Goal: Task Accomplishment & Management: Use online tool/utility

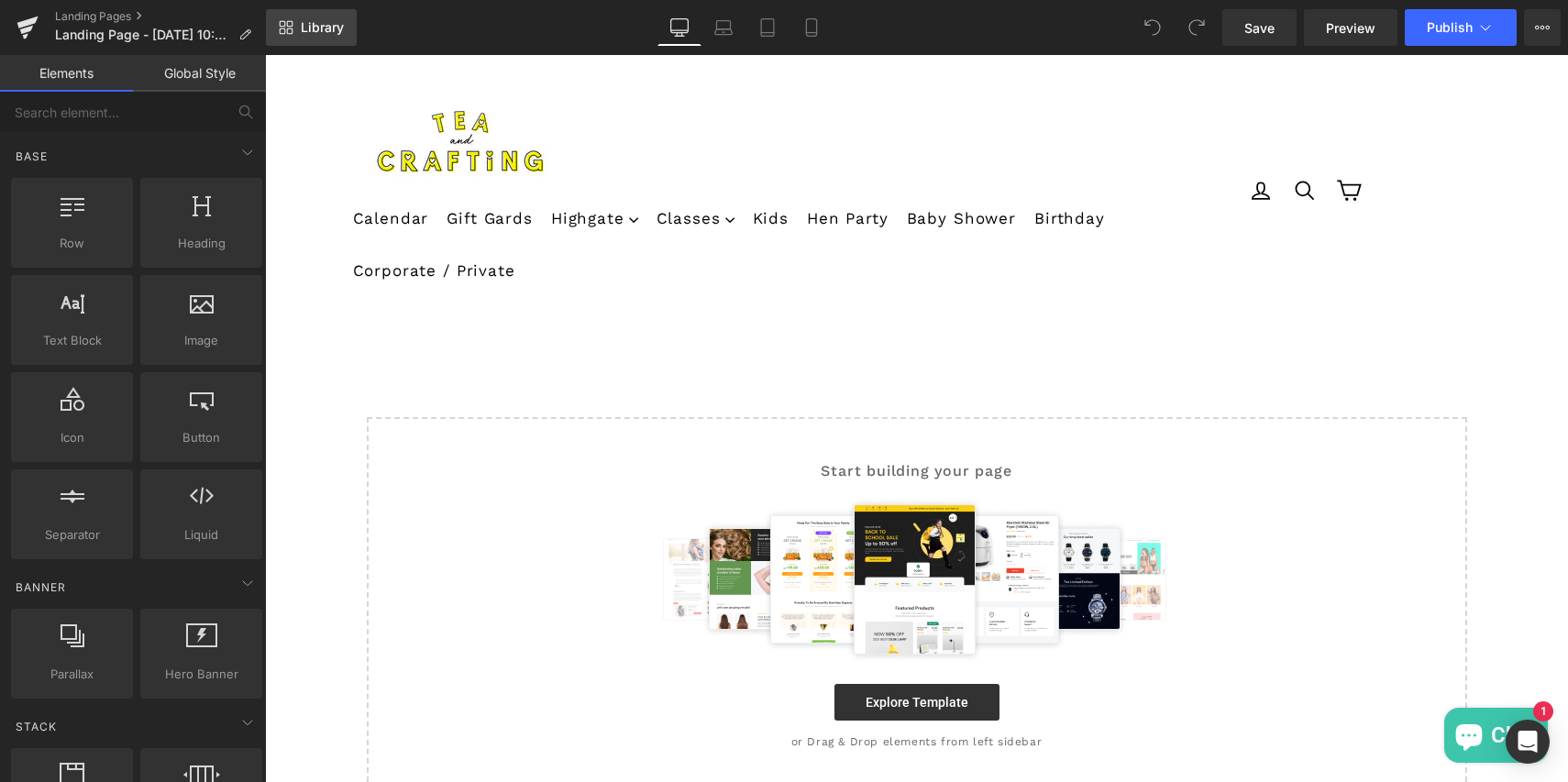
click at [304, 28] on span "Library" at bounding box center [322, 27] width 43 height 17
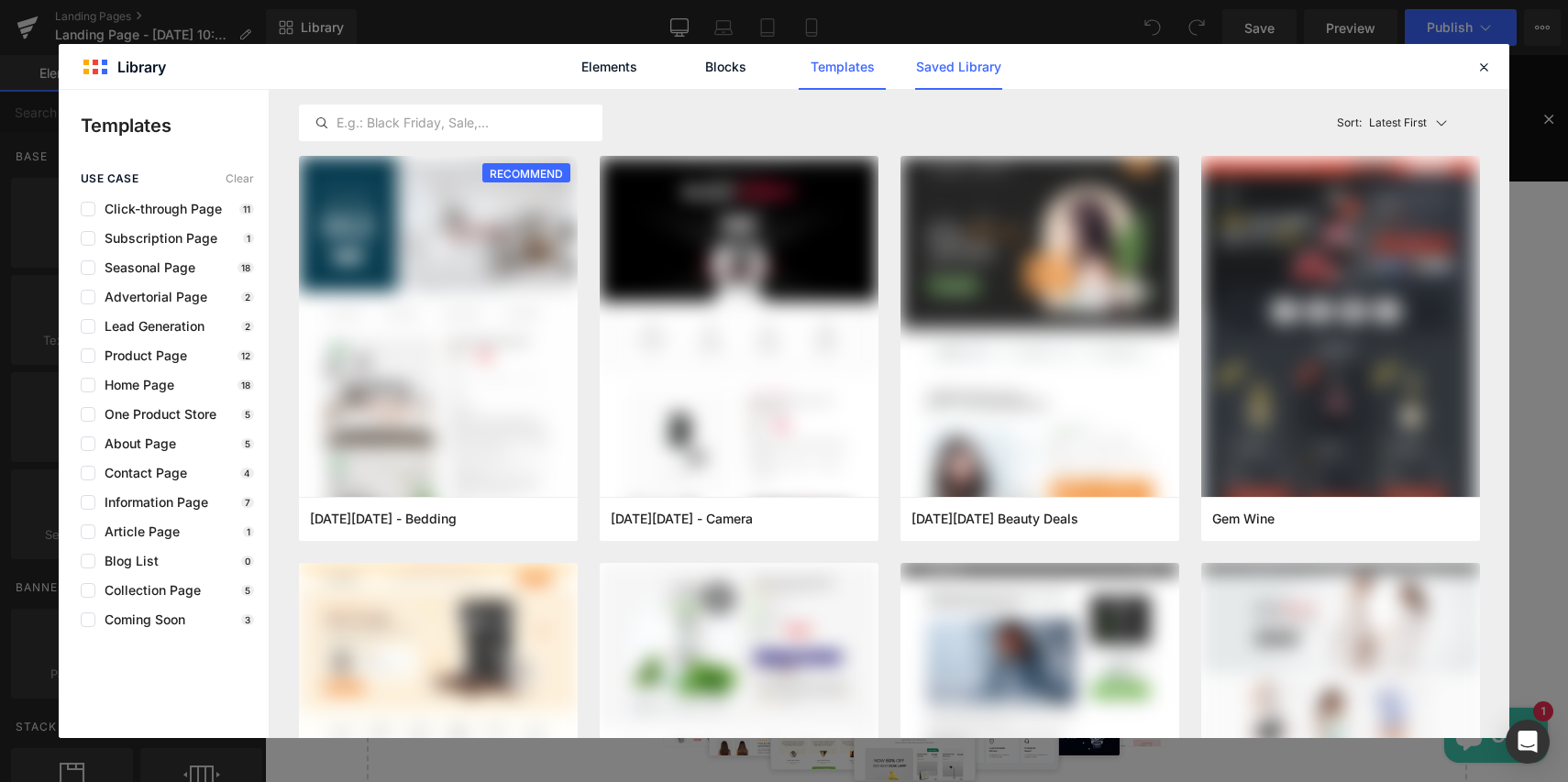
click at [972, 66] on link "Saved Library" at bounding box center [959, 66] width 87 height 46
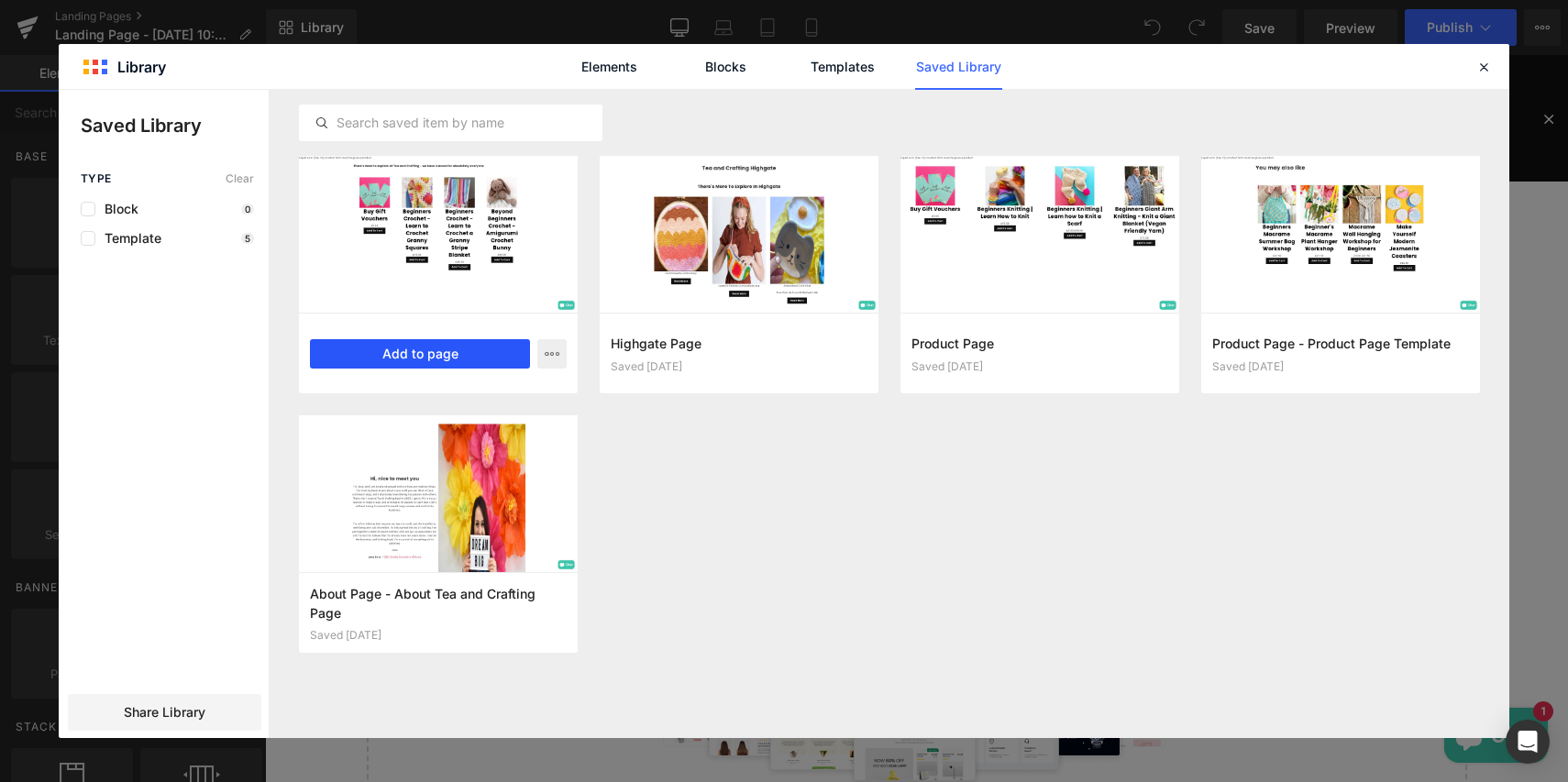
click at [425, 354] on button "Add to page" at bounding box center [420, 354] width 220 height 30
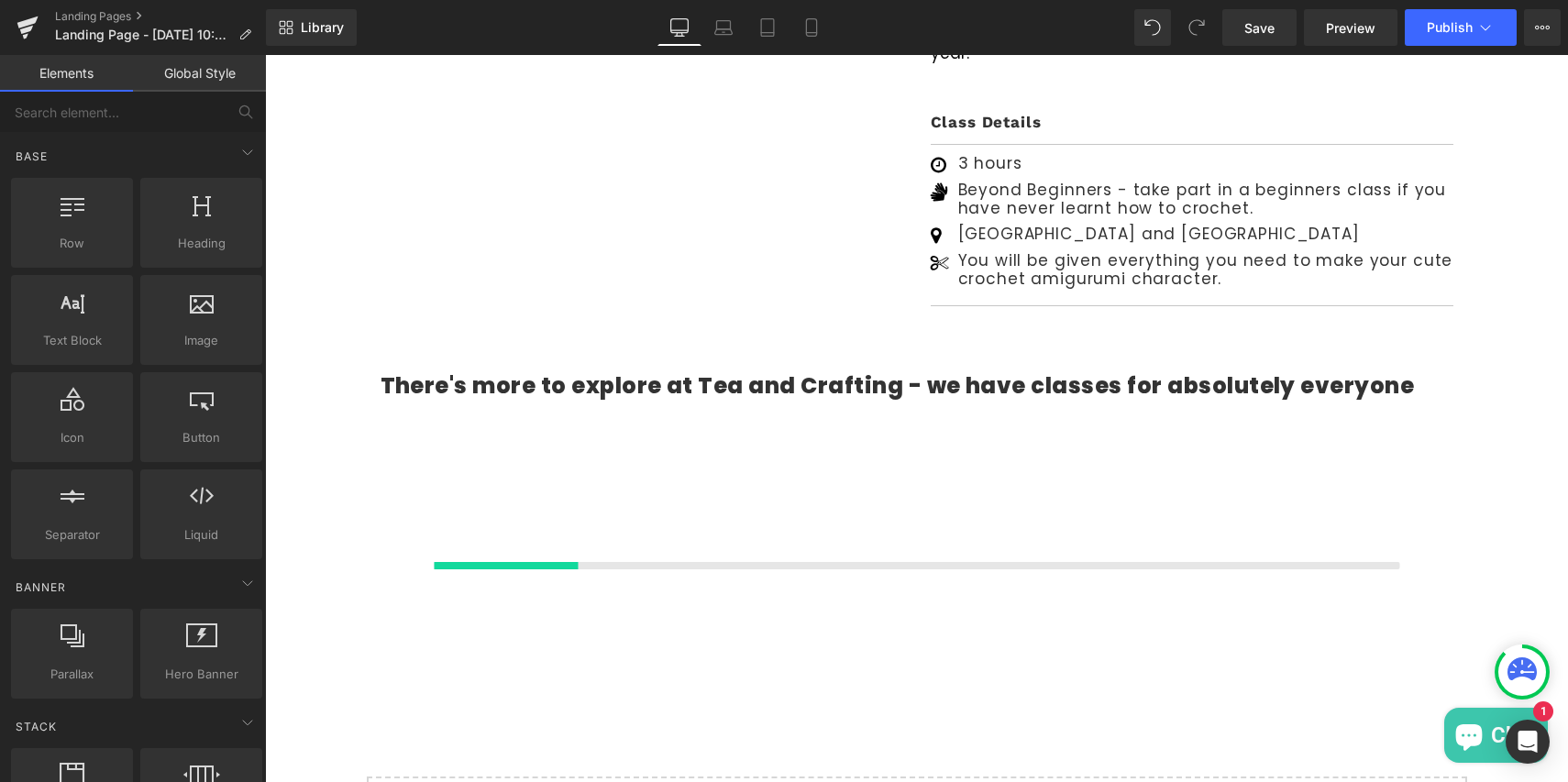
scroll to position [1591, 0]
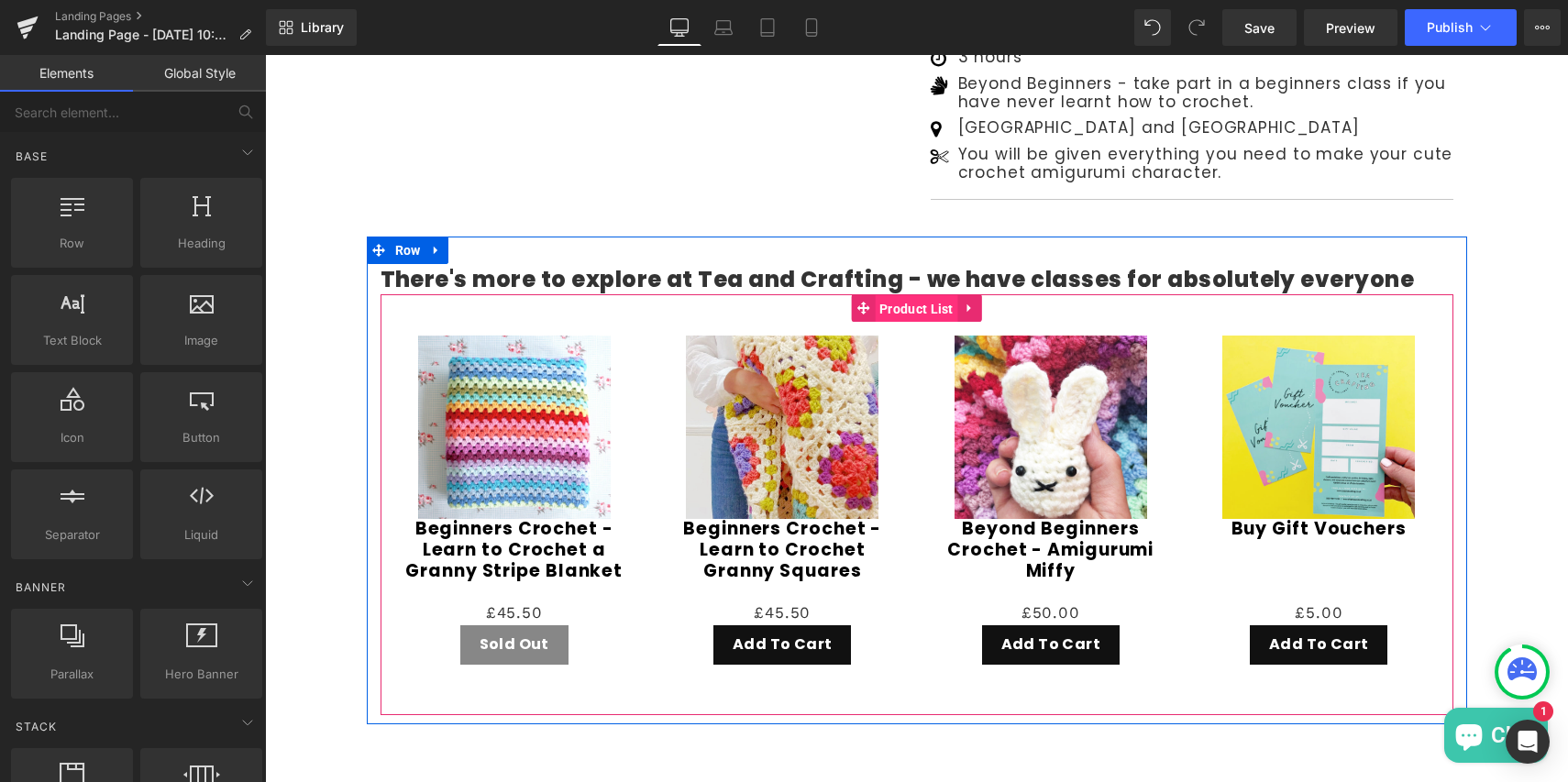
click at [912, 296] on span "Product List" at bounding box center [917, 310] width 83 height 28
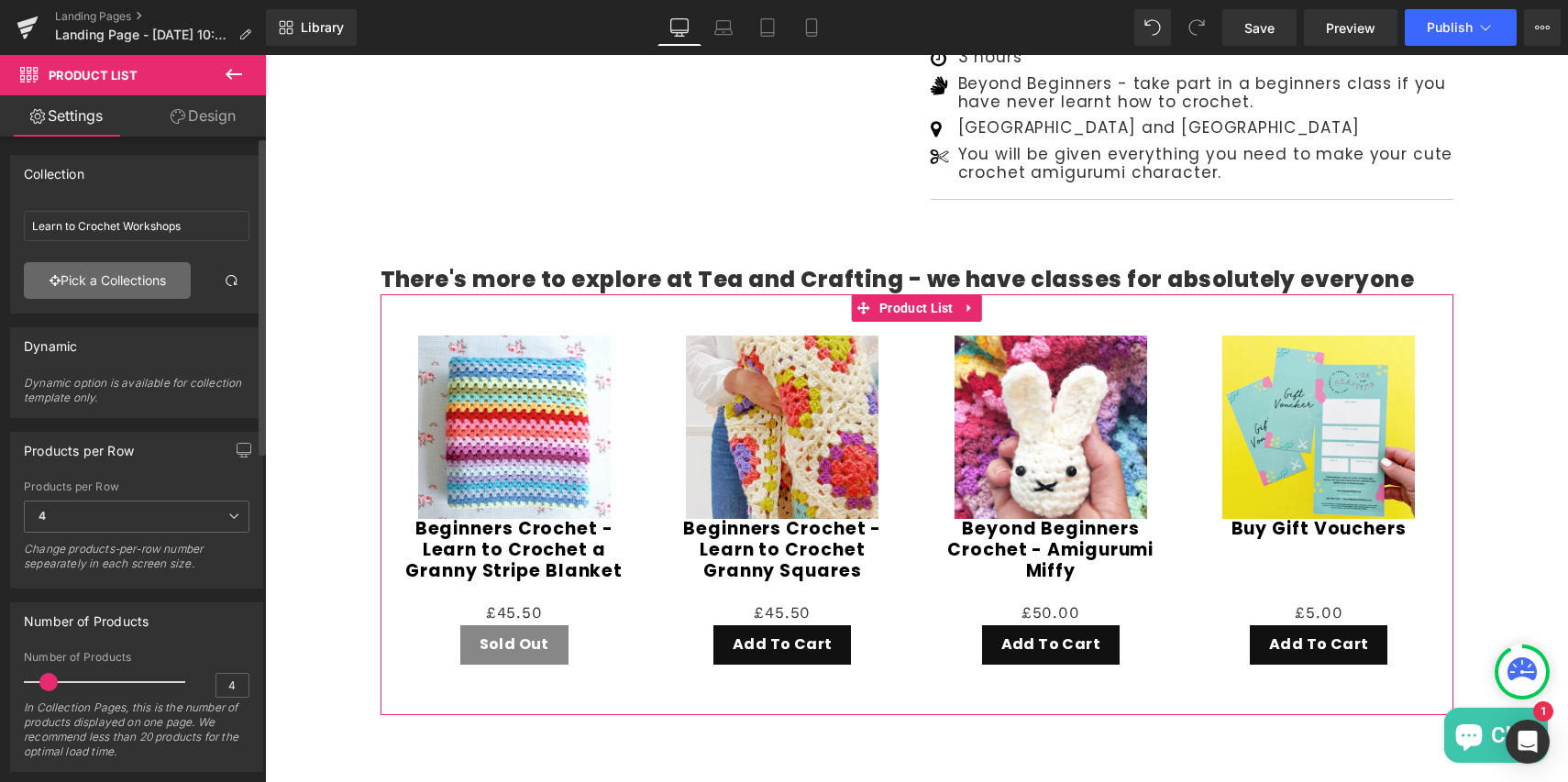
click at [100, 279] on link "Pick a Collections" at bounding box center [107, 280] width 167 height 37
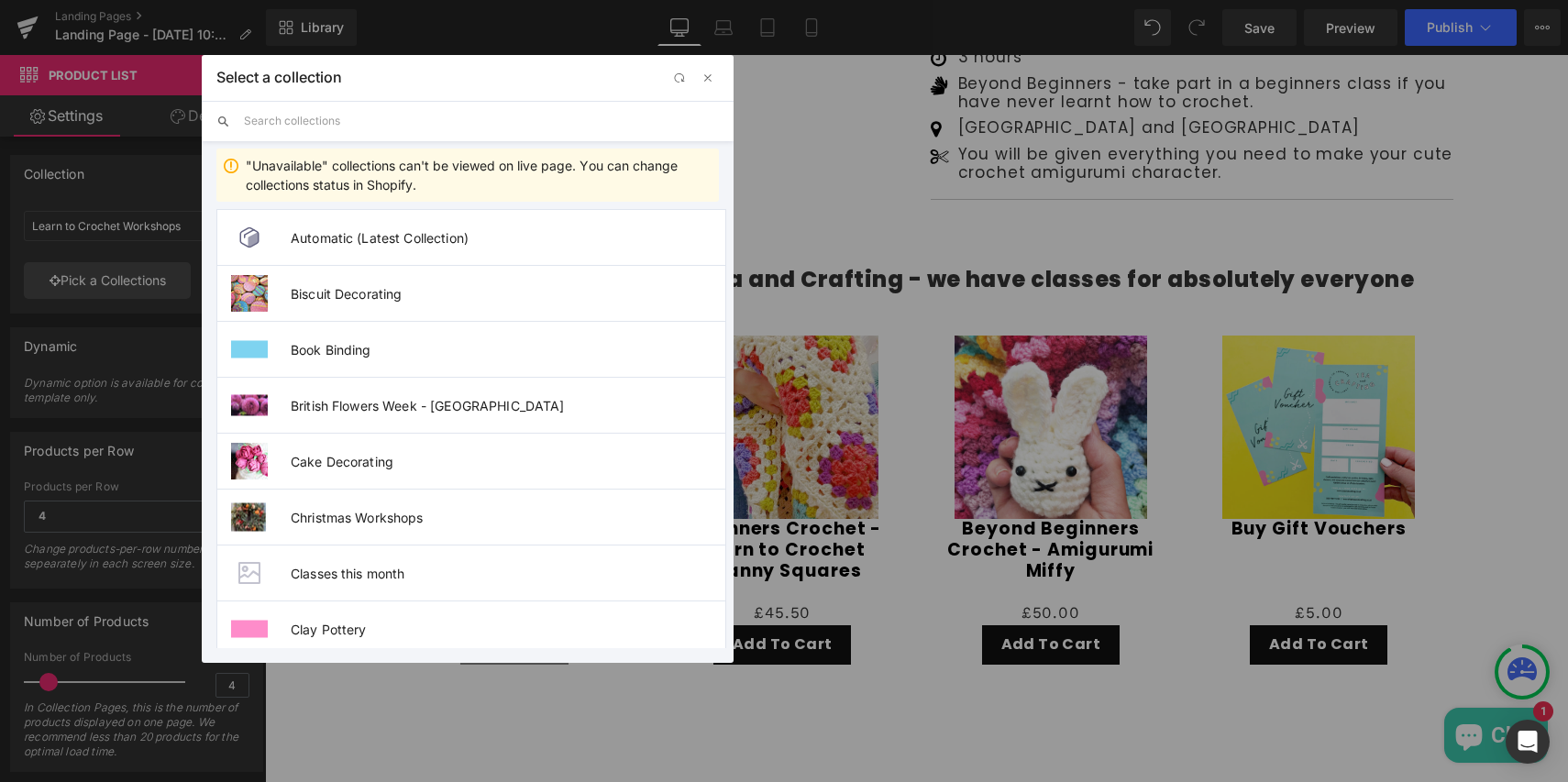
click at [281, 123] on input "text" at bounding box center [481, 121] width 475 height 41
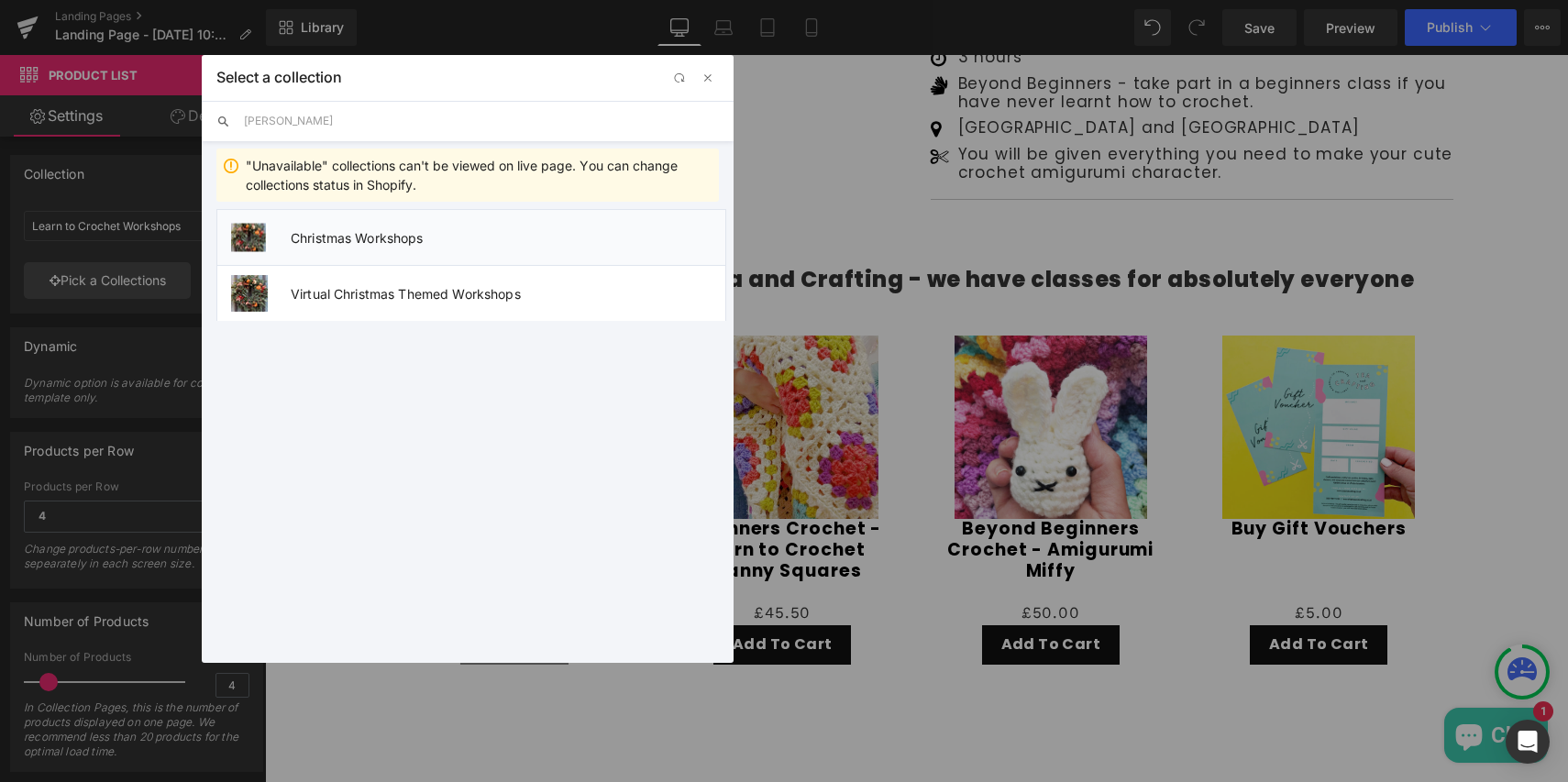
type input "[PERSON_NAME]"
click at [297, 241] on span "Christmas Workshops" at bounding box center [508, 238] width 435 height 16
type input "Christmas Workshops"
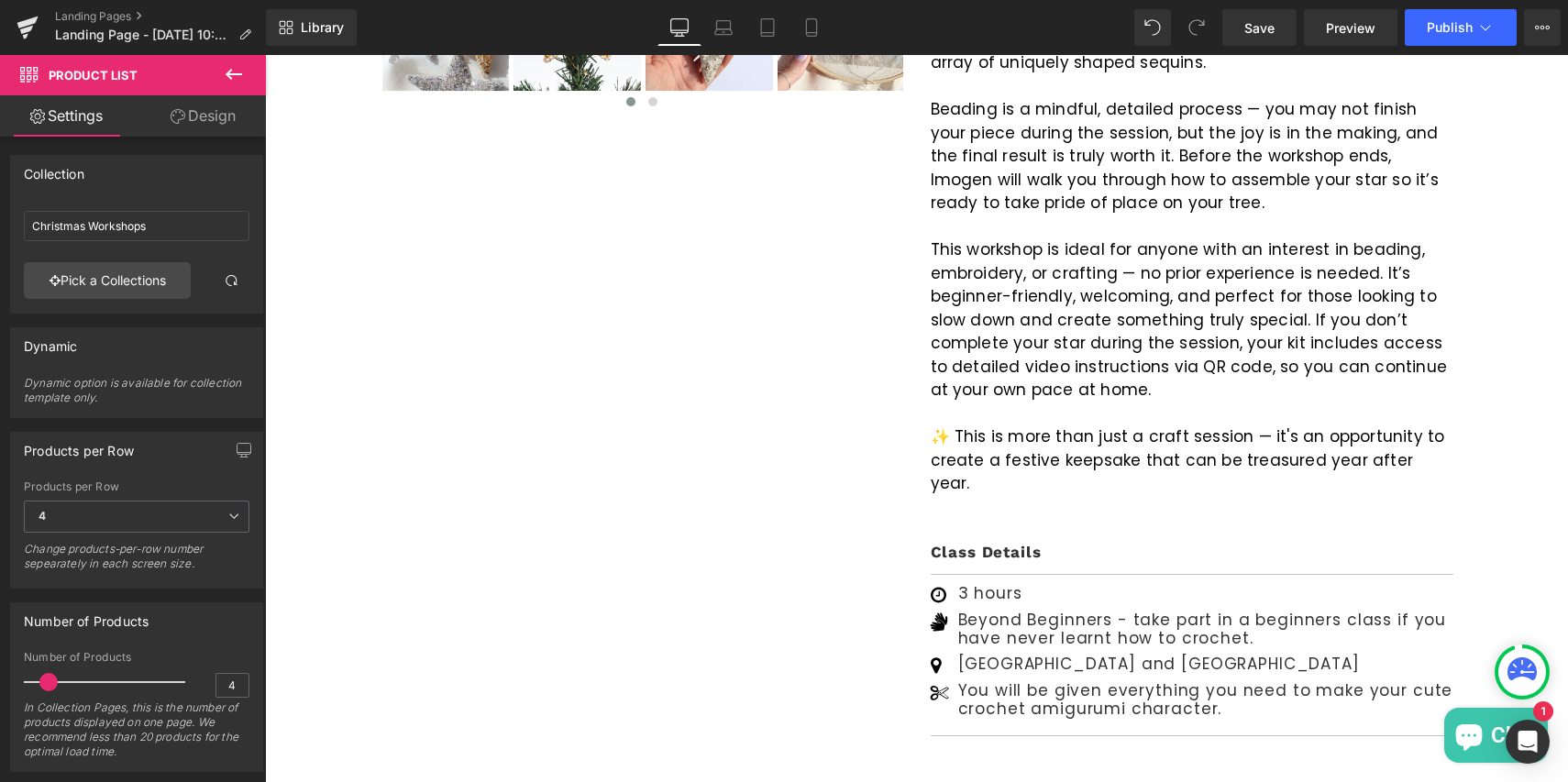
scroll to position [1057, 0]
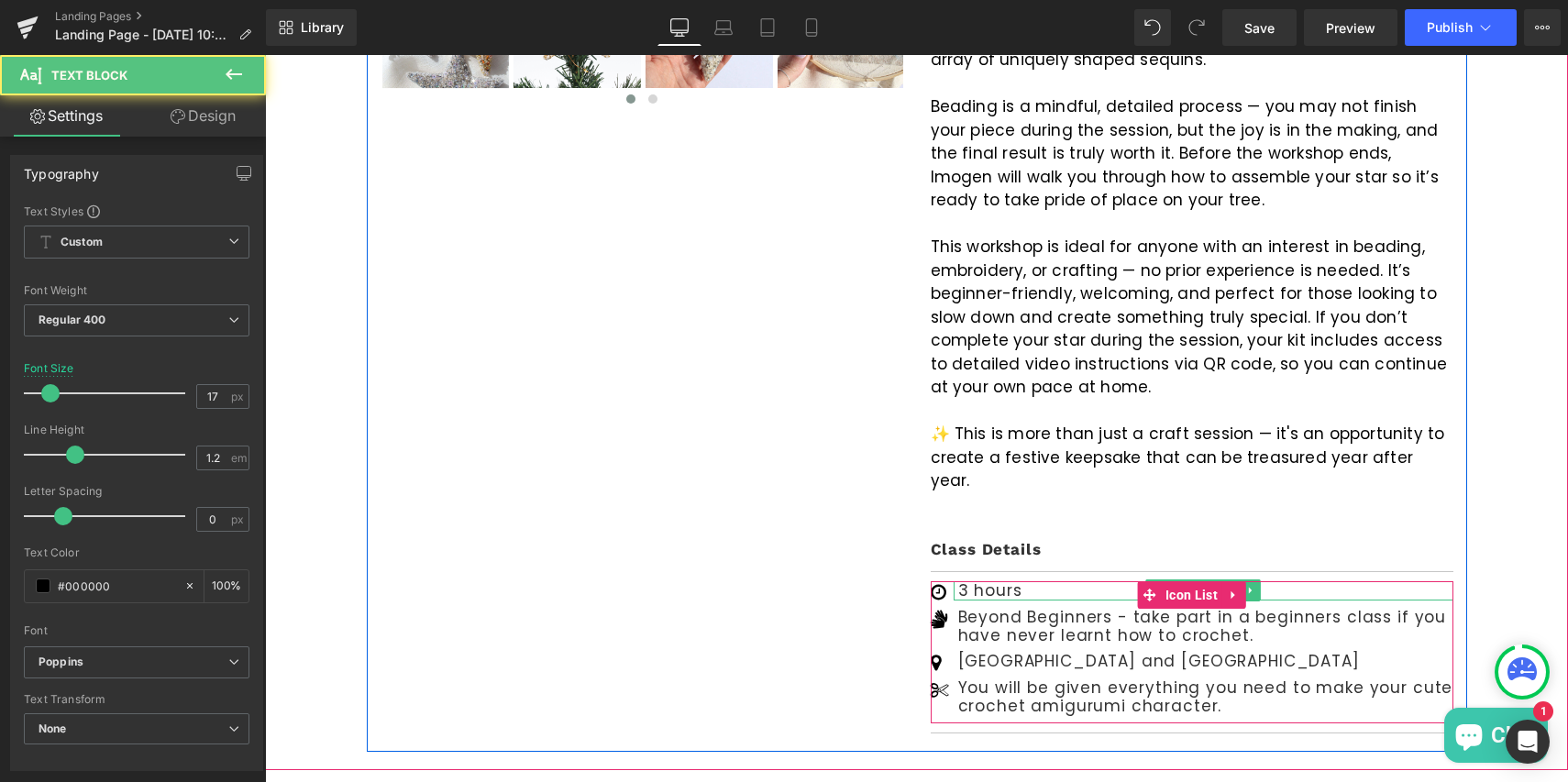
click at [962, 582] on p "3 hours" at bounding box center [1206, 590] width 495 height 18
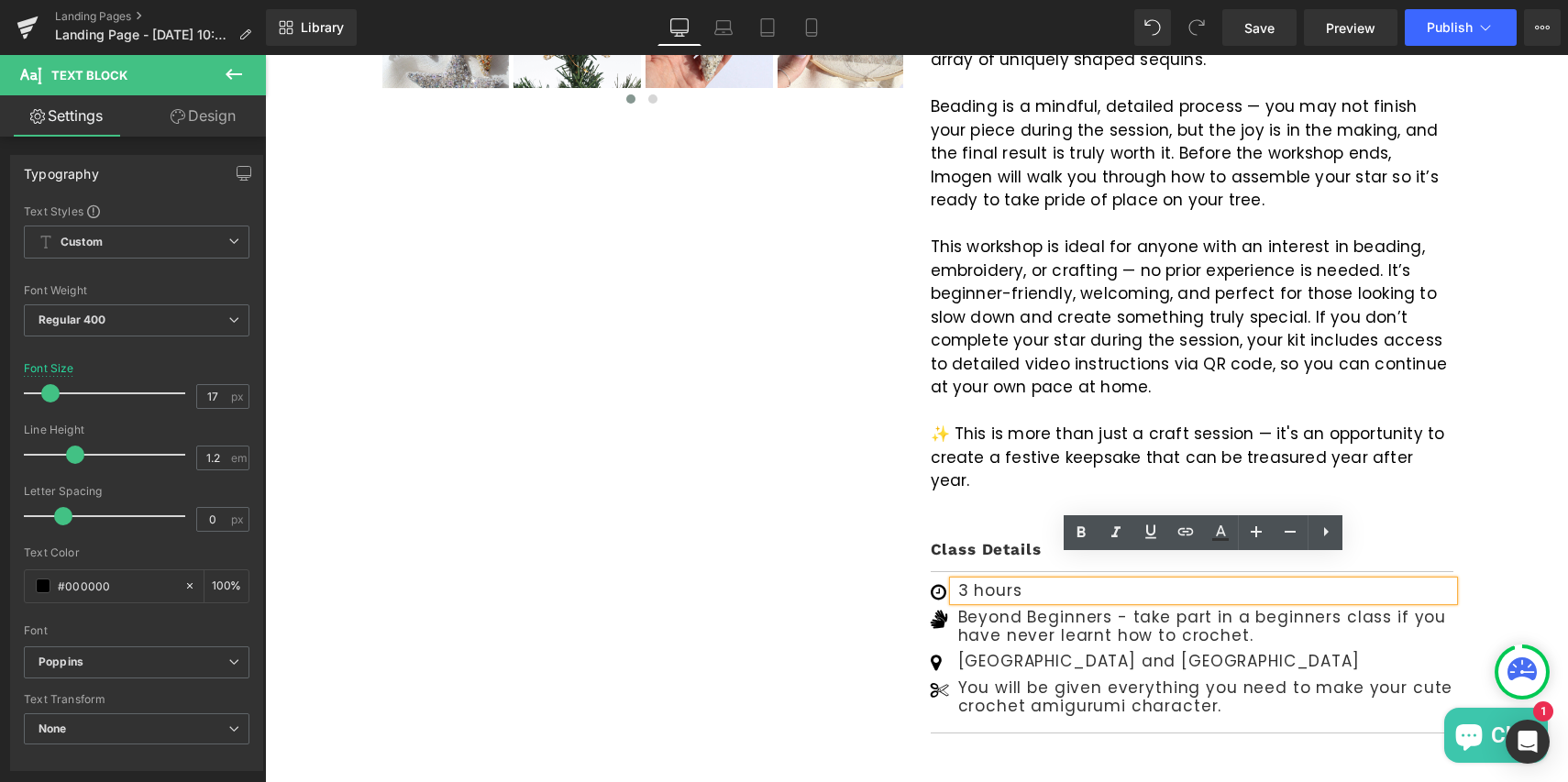
click at [969, 582] on p "3 hours" at bounding box center [1206, 590] width 495 height 18
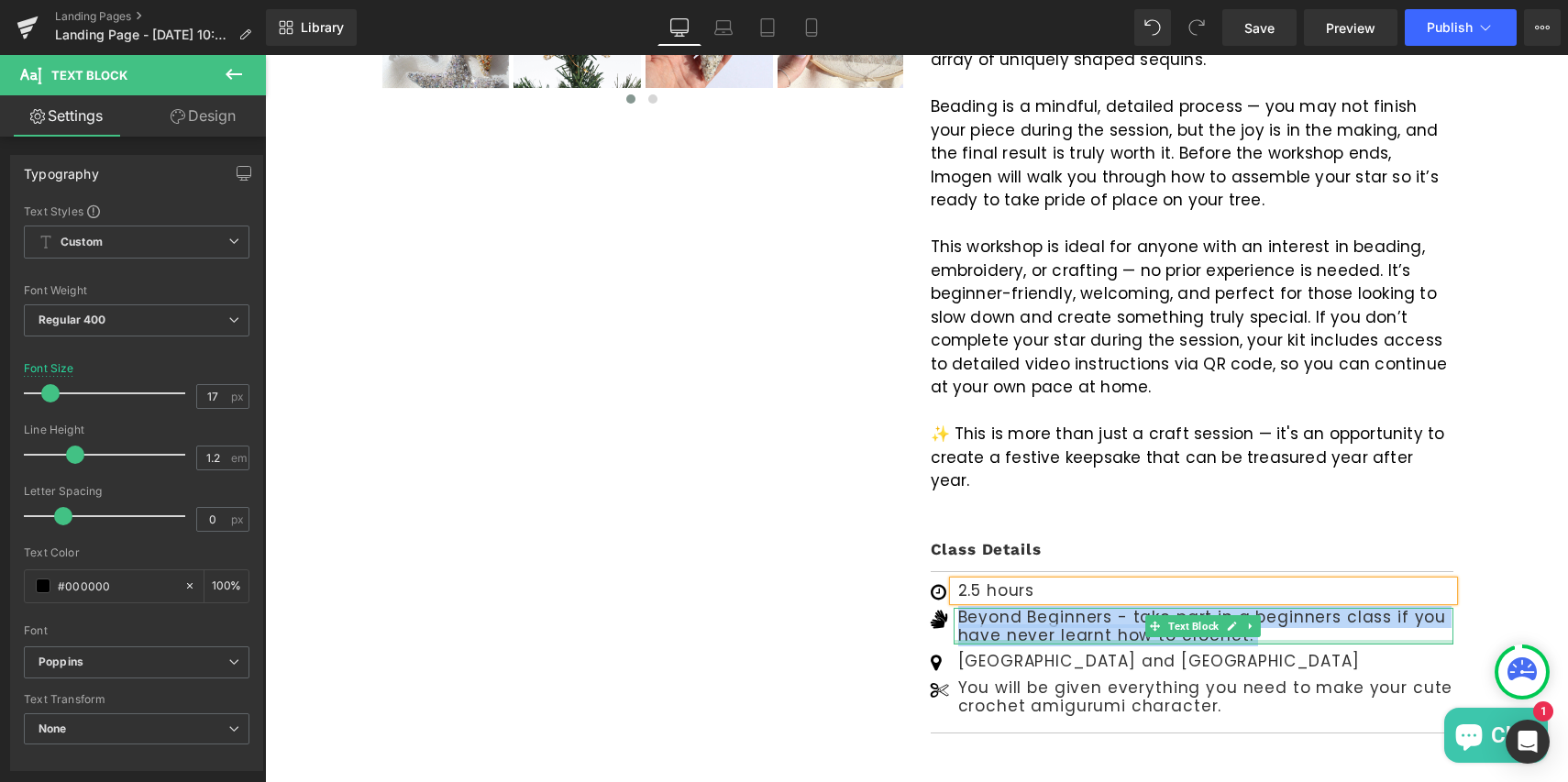
drag, startPoint x: 958, startPoint y: 591, endPoint x: 1250, endPoint y: 619, distance: 293.3
click at [1250, 619] on div "Beyond Beginners - take part in a beginners class if you have never learnt how …" at bounding box center [1204, 627] width 500 height 38
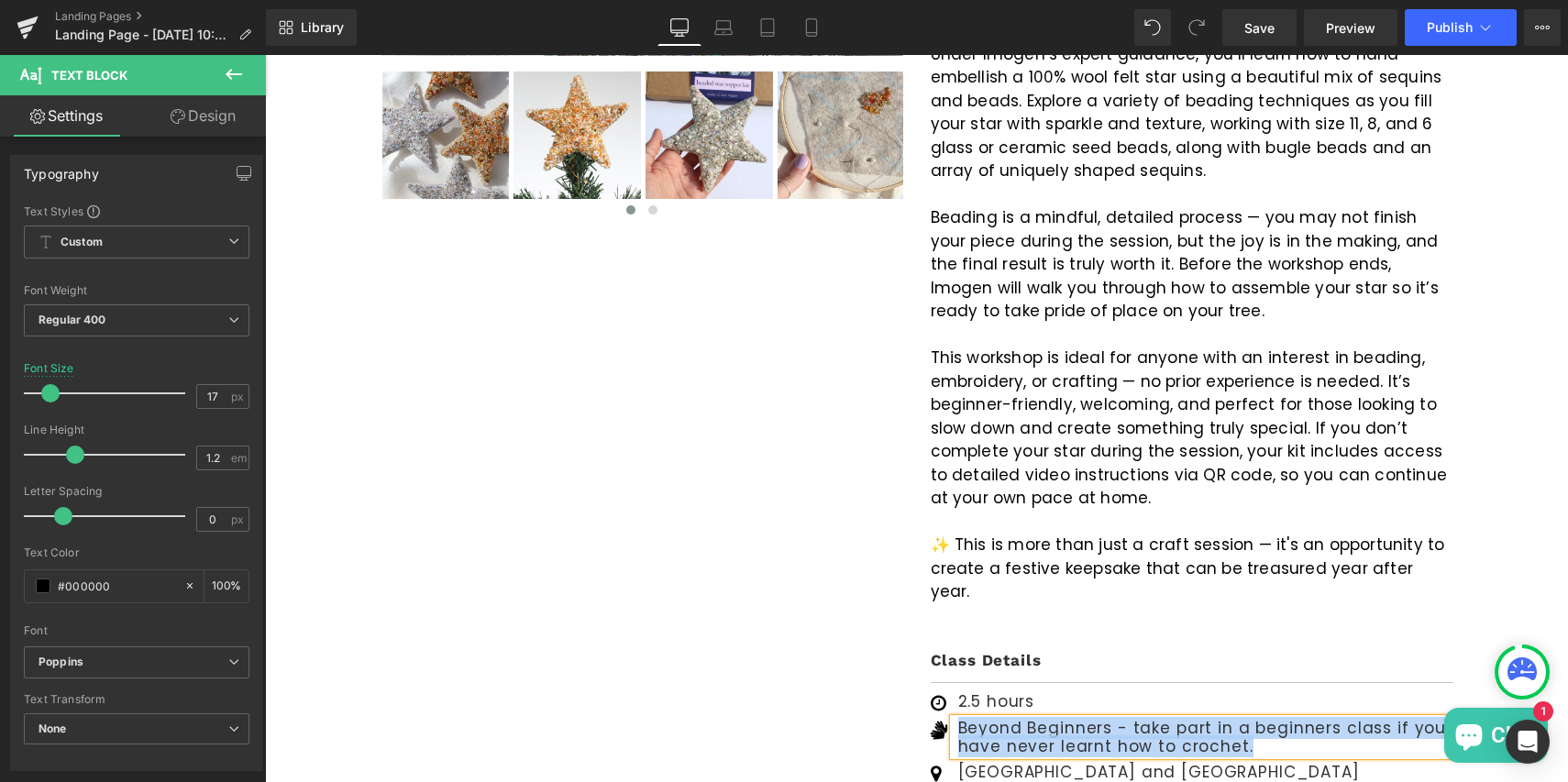
scroll to position [944, 0]
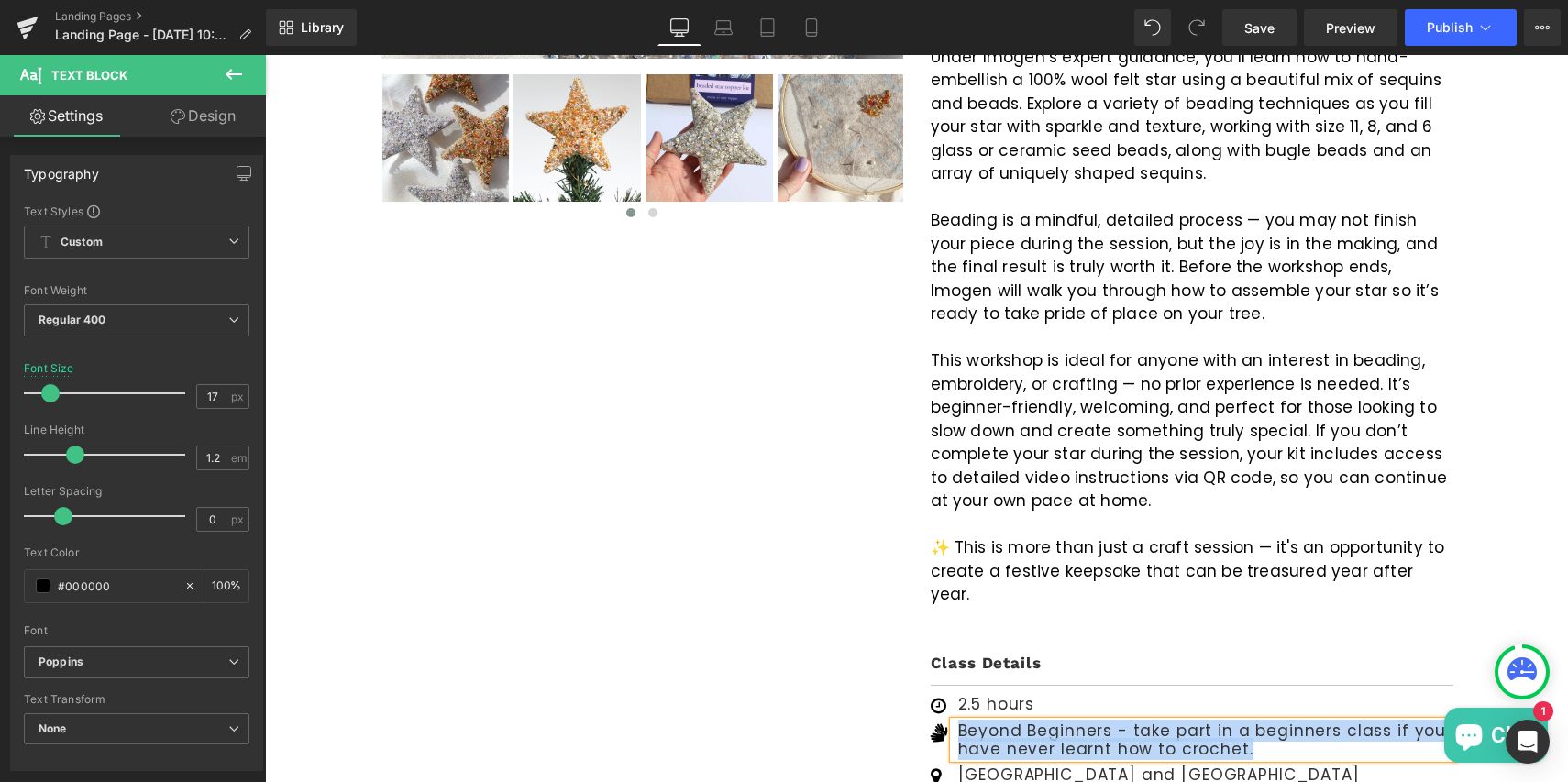
click at [1145, 721] on p "Beyond Beginners - take part in a beginners class if you have never learnt how …" at bounding box center [1206, 740] width 495 height 38
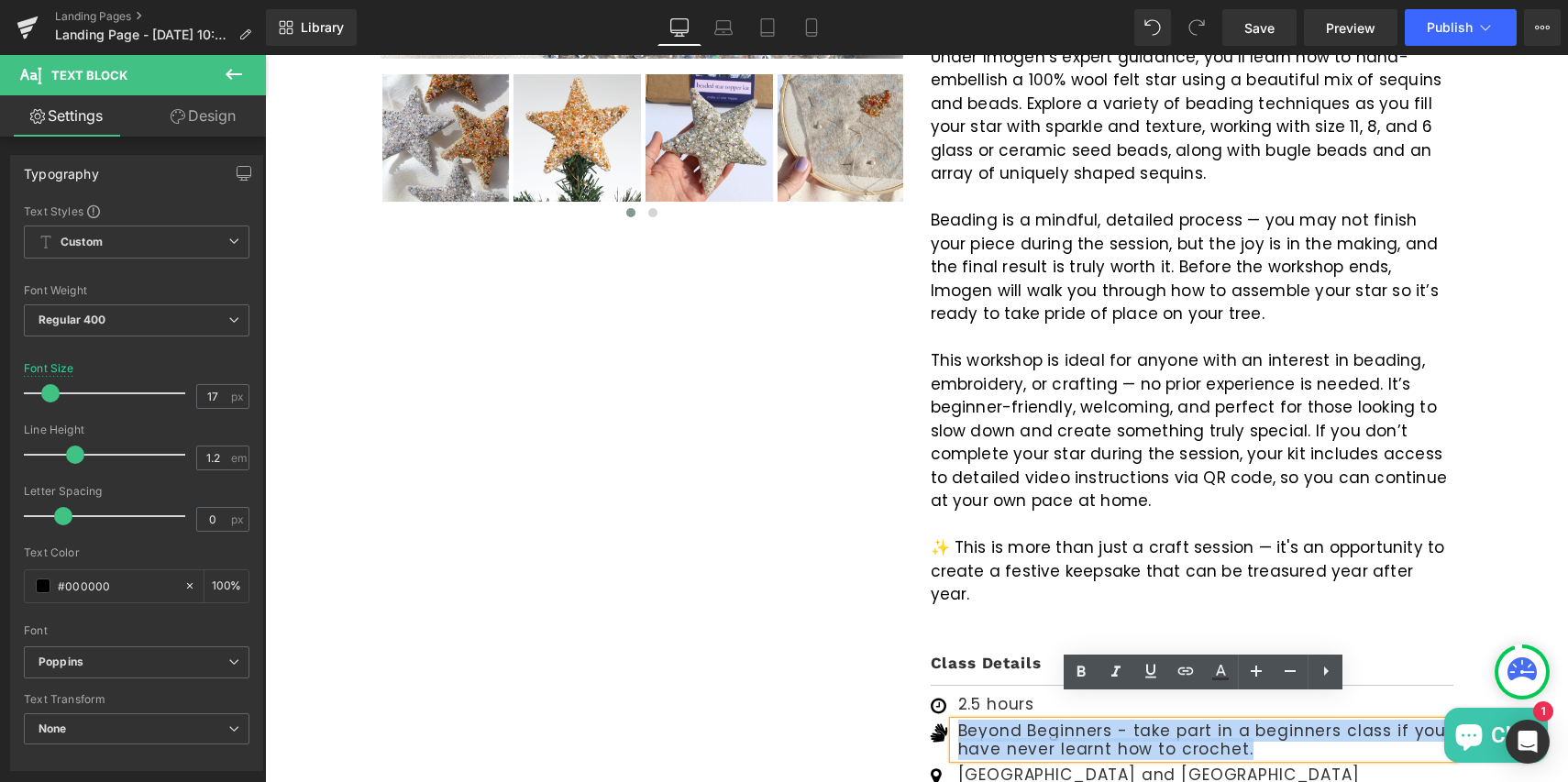
drag, startPoint x: 1244, startPoint y: 722, endPoint x: 958, endPoint y: 704, distance: 286.6
click at [959, 721] on p "Beyond Beginners - take part in a beginners class if you have never learnt how …" at bounding box center [1206, 740] width 495 height 38
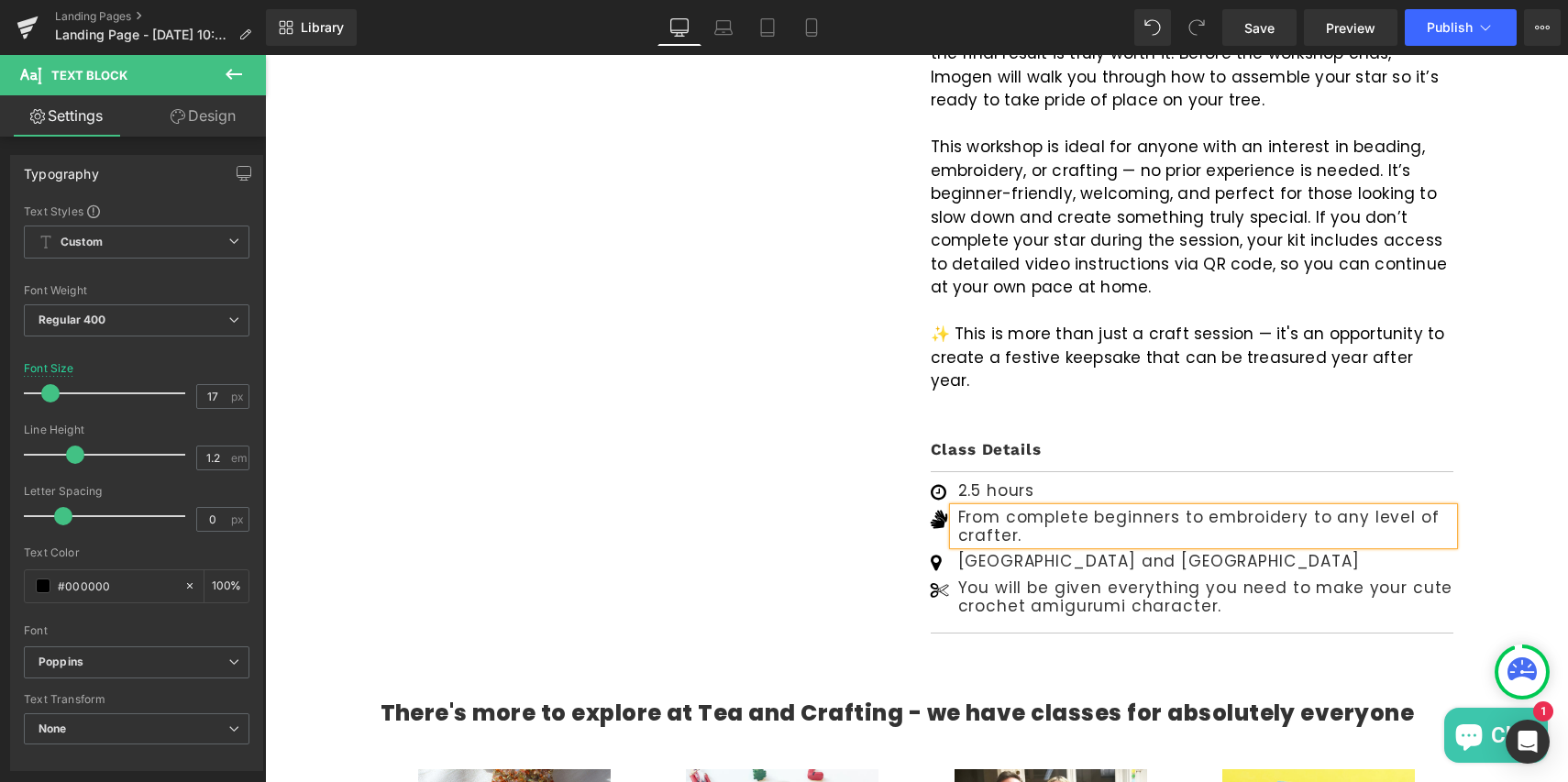
scroll to position [1176, 0]
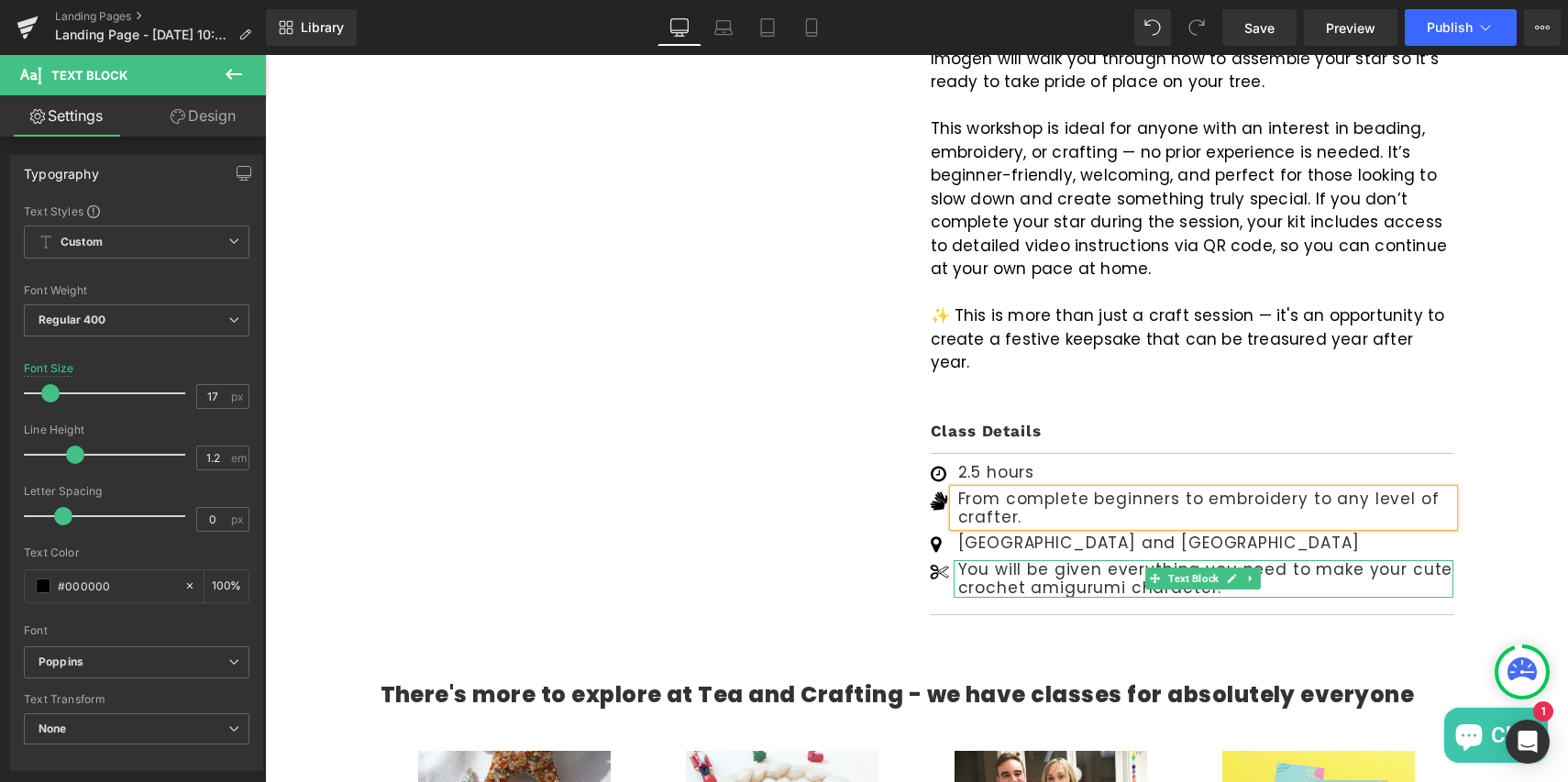
click at [990, 561] on p "You will be given everything you need to make your cute crochet amigurumi chara…" at bounding box center [1206, 580] width 495 height 38
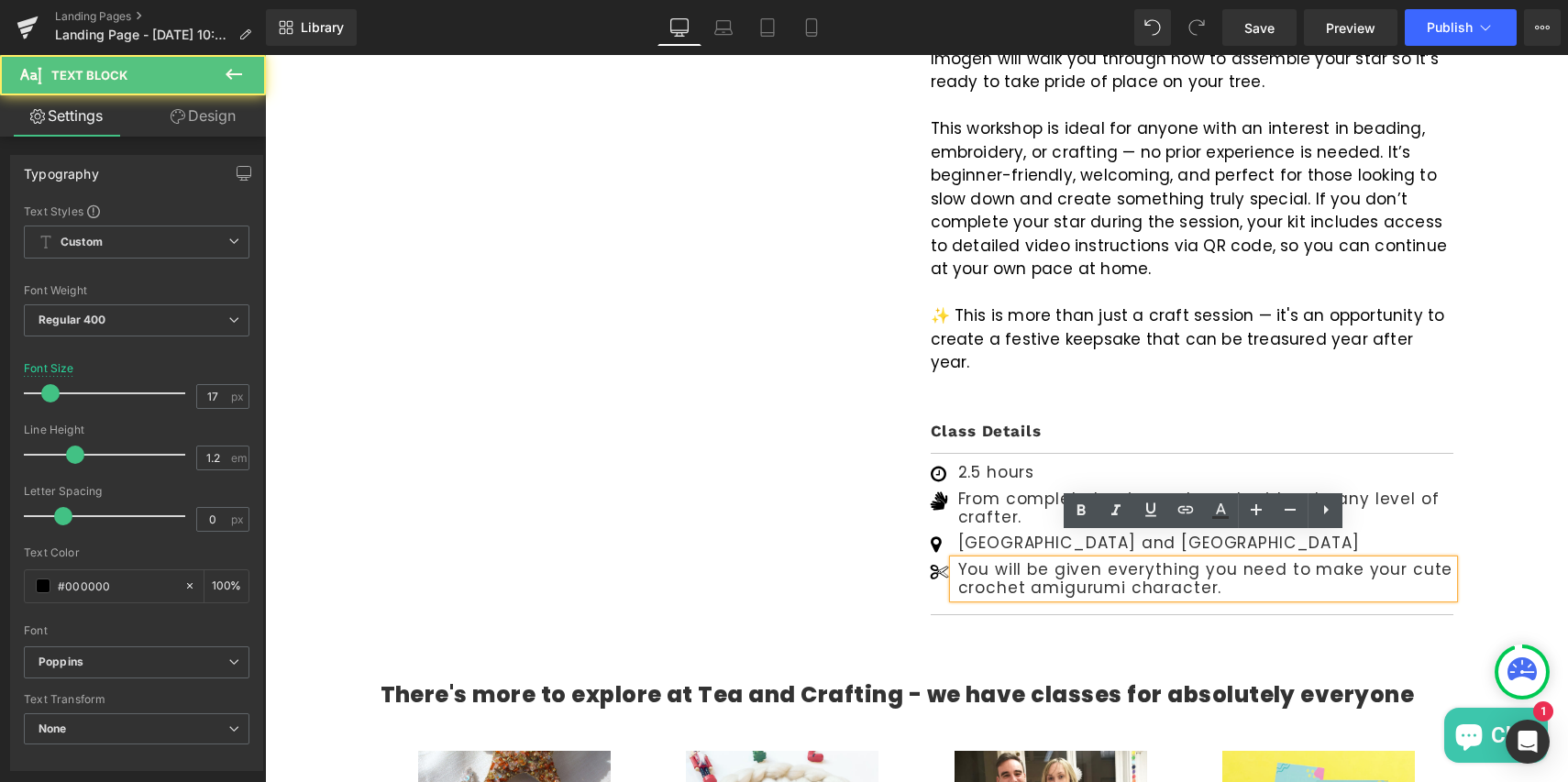
drag, startPoint x: 1284, startPoint y: 543, endPoint x: 1284, endPoint y: 567, distance: 24.0
click at [1284, 567] on p "You will be given everything you need to make your cute crochet amigurumi chara…" at bounding box center [1206, 580] width 495 height 38
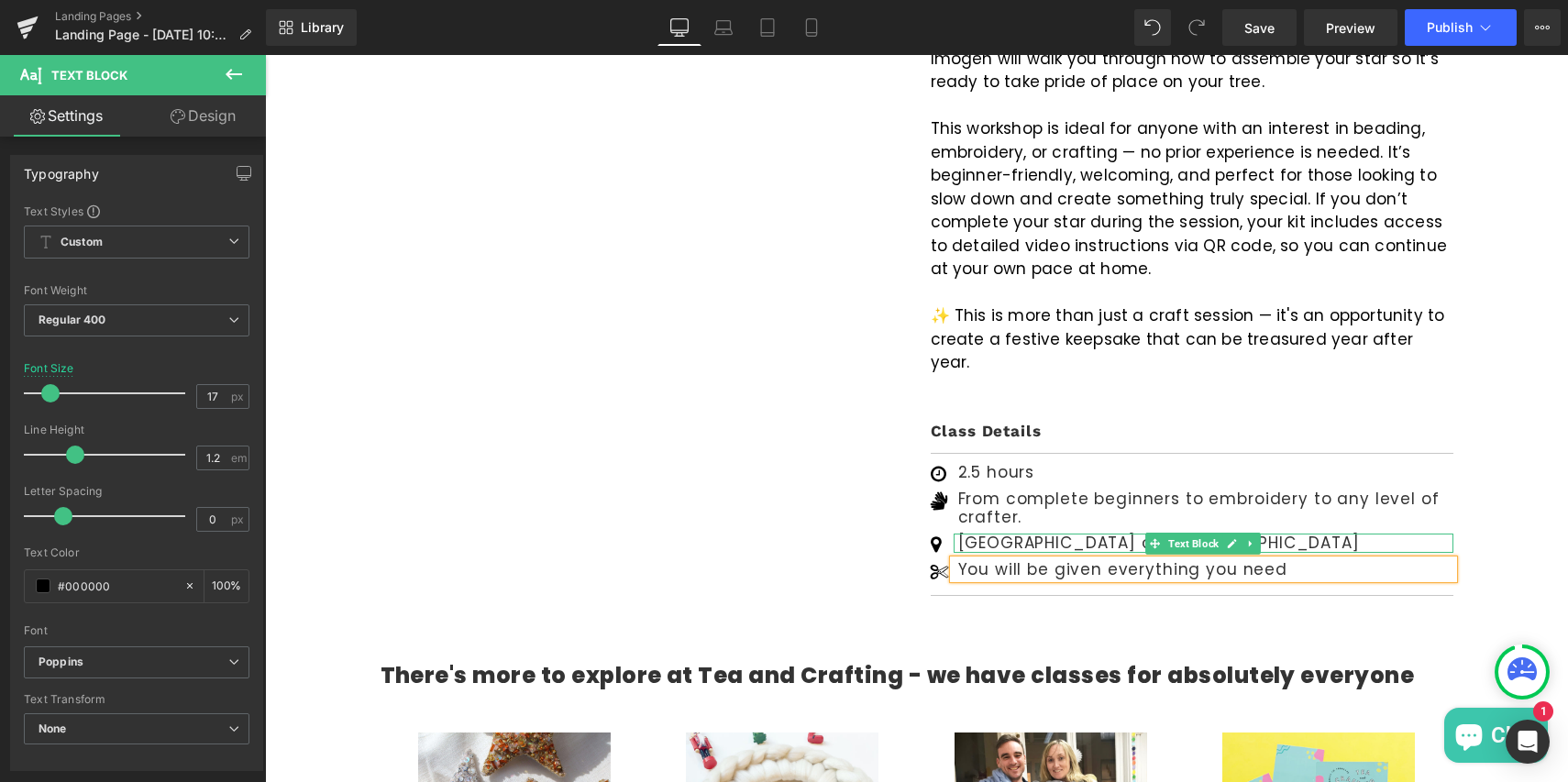
click at [1089, 534] on p "[GEOGRAPHIC_DATA] and [GEOGRAPHIC_DATA]" at bounding box center [1206, 543] width 495 height 18
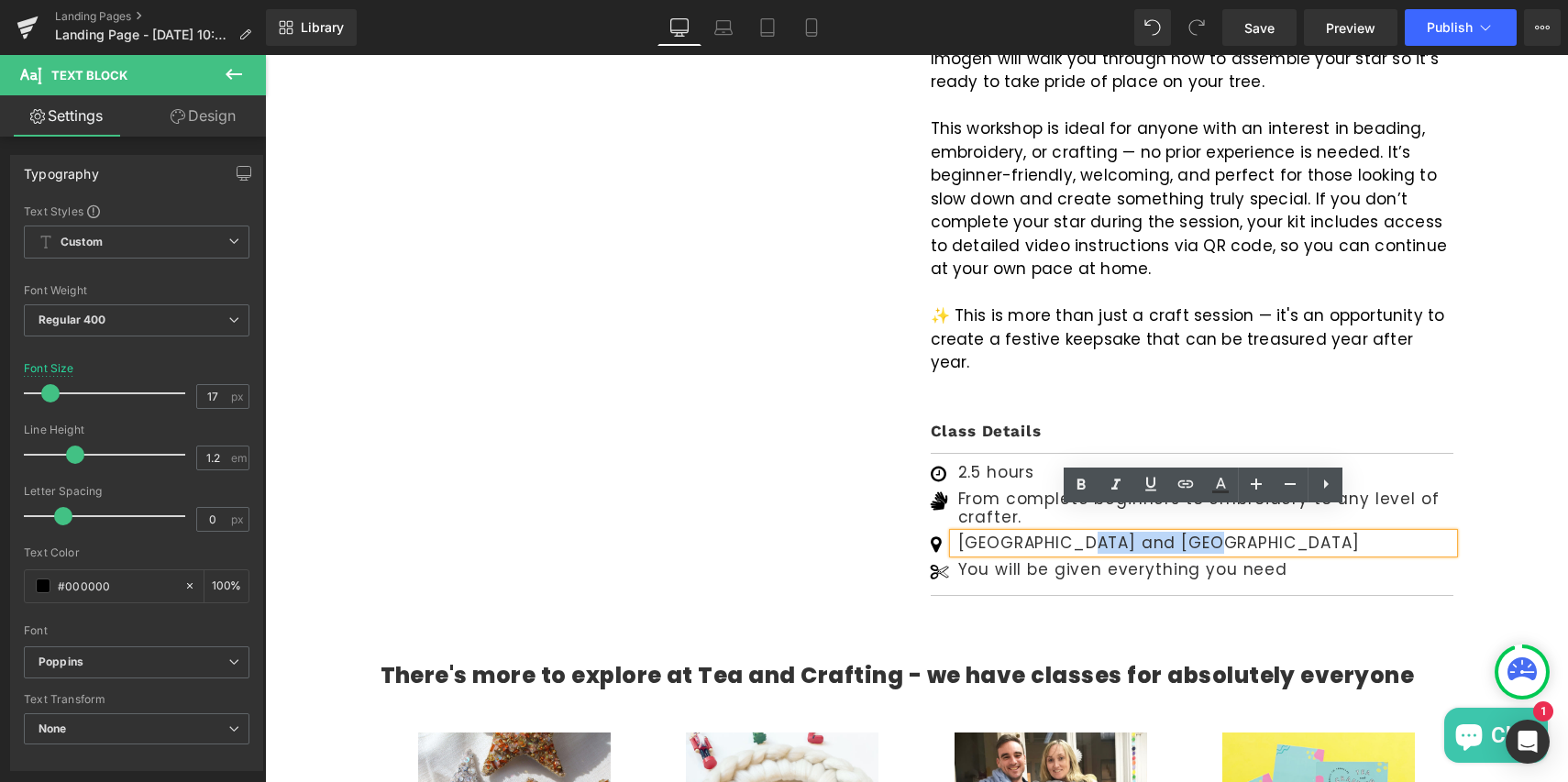
drag, startPoint x: 1083, startPoint y: 520, endPoint x: 1231, endPoint y: 523, distance: 148.0
click at [1231, 534] on p "[GEOGRAPHIC_DATA] and [GEOGRAPHIC_DATA]" at bounding box center [1206, 543] width 495 height 18
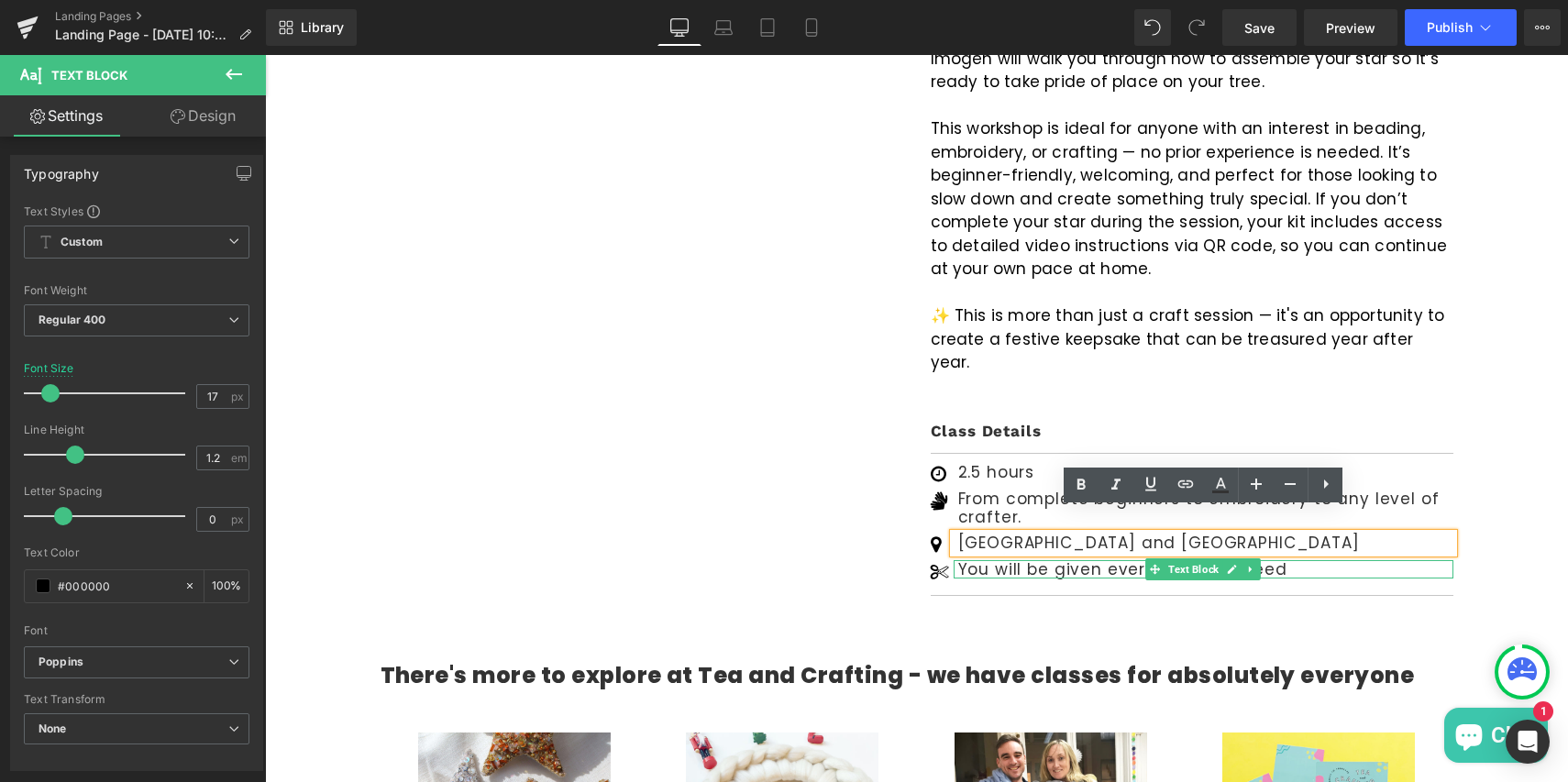
click at [1300, 561] on p "You will be given everything you need" at bounding box center [1206, 570] width 495 height 18
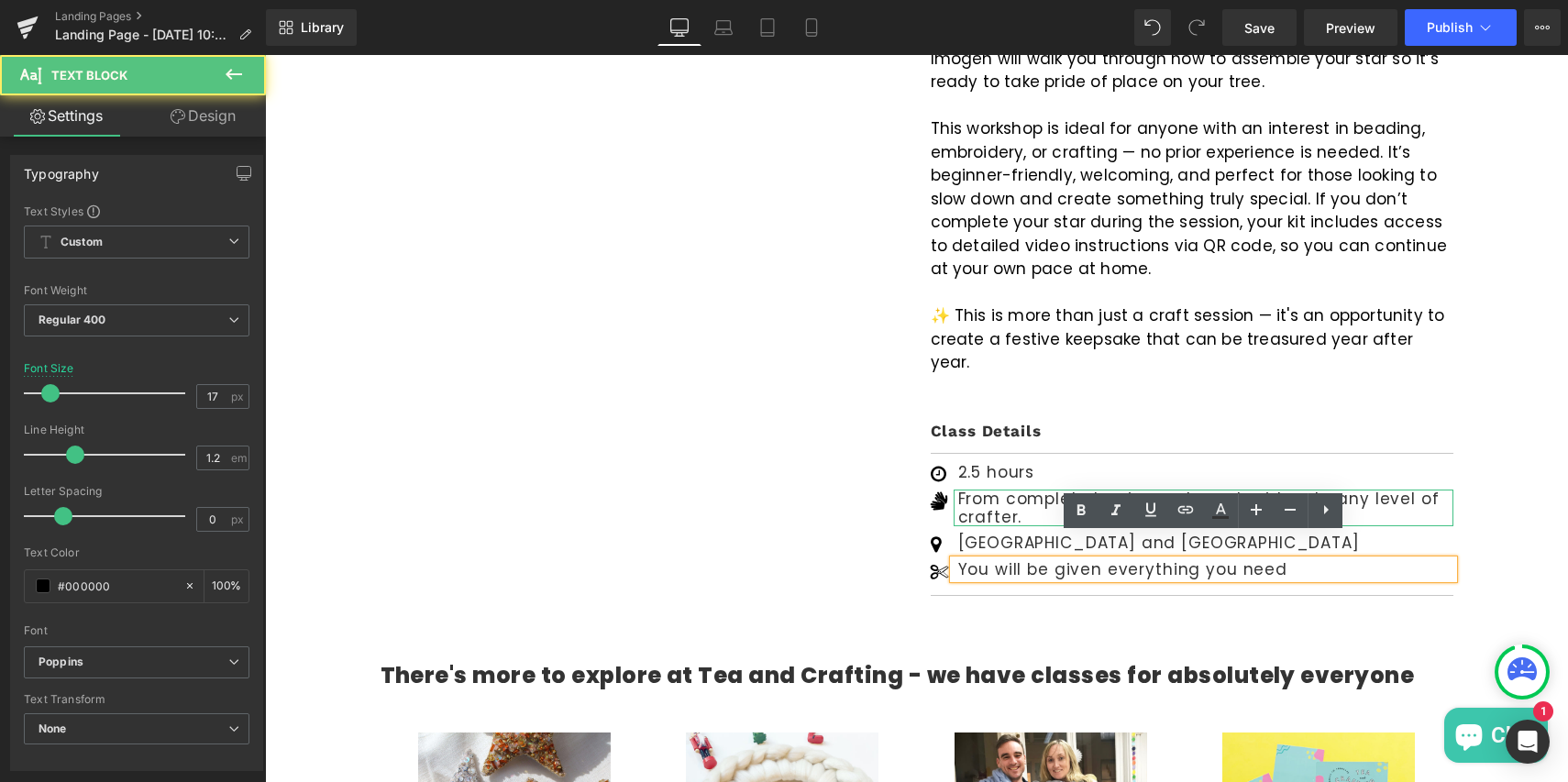
click at [990, 489] on p "From complete beginners to embroidery to any level of crafter." at bounding box center [1206, 508] width 495 height 38
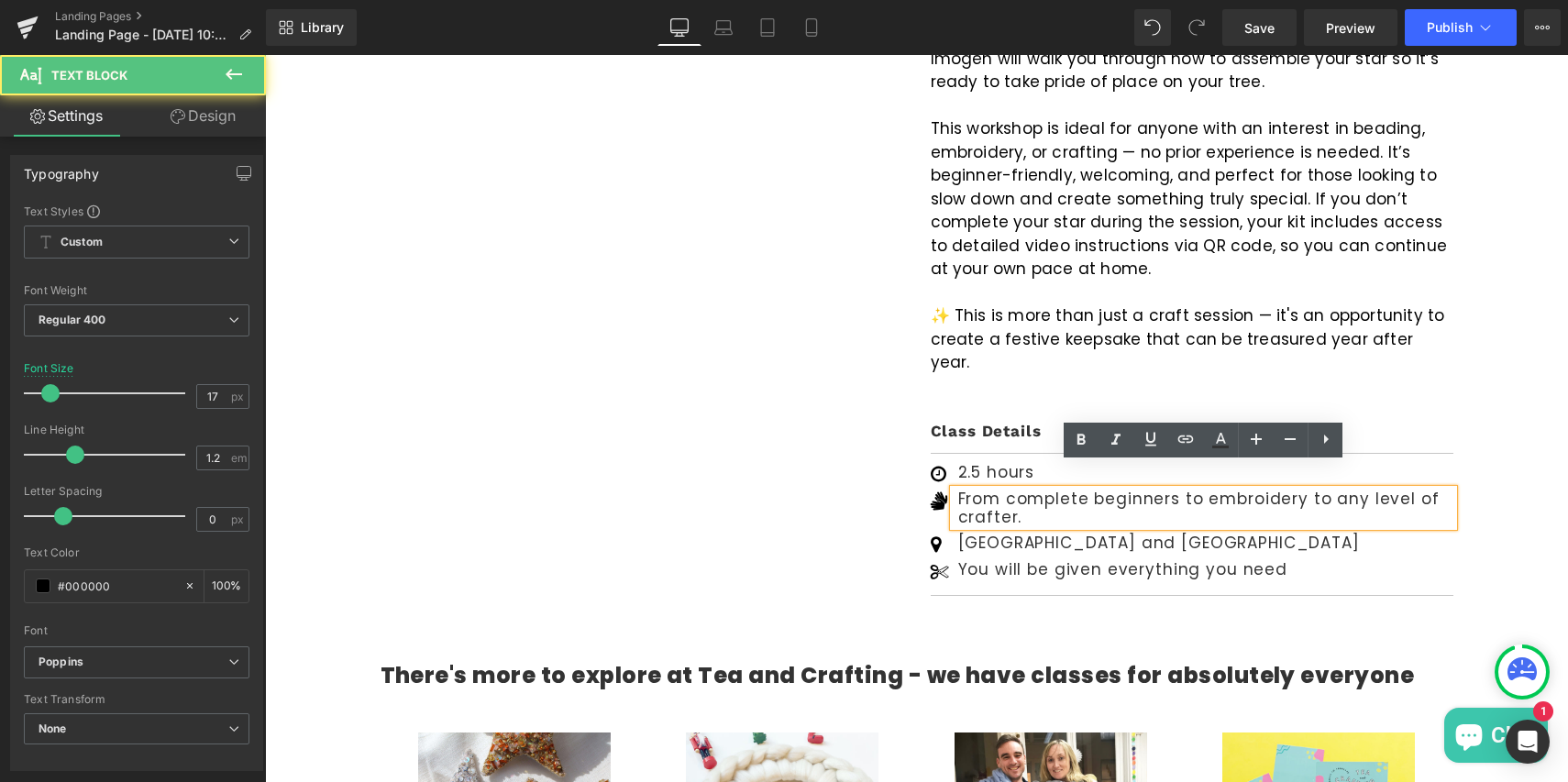
click at [1299, 489] on p "From complete beginners to embroidery to any level of crafter." at bounding box center [1206, 508] width 495 height 38
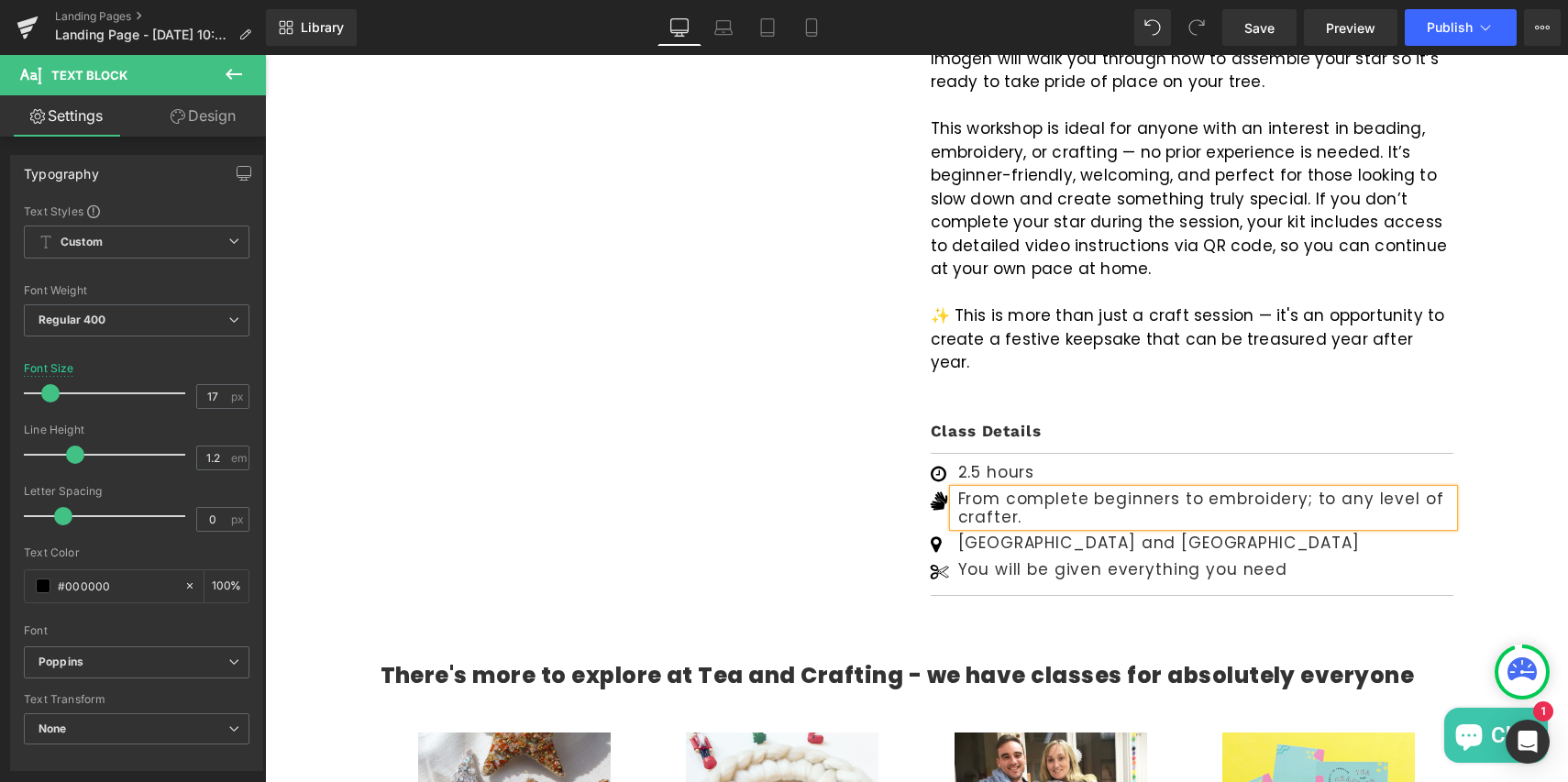
click at [1059, 499] on p "From complete beginners to embroidery; to any level of crafter." at bounding box center [1206, 508] width 495 height 38
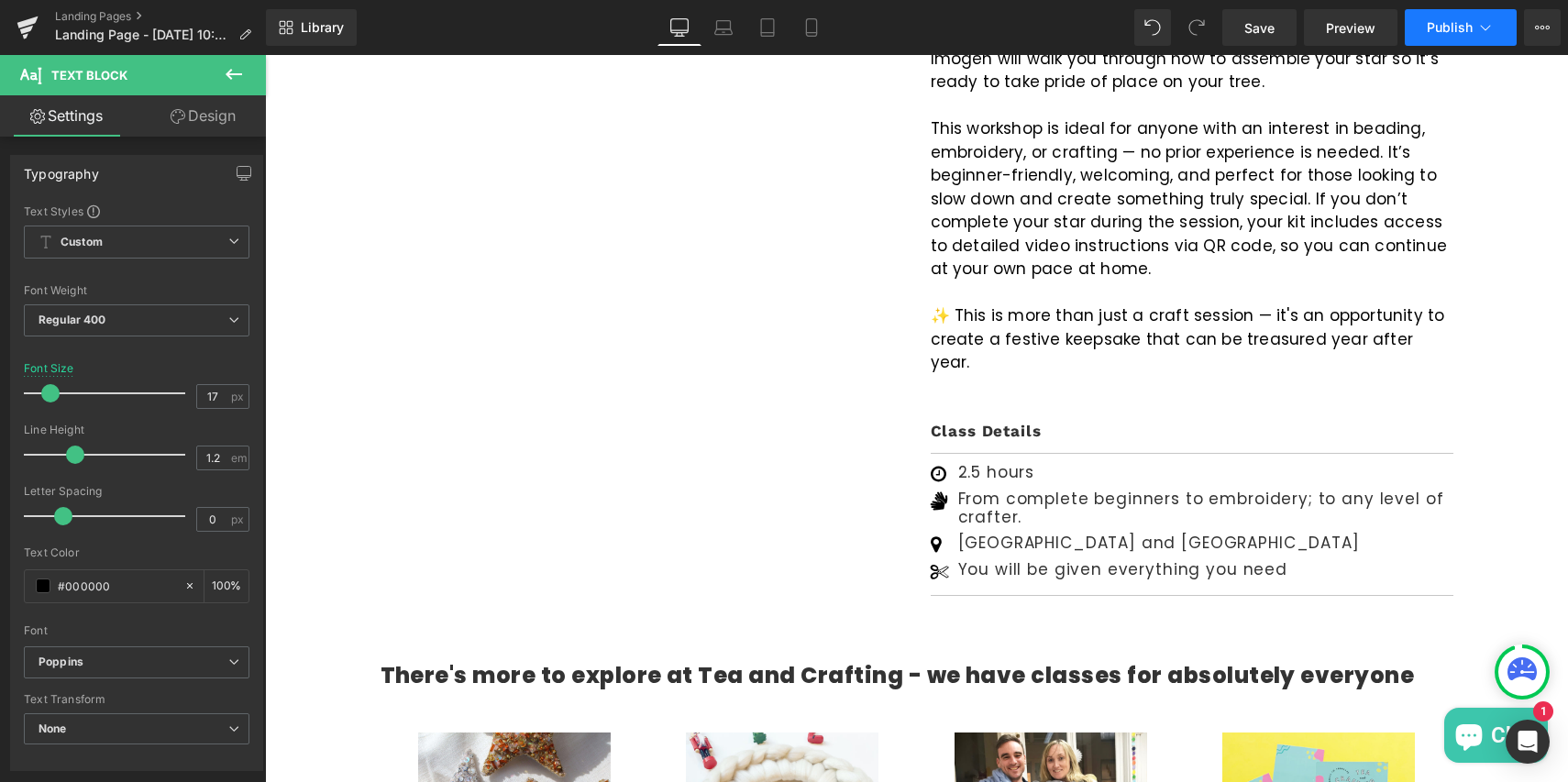
click at [1437, 35] on button "Publish" at bounding box center [1461, 27] width 112 height 37
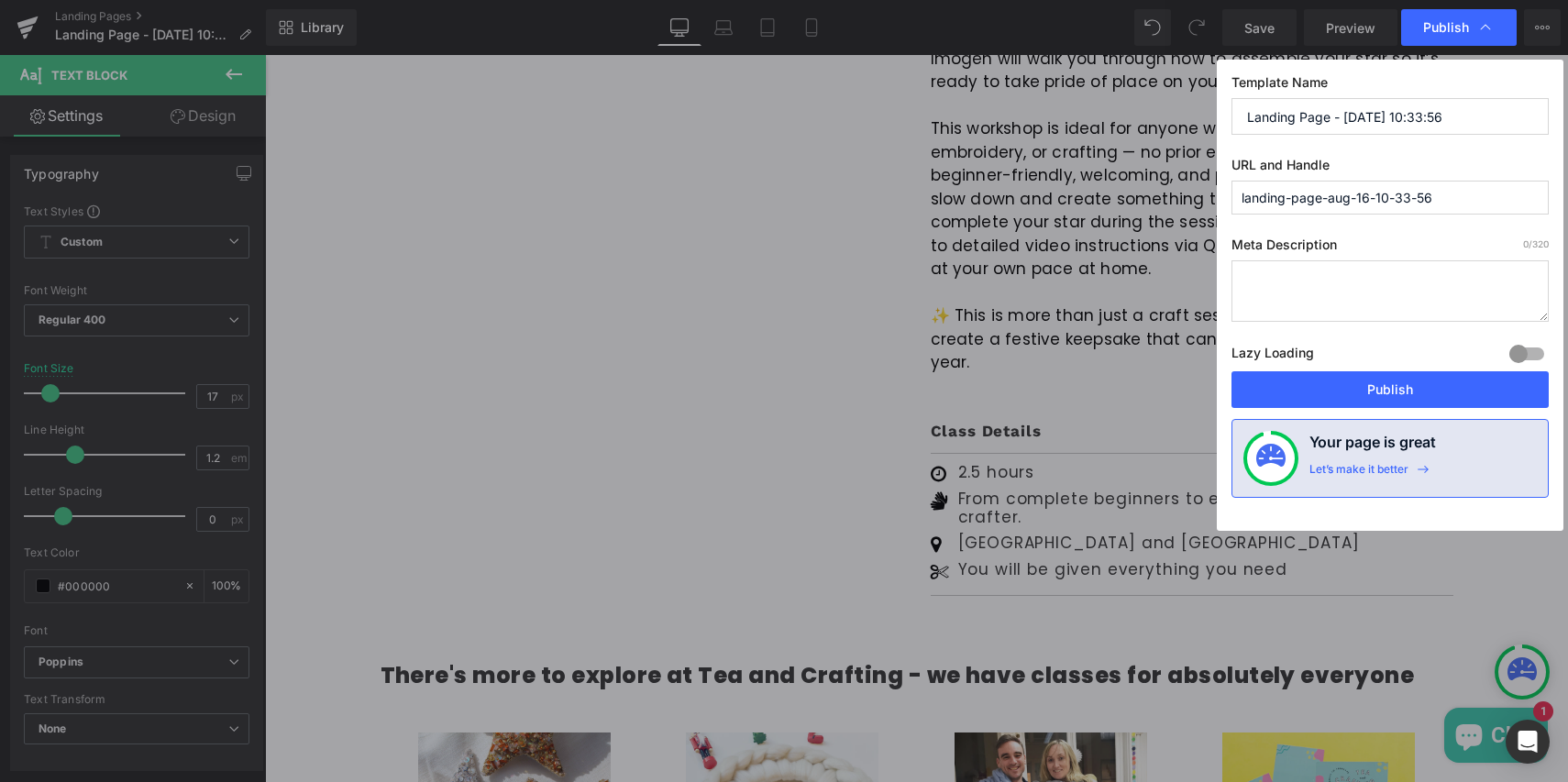
drag, startPoint x: 1245, startPoint y: 120, endPoint x: 1489, endPoint y: 126, distance: 244.1
click at [1490, 126] on input "Landing Page - Aug 16, 10:33:56" at bounding box center [1390, 116] width 318 height 37
type input "3"
type input "c"
type input "Class Product Page"
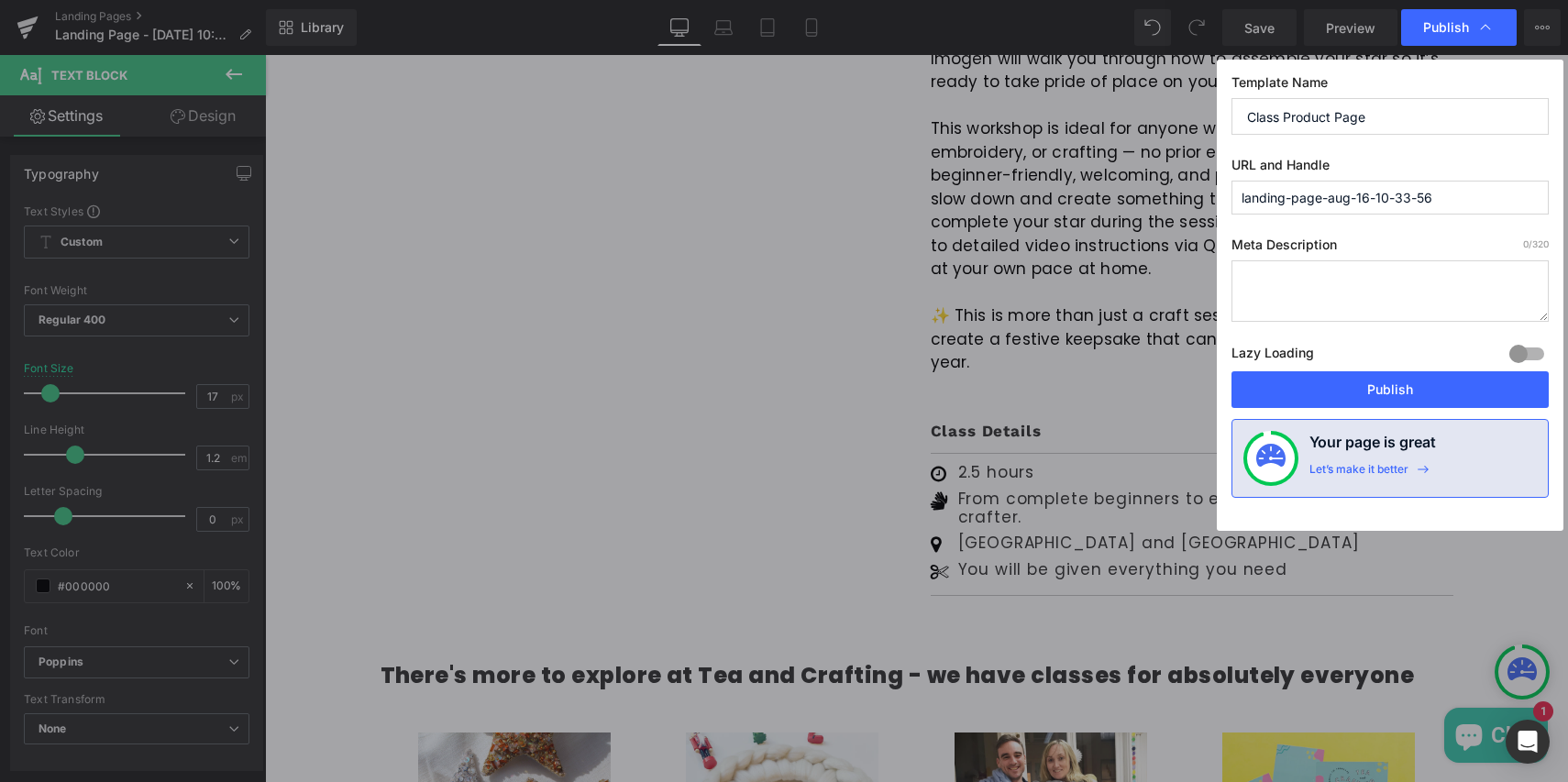
type input "£"
type input "3d-embrodiered-star-beaded-embroidery-workshop"
click at [1430, 28] on span "Publish" at bounding box center [1446, 27] width 46 height 17
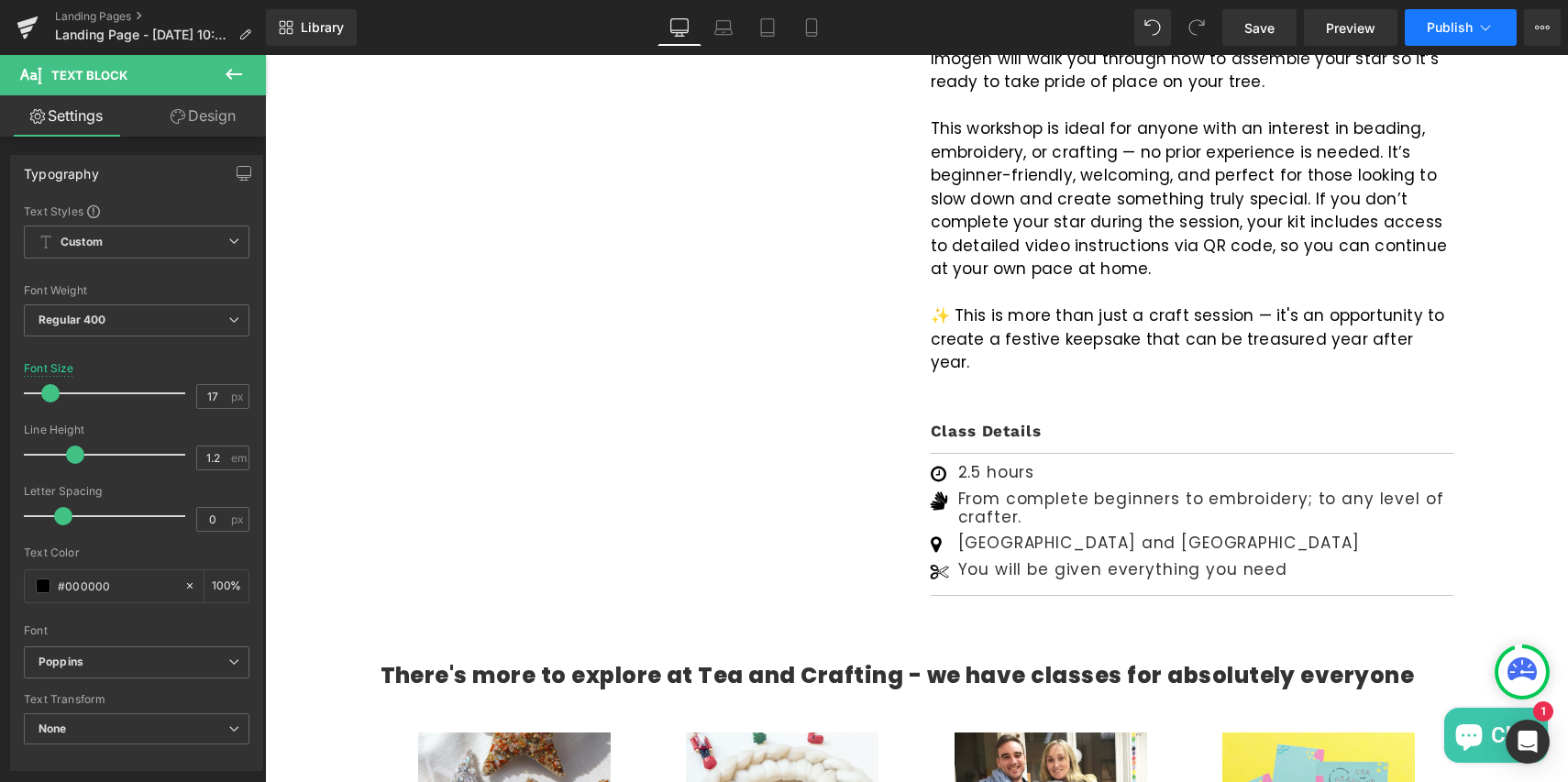
click at [1436, 20] on span "Publish" at bounding box center [1450, 27] width 46 height 15
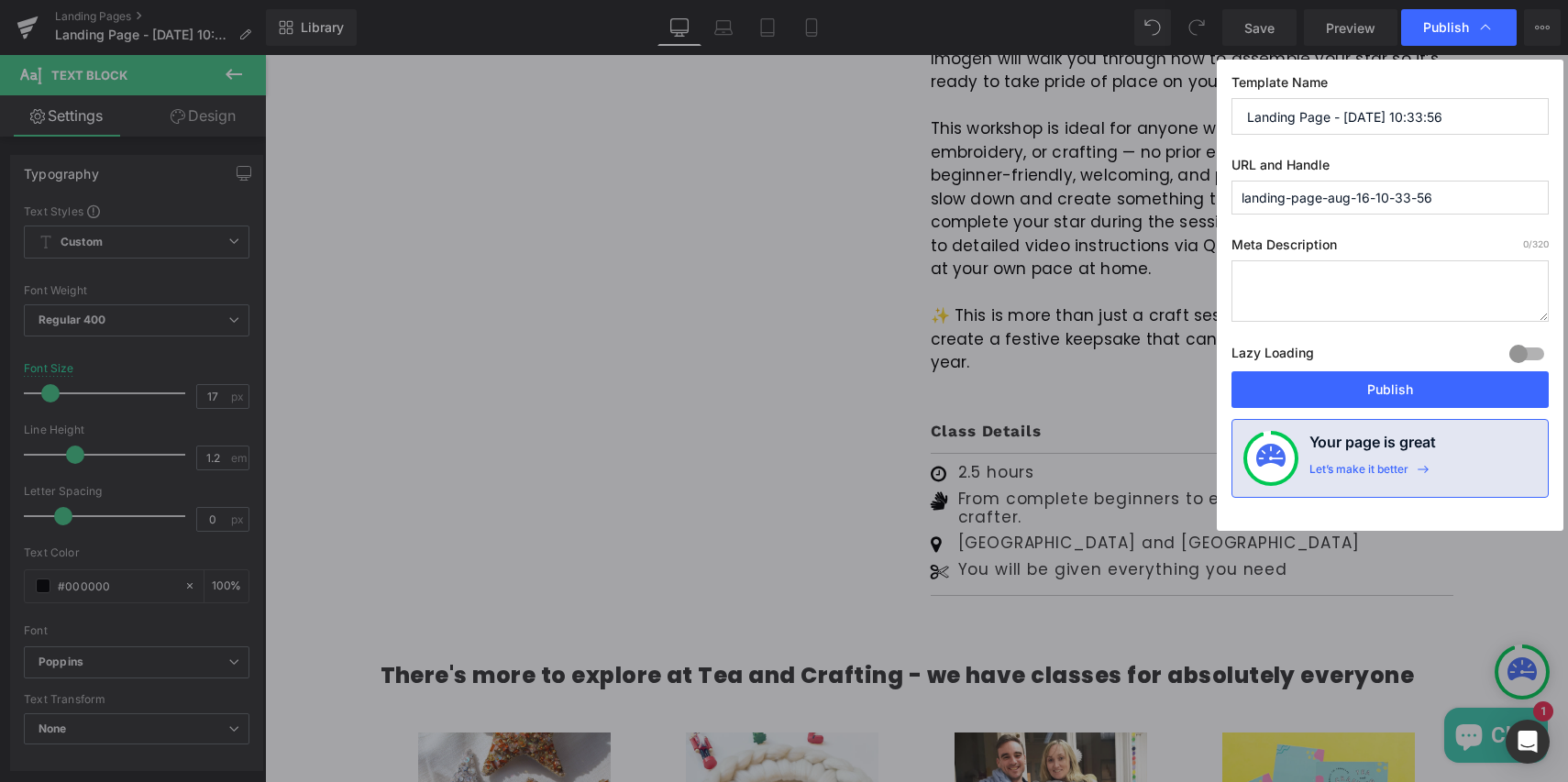
click at [1243, 113] on input "Landing Page - Aug 16, 10:33:56" at bounding box center [1390, 116] width 318 height 37
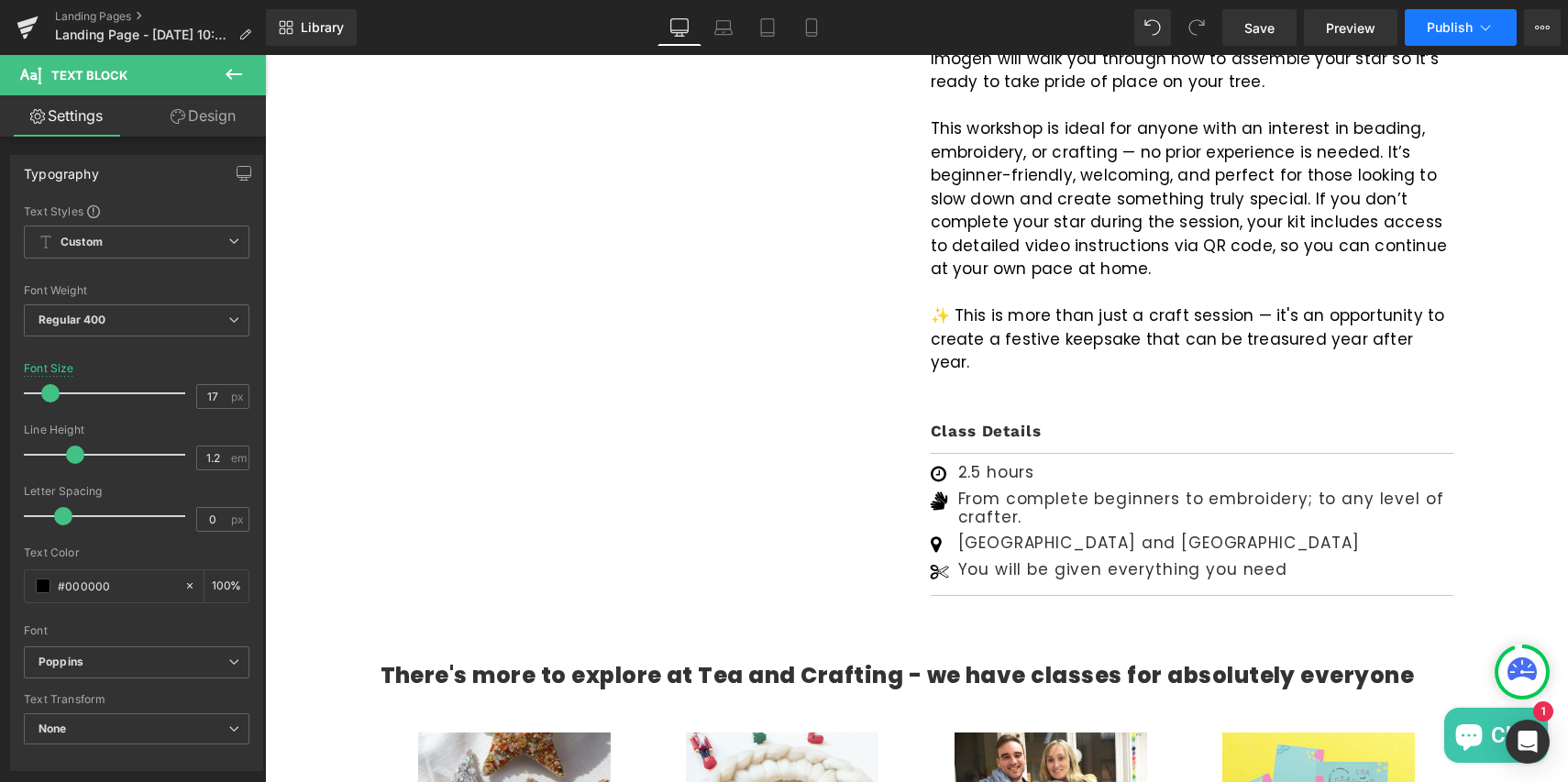
click at [1490, 30] on icon at bounding box center [1486, 27] width 18 height 18
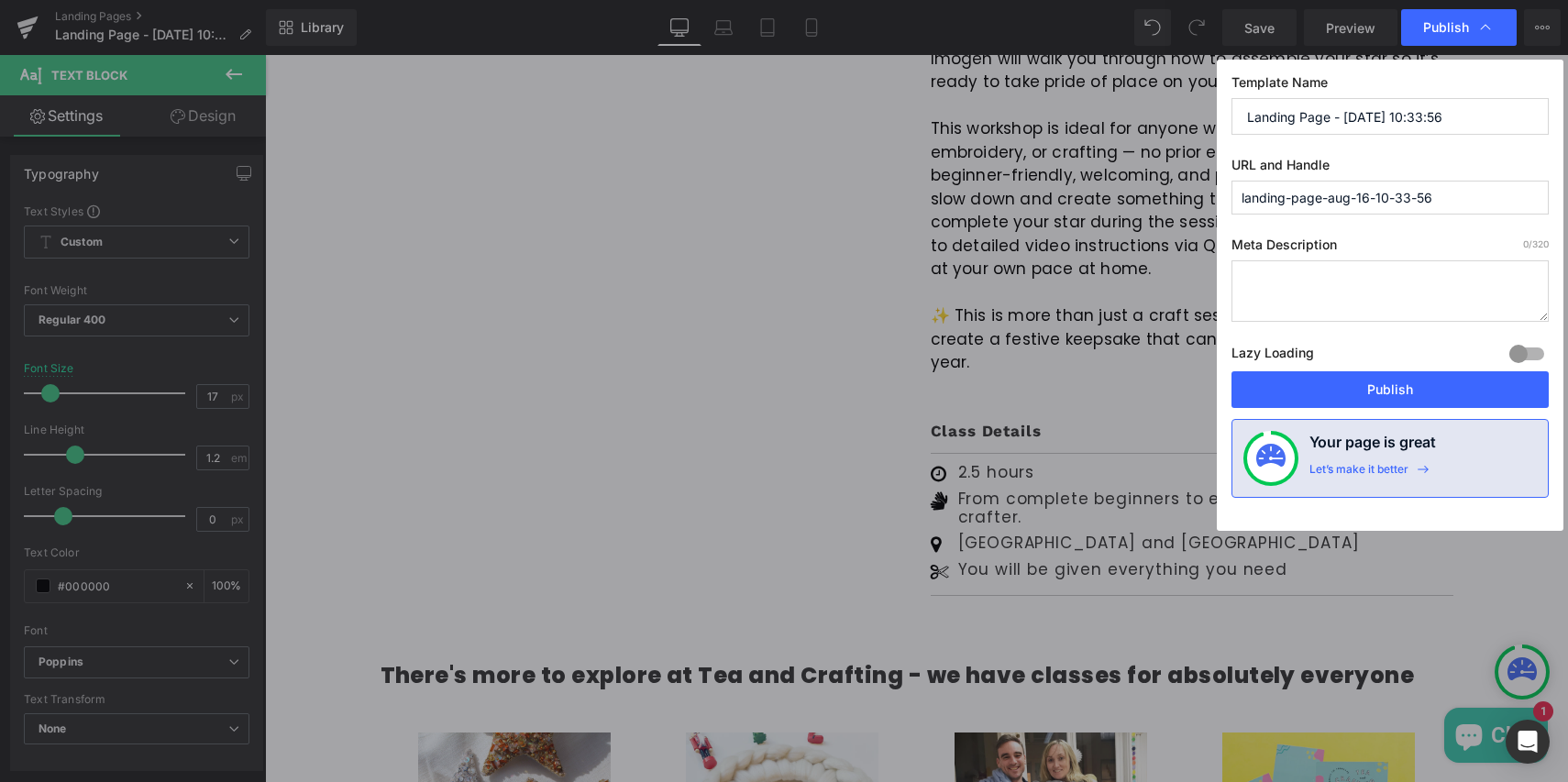
drag, startPoint x: 1247, startPoint y: 120, endPoint x: 1534, endPoint y: 120, distance: 287.0
click at [1534, 120] on input "Landing Page - Aug 16, 10:33:56" at bounding box center [1390, 116] width 318 height 37
type input "Product Page"
type input "2"
type input "3d-embrodiered-star-beaded-embroidery-workshop"
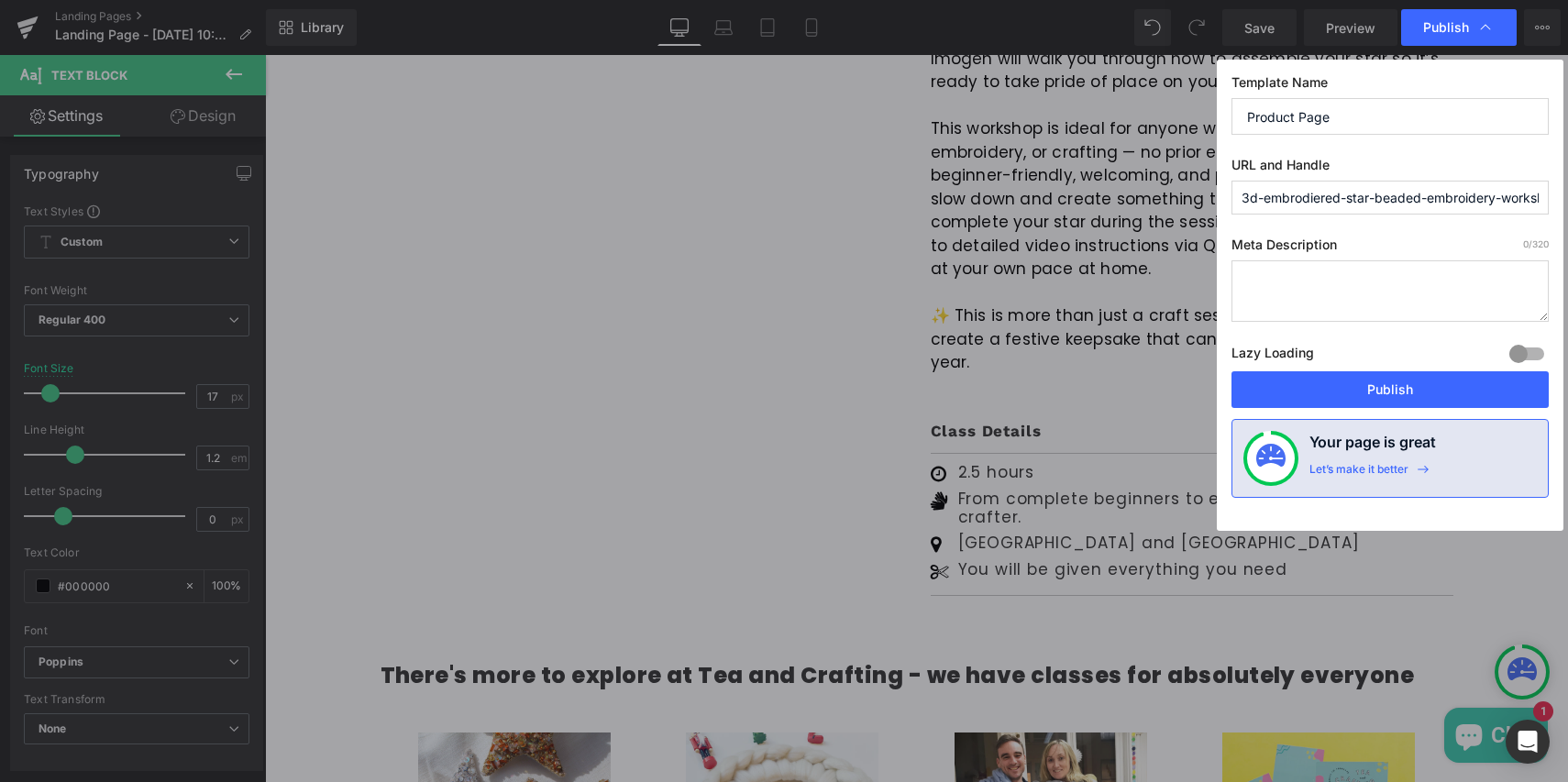
click at [1341, 113] on input "Product Page" at bounding box center [1390, 116] width 318 height 37
click at [1372, 395] on button "Publish" at bounding box center [1390, 389] width 318 height 37
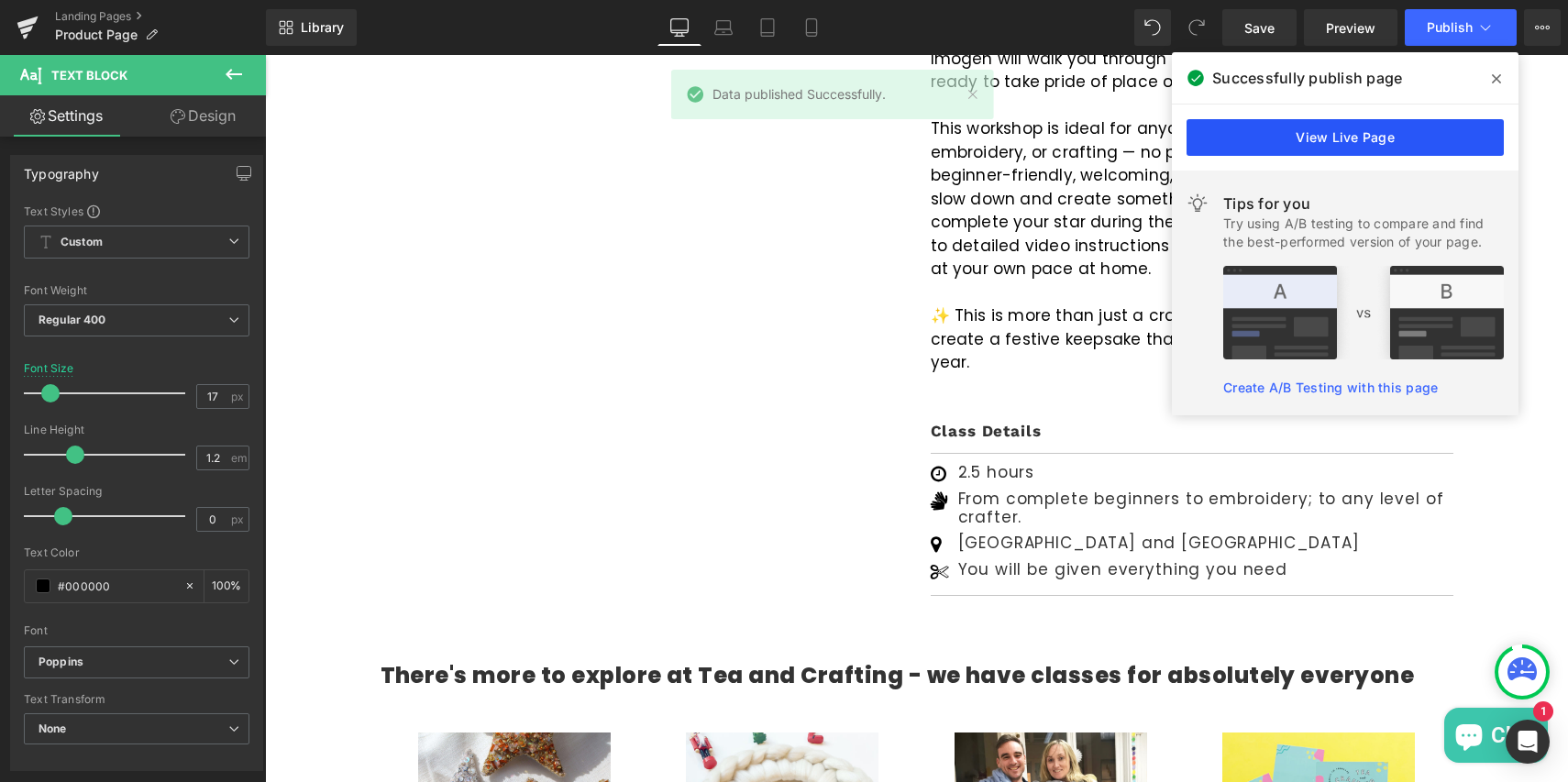
click at [1242, 143] on link "View Live Page" at bounding box center [1346, 137] width 318 height 37
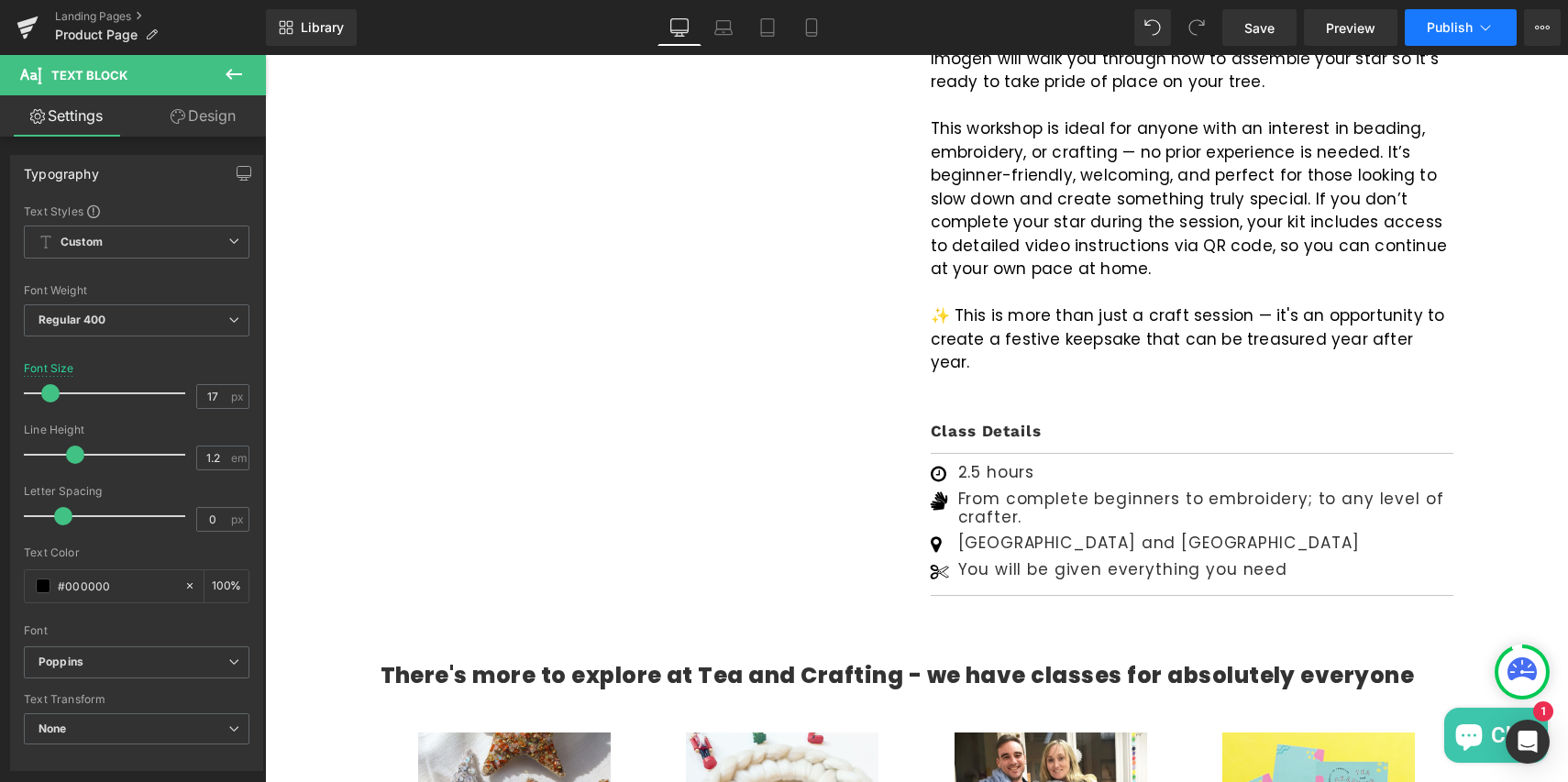
click at [1492, 30] on icon at bounding box center [1486, 27] width 18 height 18
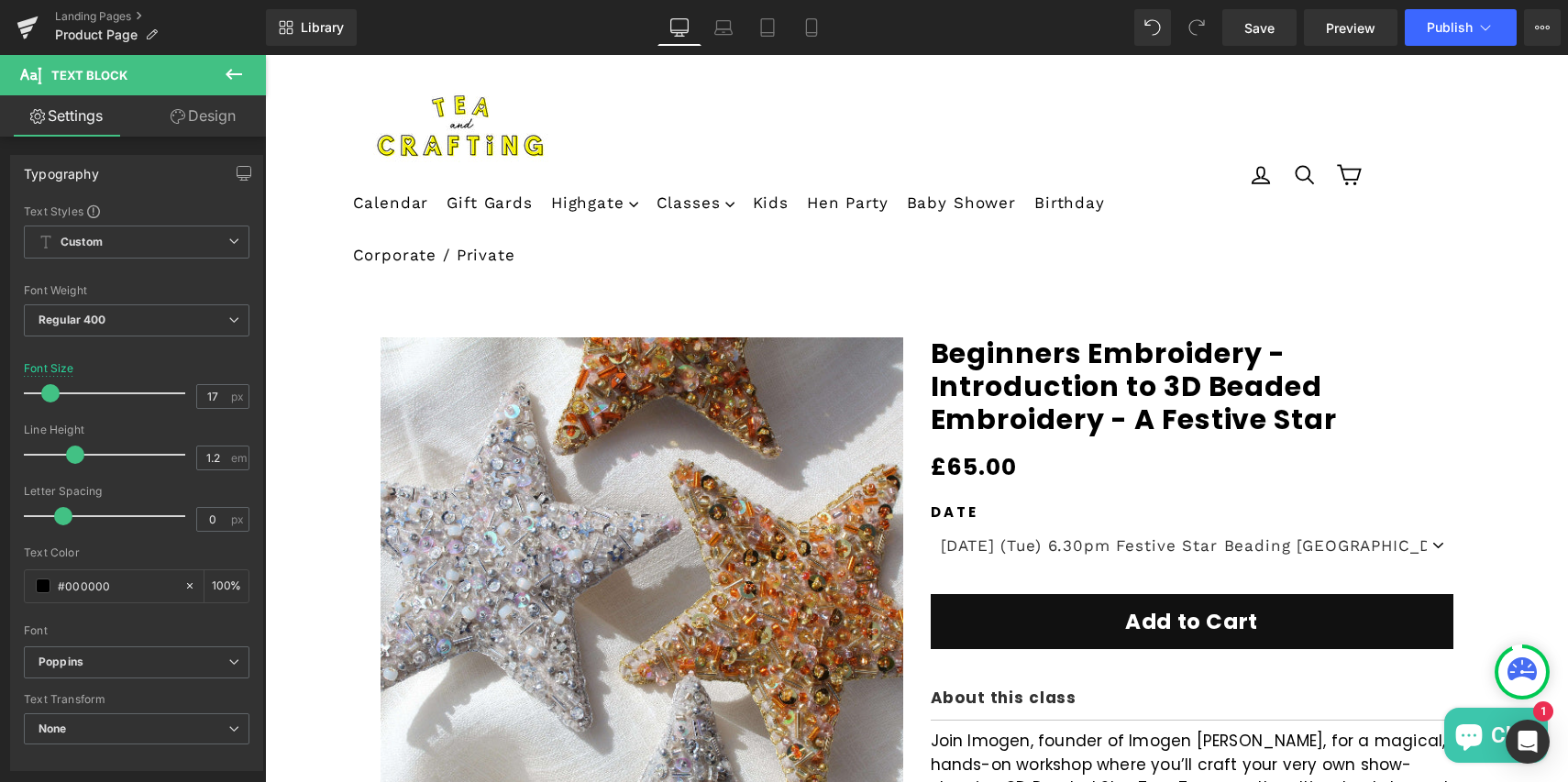
scroll to position [207, 0]
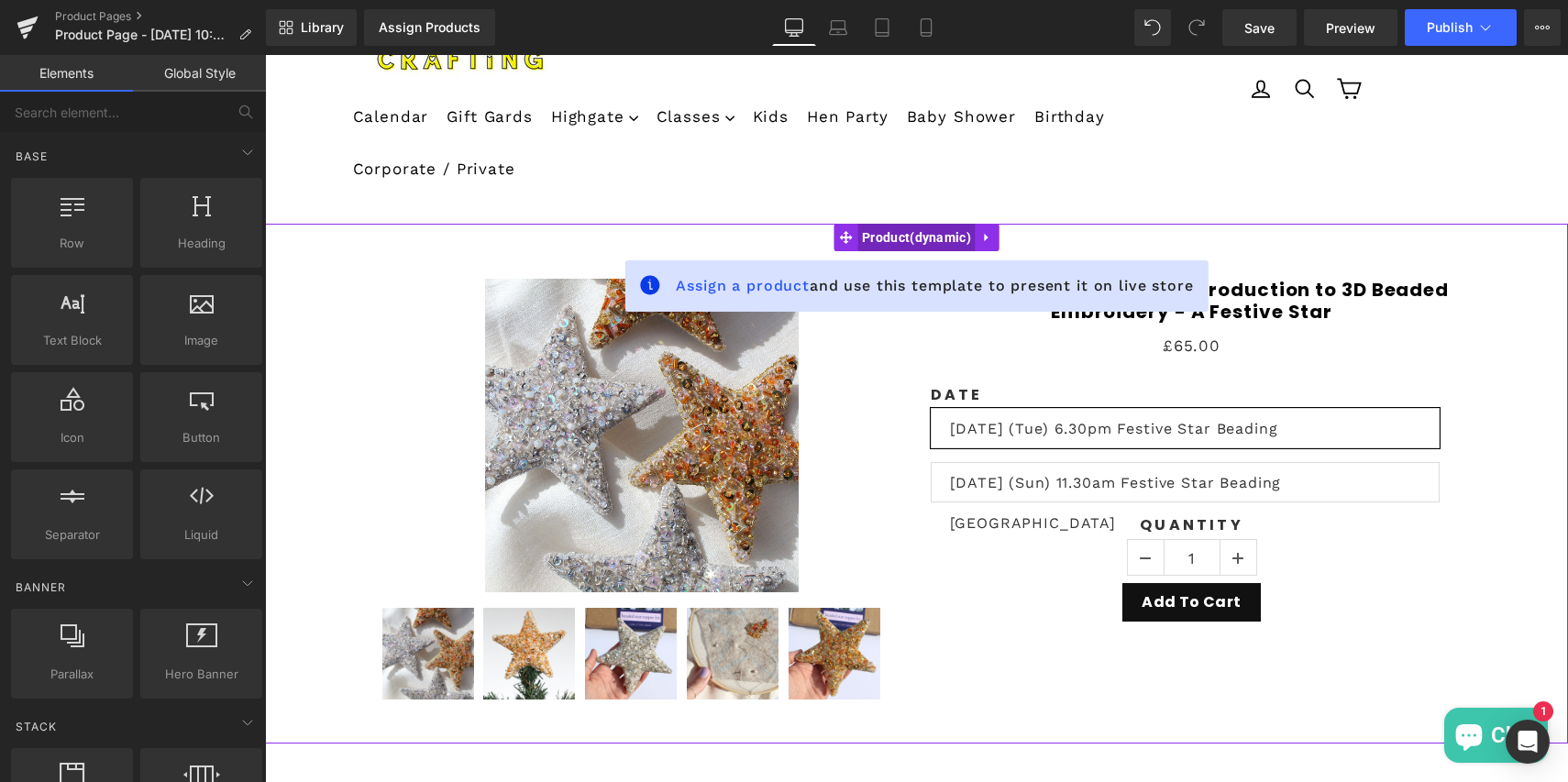
scroll to position [363, 0]
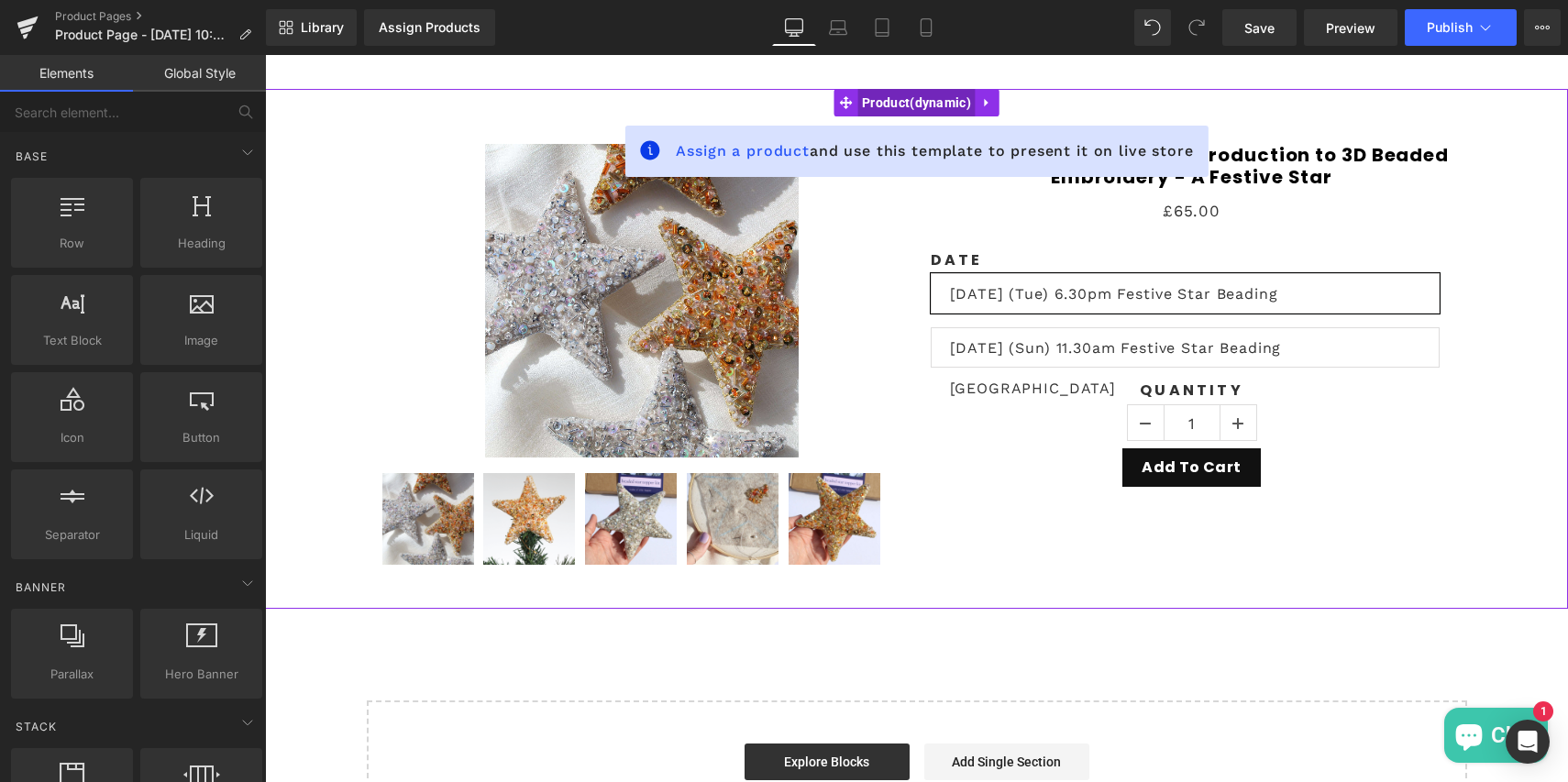
click at [909, 107] on span "Product" at bounding box center [916, 103] width 118 height 28
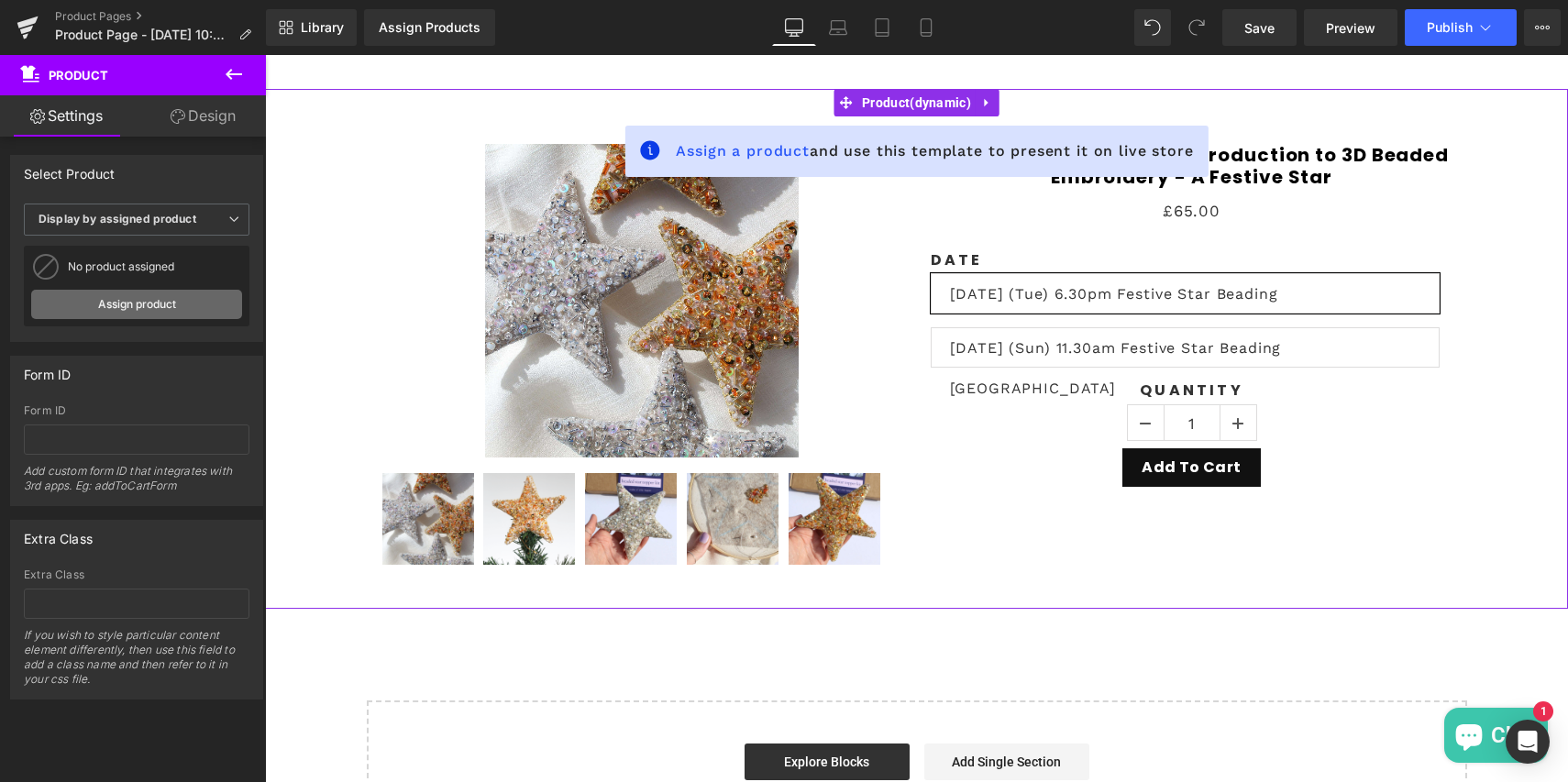
click at [127, 307] on link "Assign product" at bounding box center [136, 305] width 211 height 30
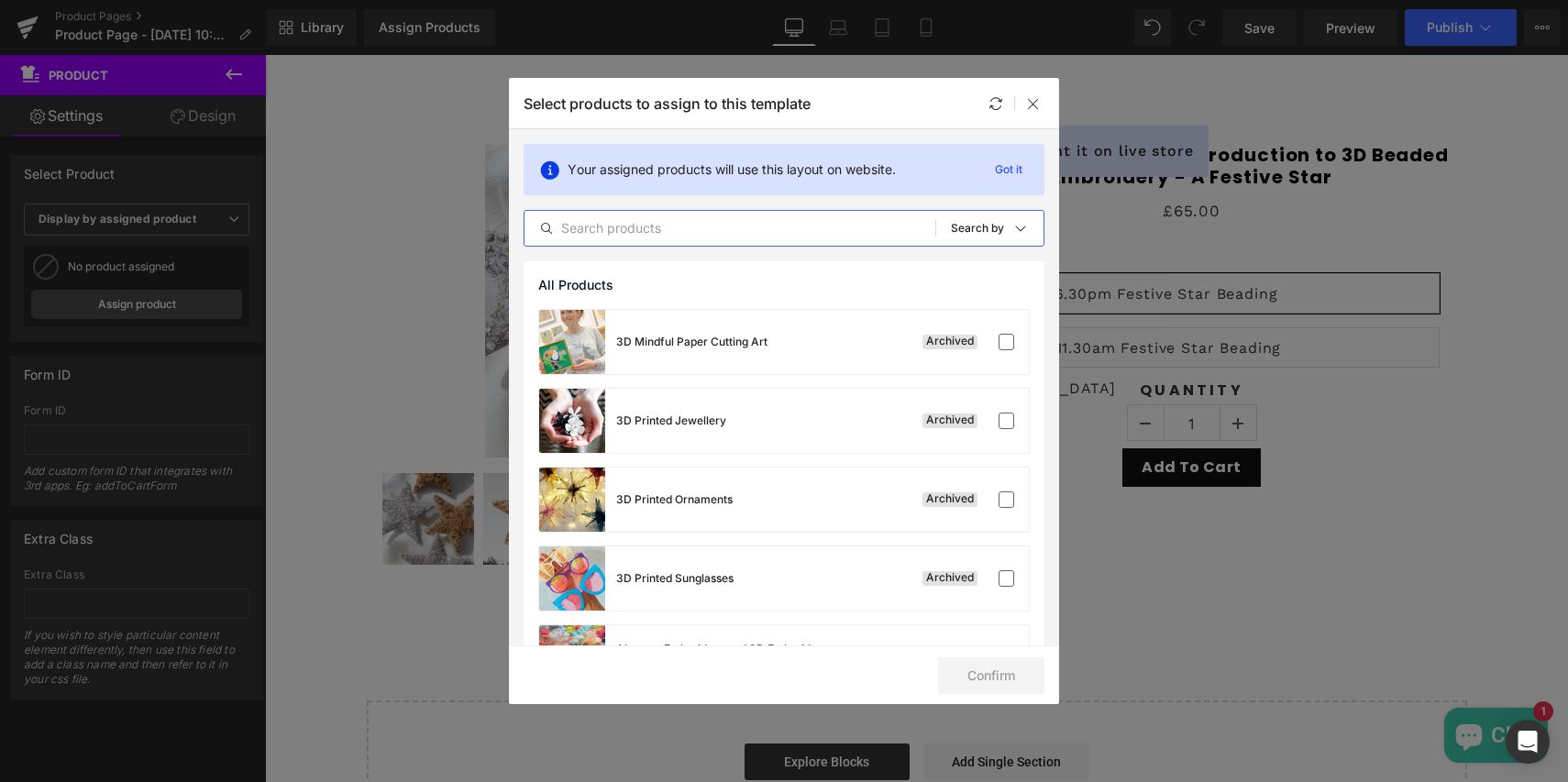
click at [615, 224] on input "text" at bounding box center [730, 228] width 411 height 22
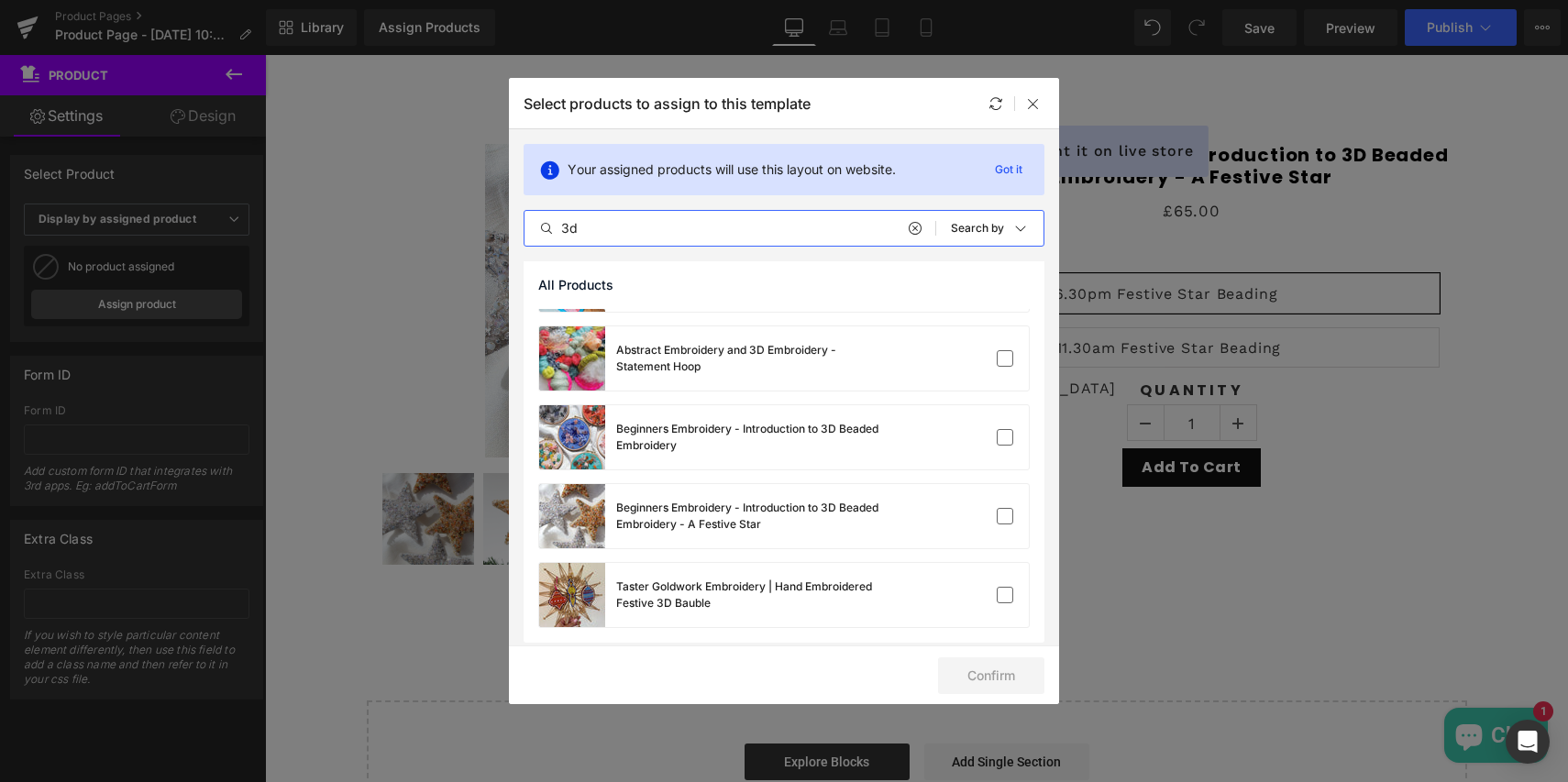
scroll to position [308, 0]
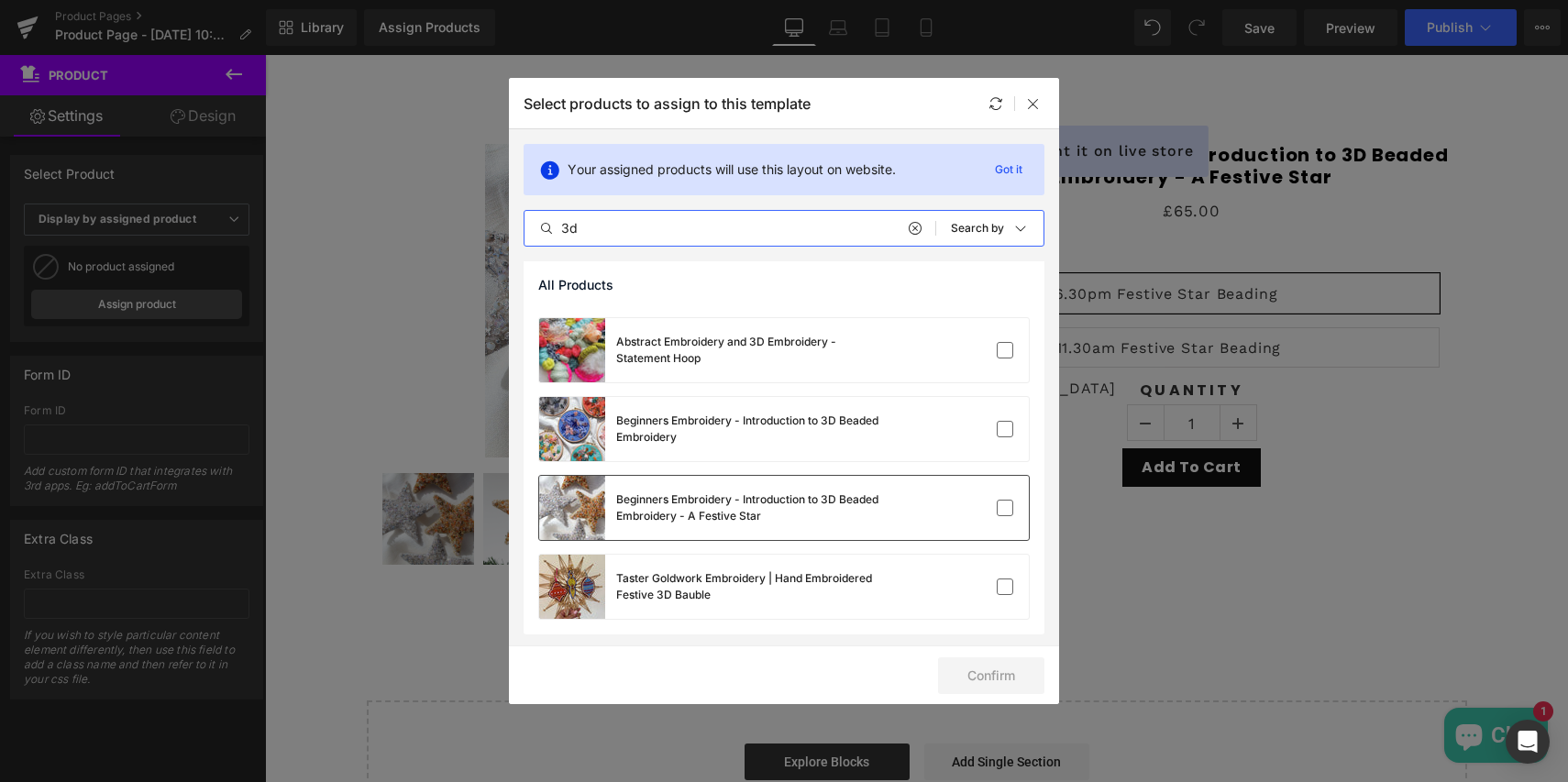
type input "3d"
click at [640, 513] on div "Beginners Embroidery - Introduction to 3D Beaded Embroidery - A Festive Star" at bounding box center [753, 507] width 275 height 33
click at [982, 675] on button "Confirm" at bounding box center [990, 676] width 106 height 37
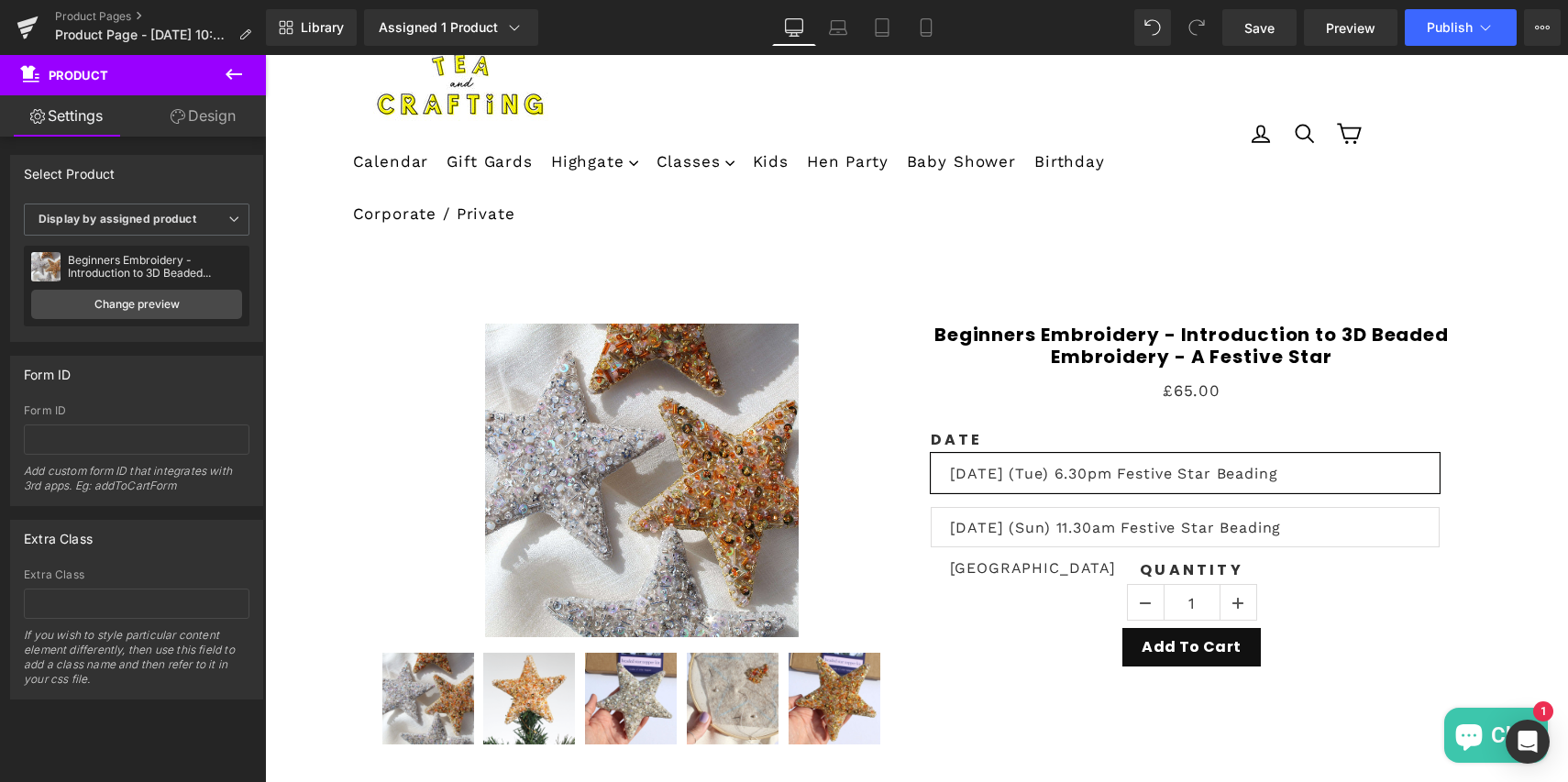
scroll to position [53, 0]
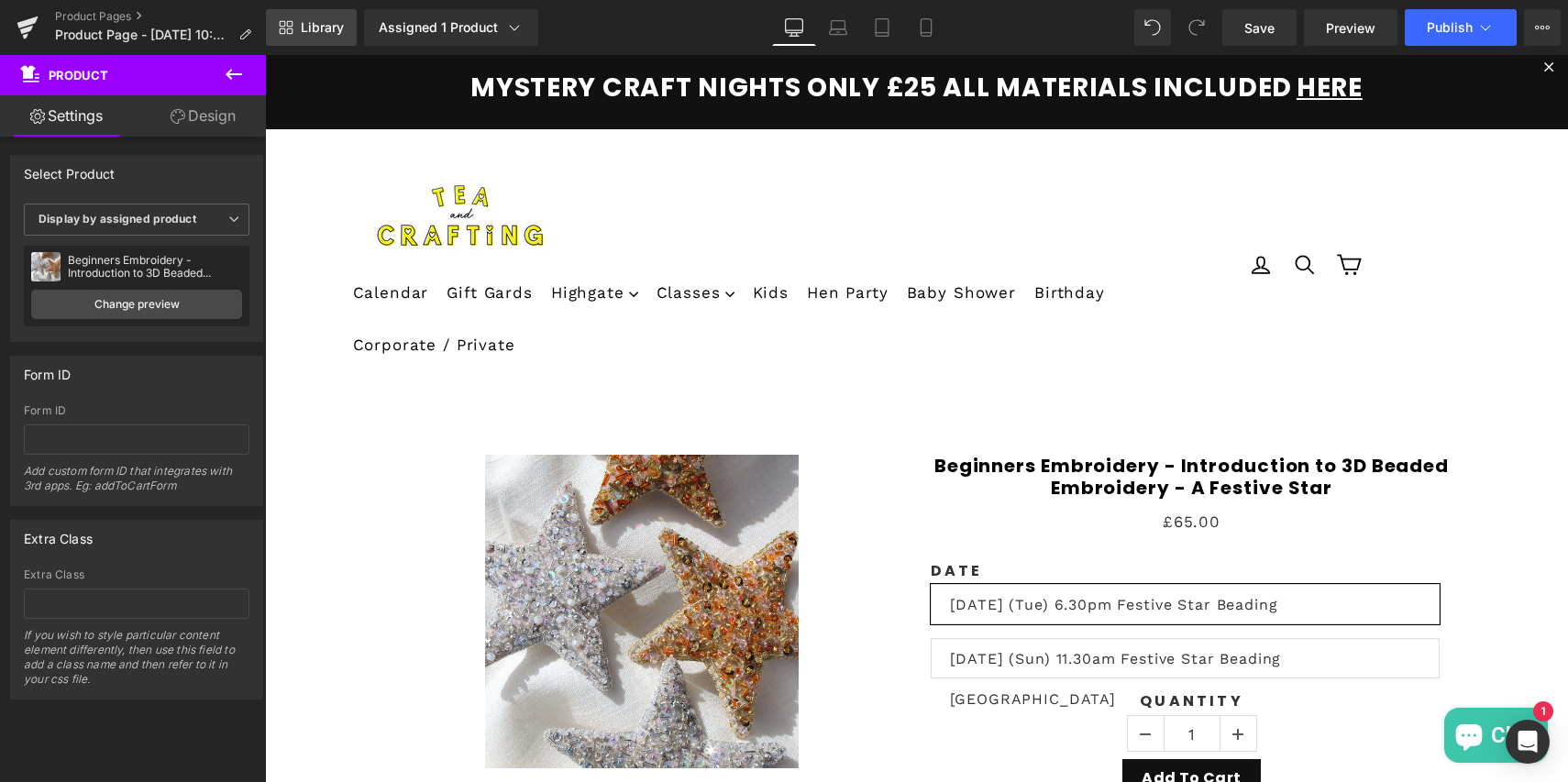
click at [313, 32] on span "Library" at bounding box center [322, 27] width 43 height 17
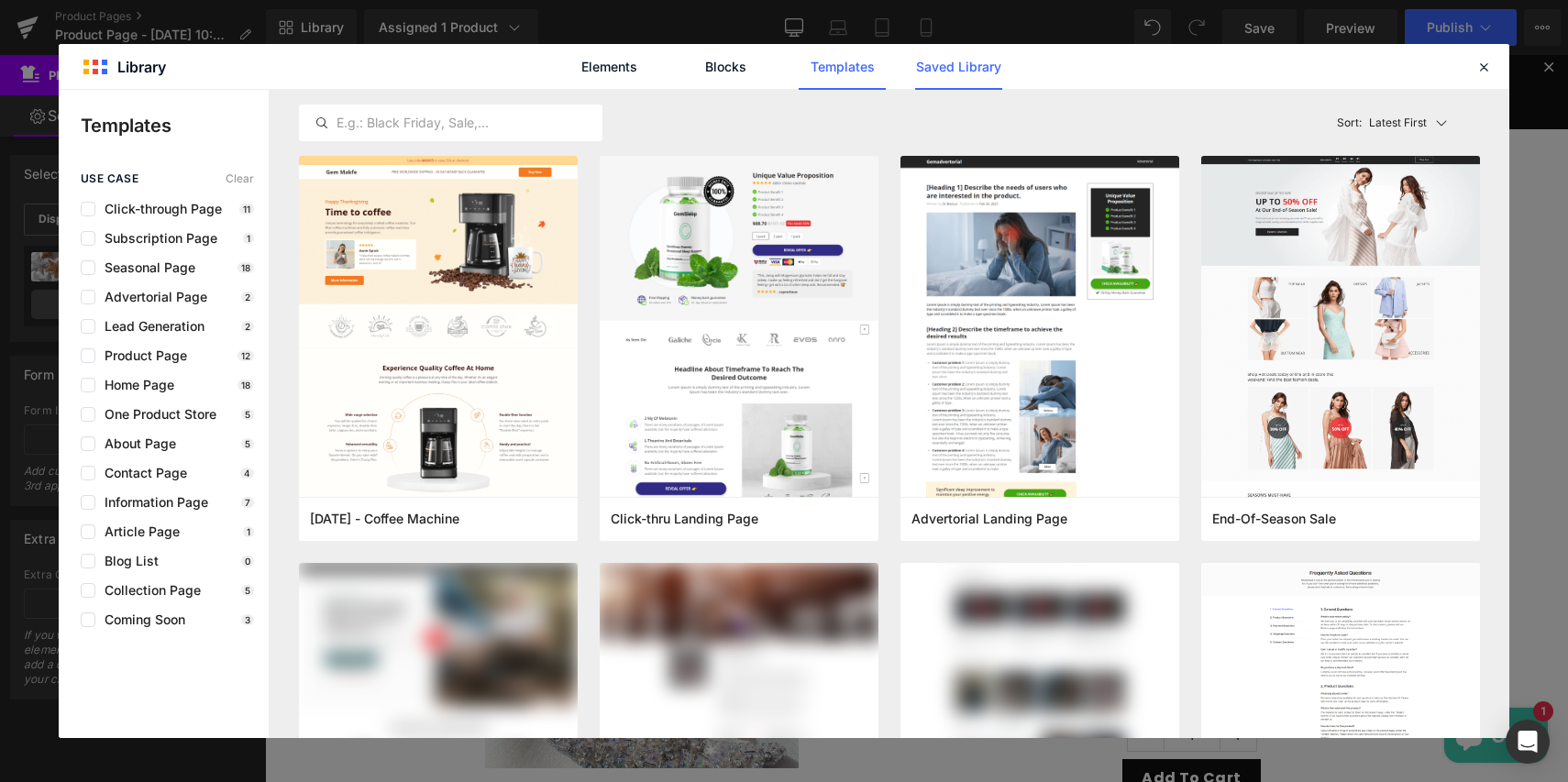
click at [960, 70] on link "Saved Library" at bounding box center [959, 66] width 87 height 46
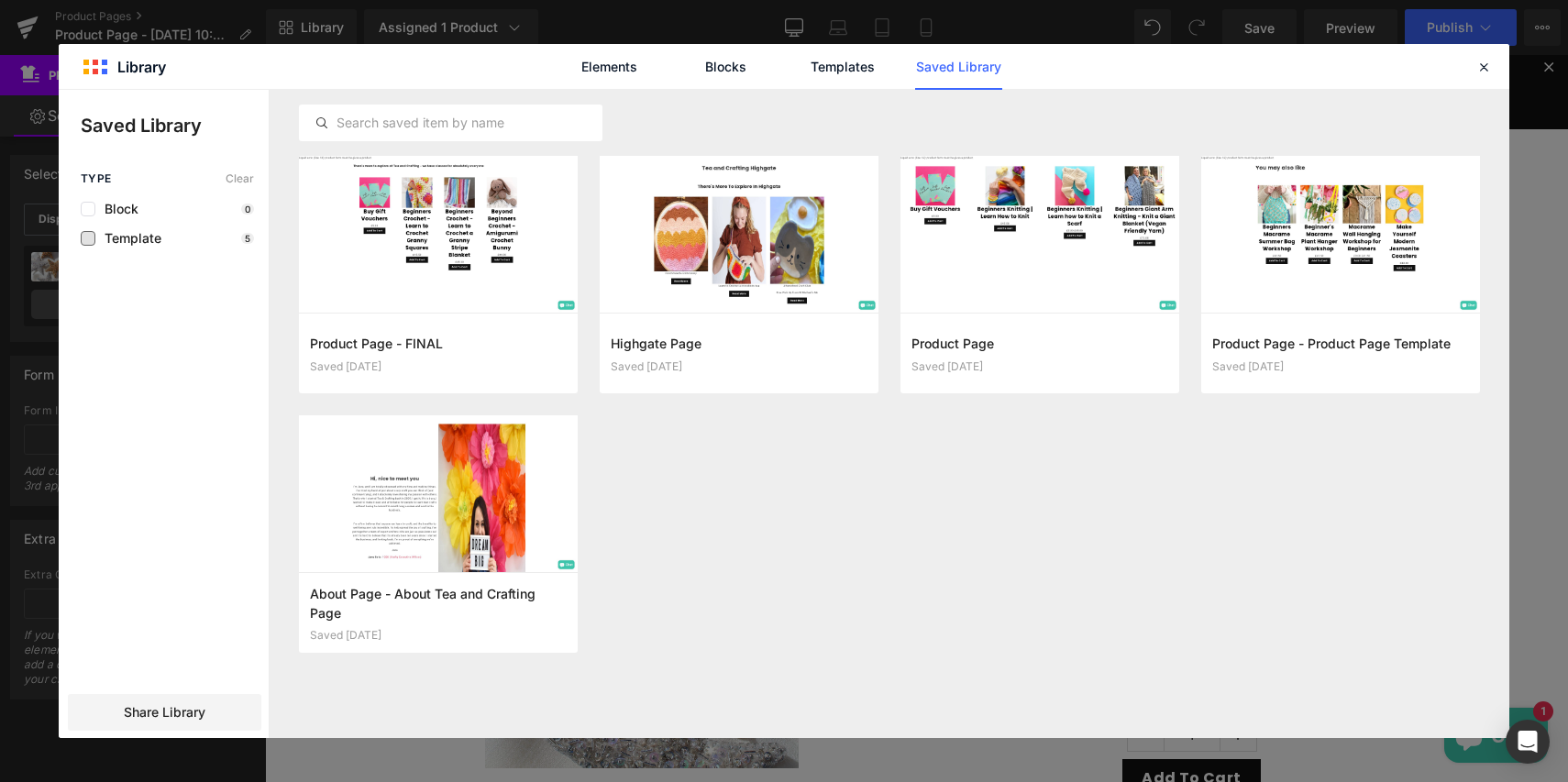
click at [135, 236] on span "Template" at bounding box center [128, 238] width 66 height 15
click at [821, 66] on link "Templates" at bounding box center [843, 66] width 87 height 46
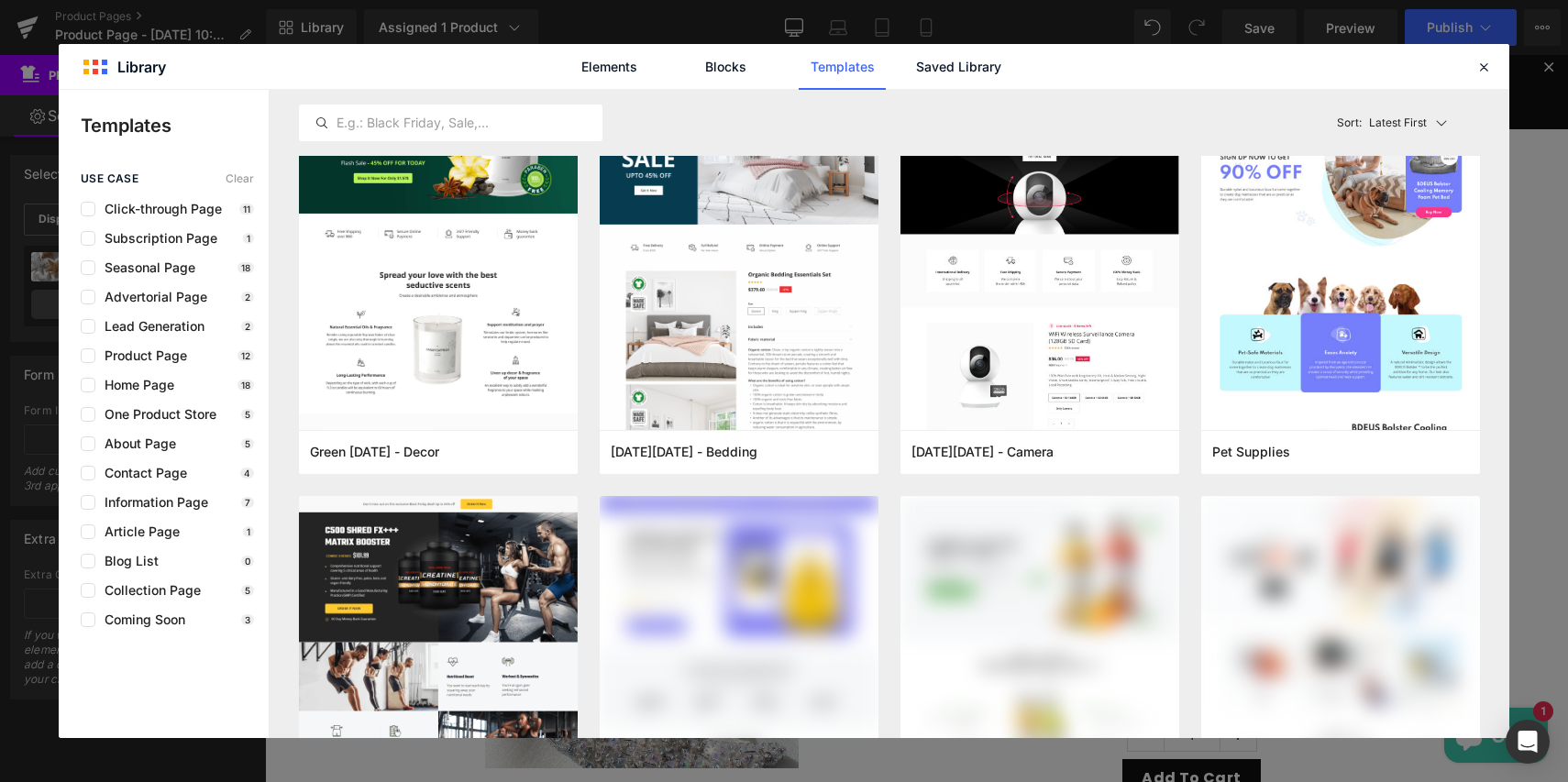
scroll to position [2960, 0]
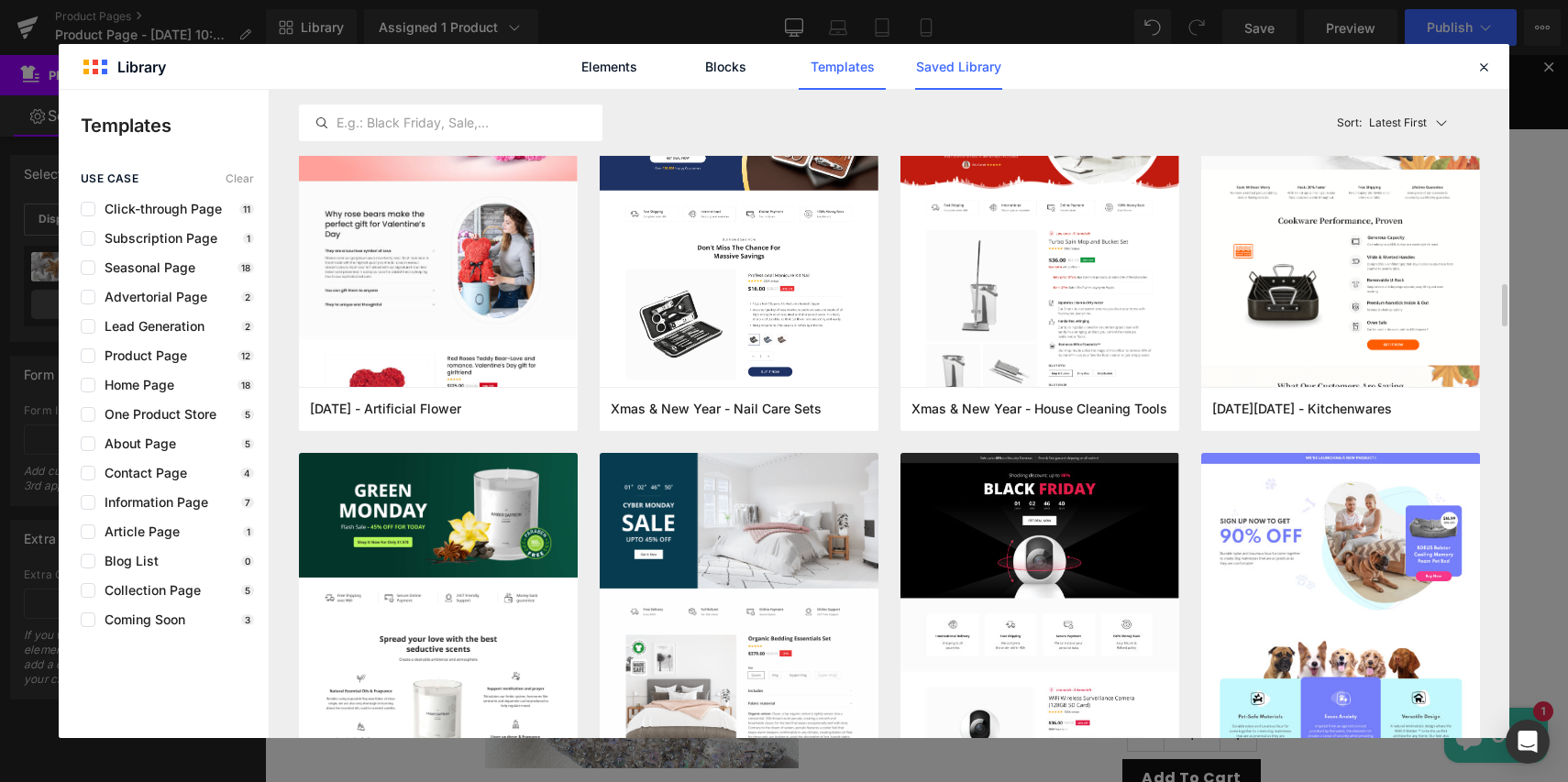
click at [968, 58] on link "Saved Library" at bounding box center [959, 66] width 87 height 46
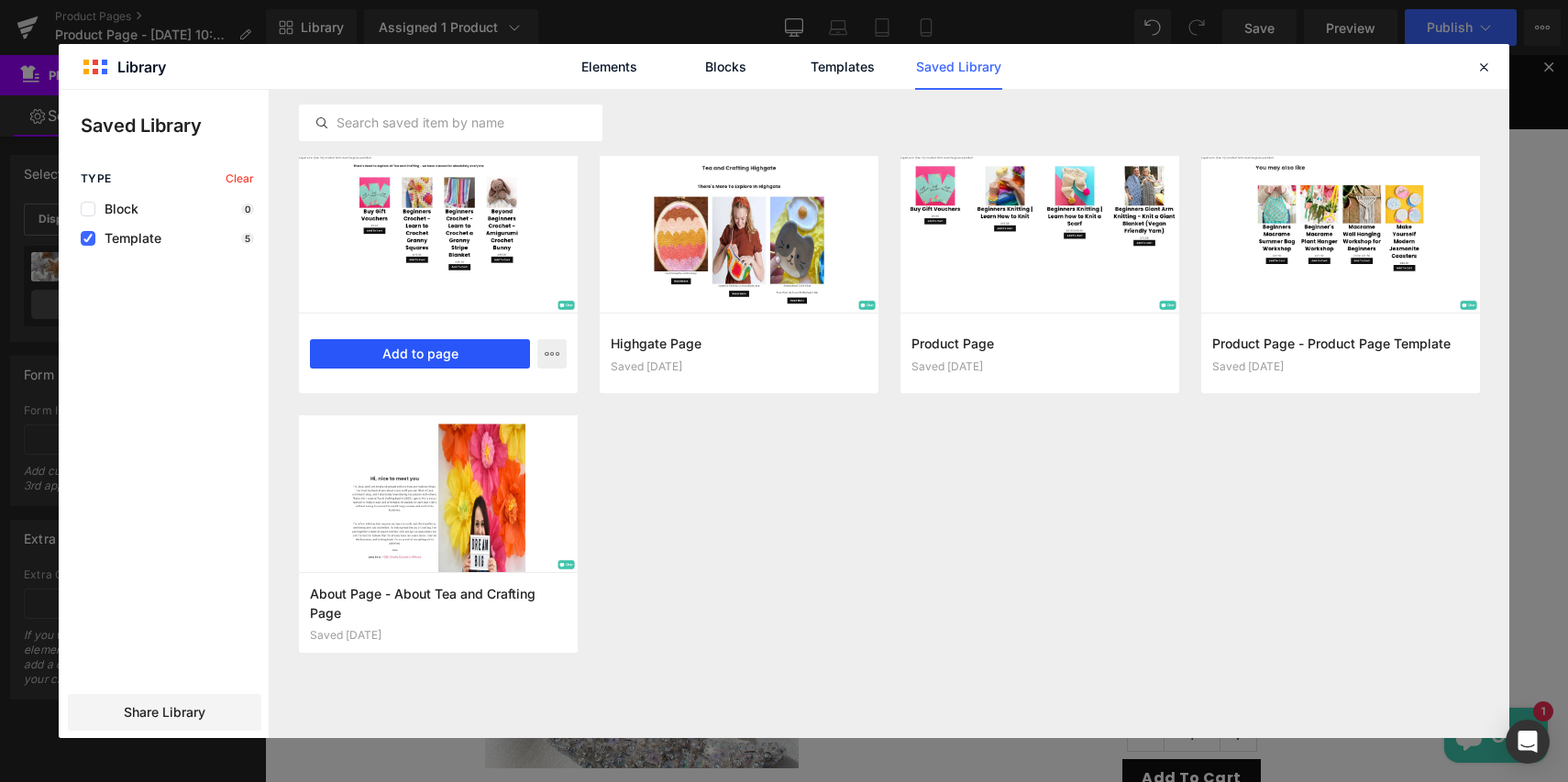
click at [404, 357] on button "Add to page" at bounding box center [420, 354] width 220 height 30
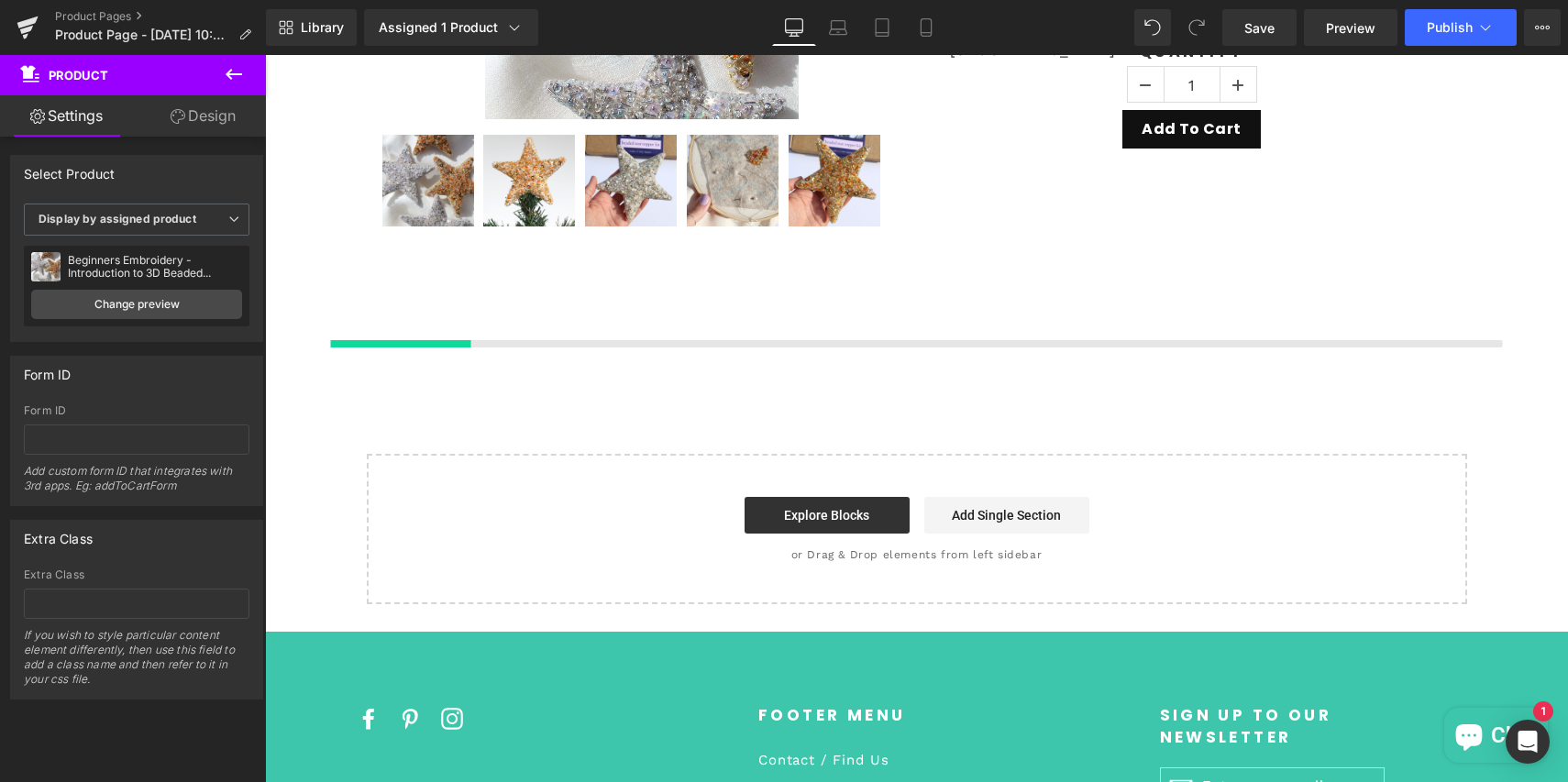
scroll to position [826, 0]
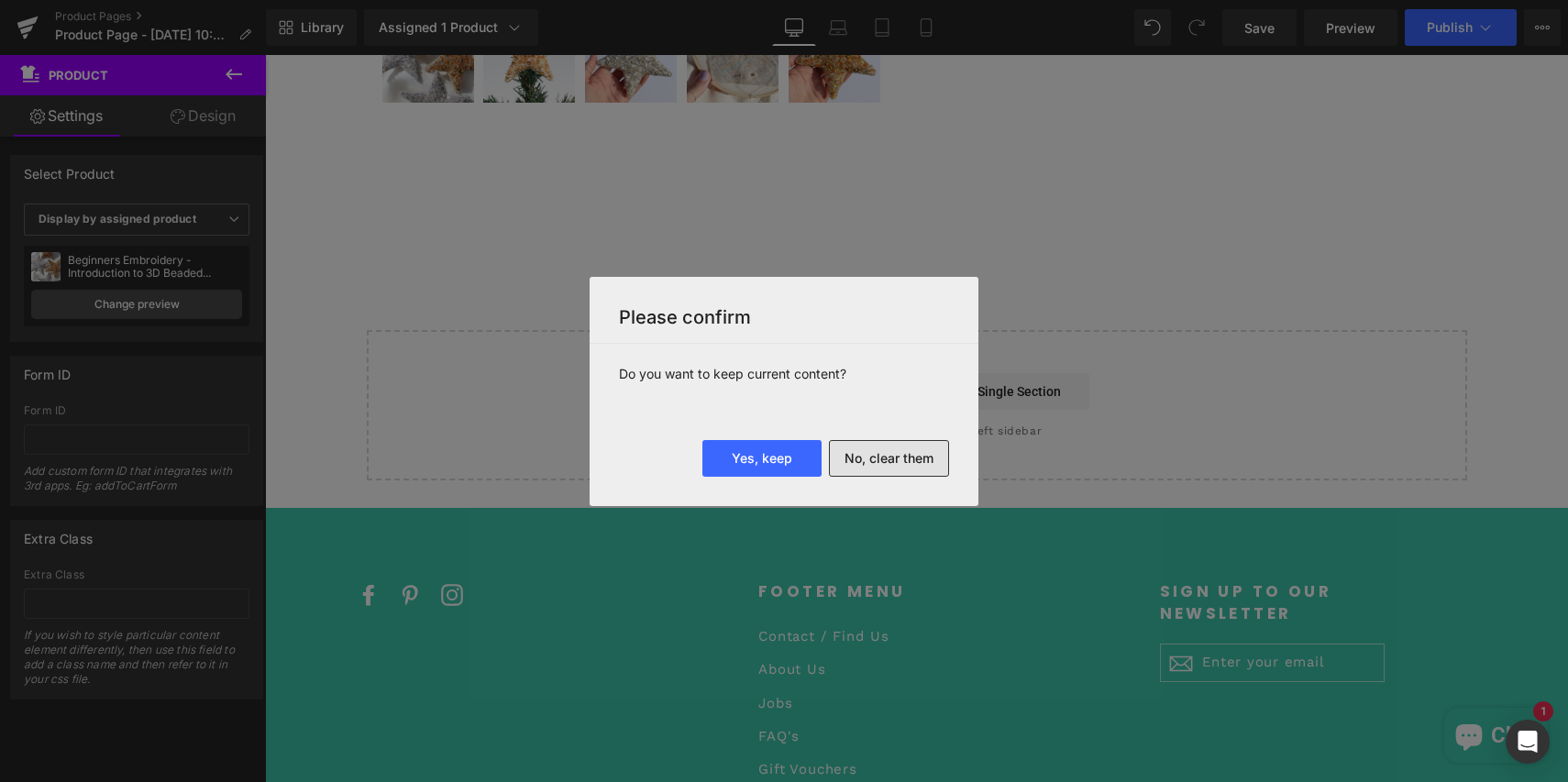
click at [868, 454] on button "No, clear them" at bounding box center [888, 458] width 120 height 37
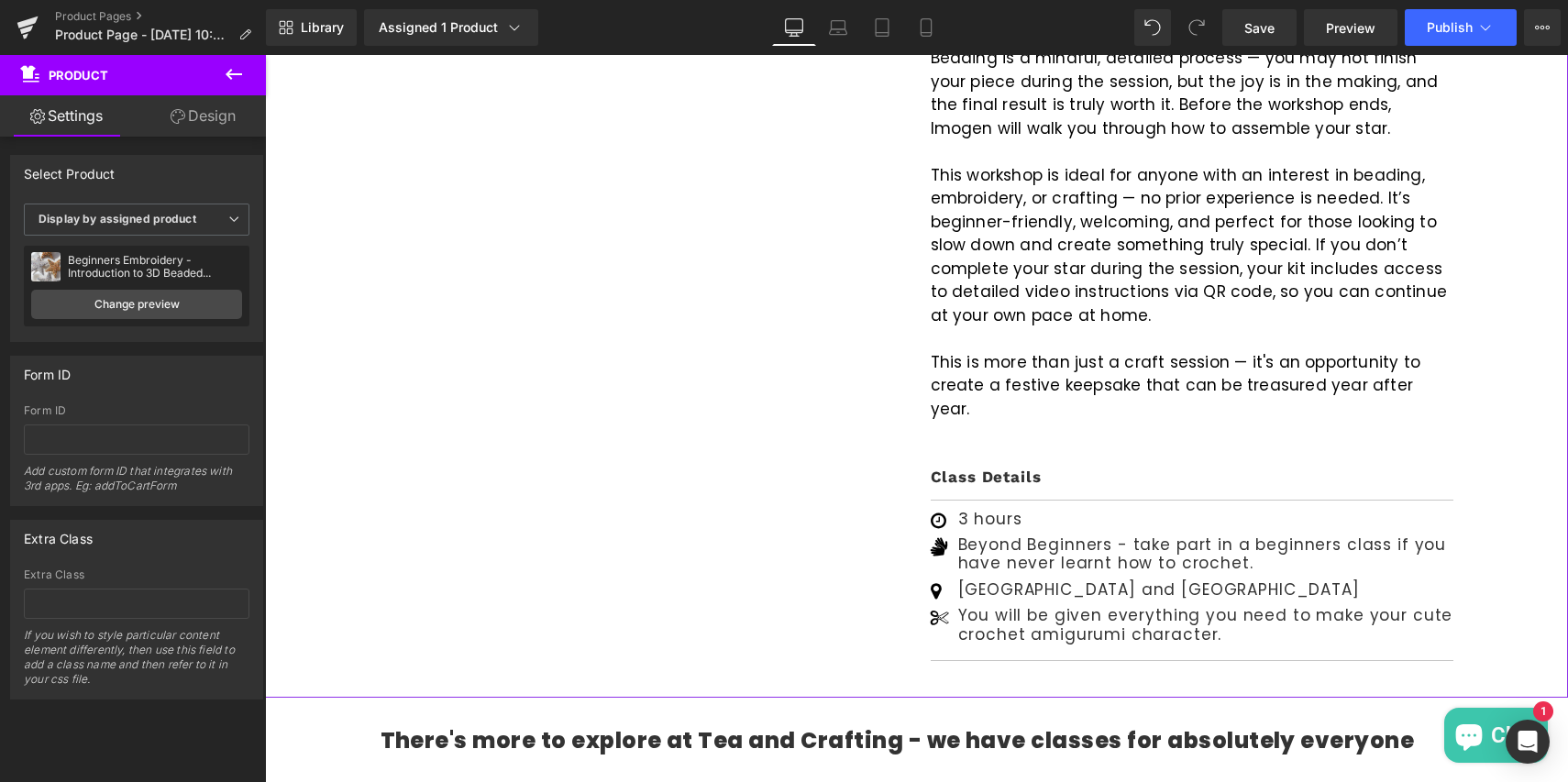
scroll to position [1192, 0]
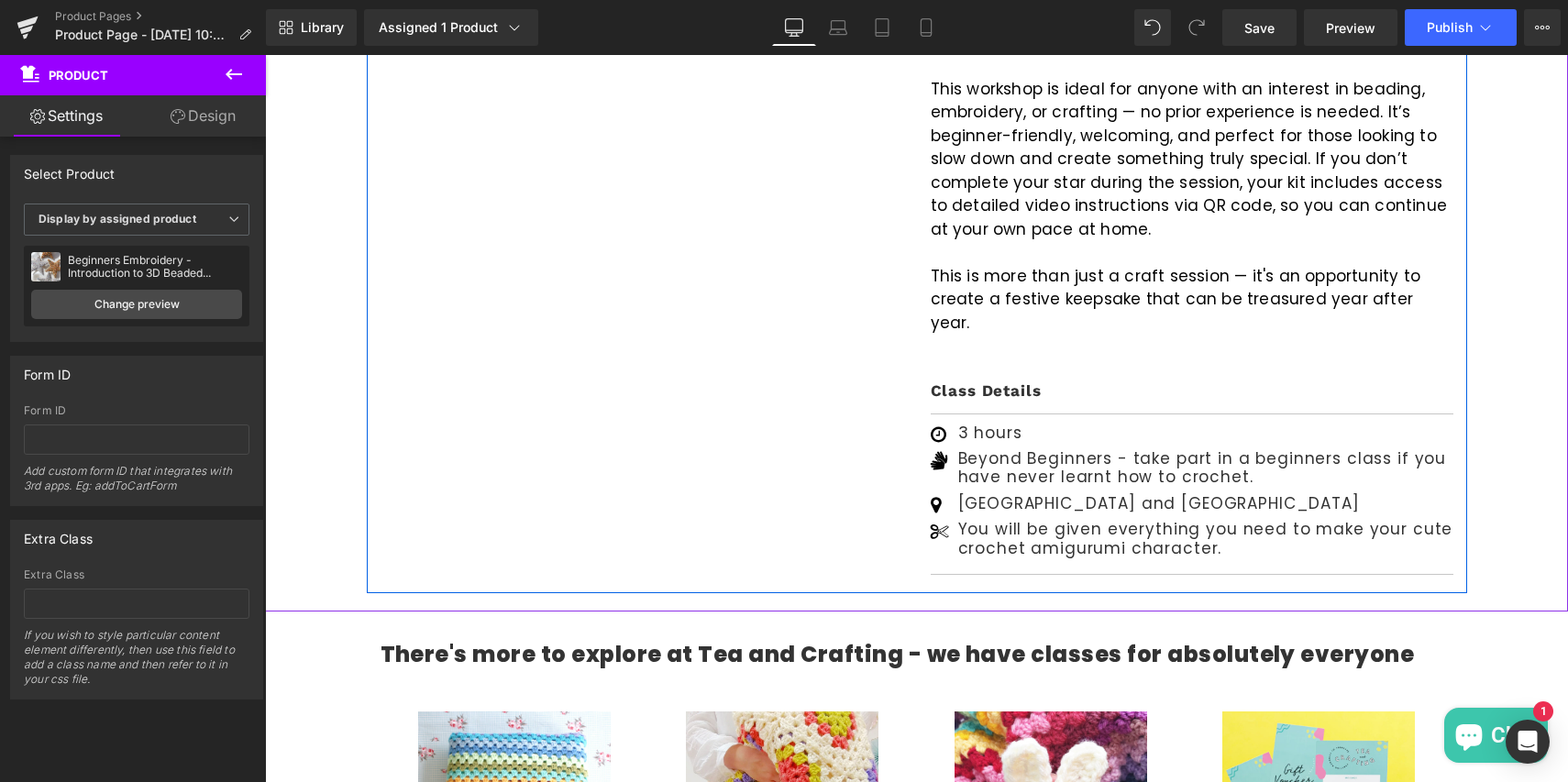
click at [1016, 424] on p "3 hours" at bounding box center [1206, 433] width 495 height 18
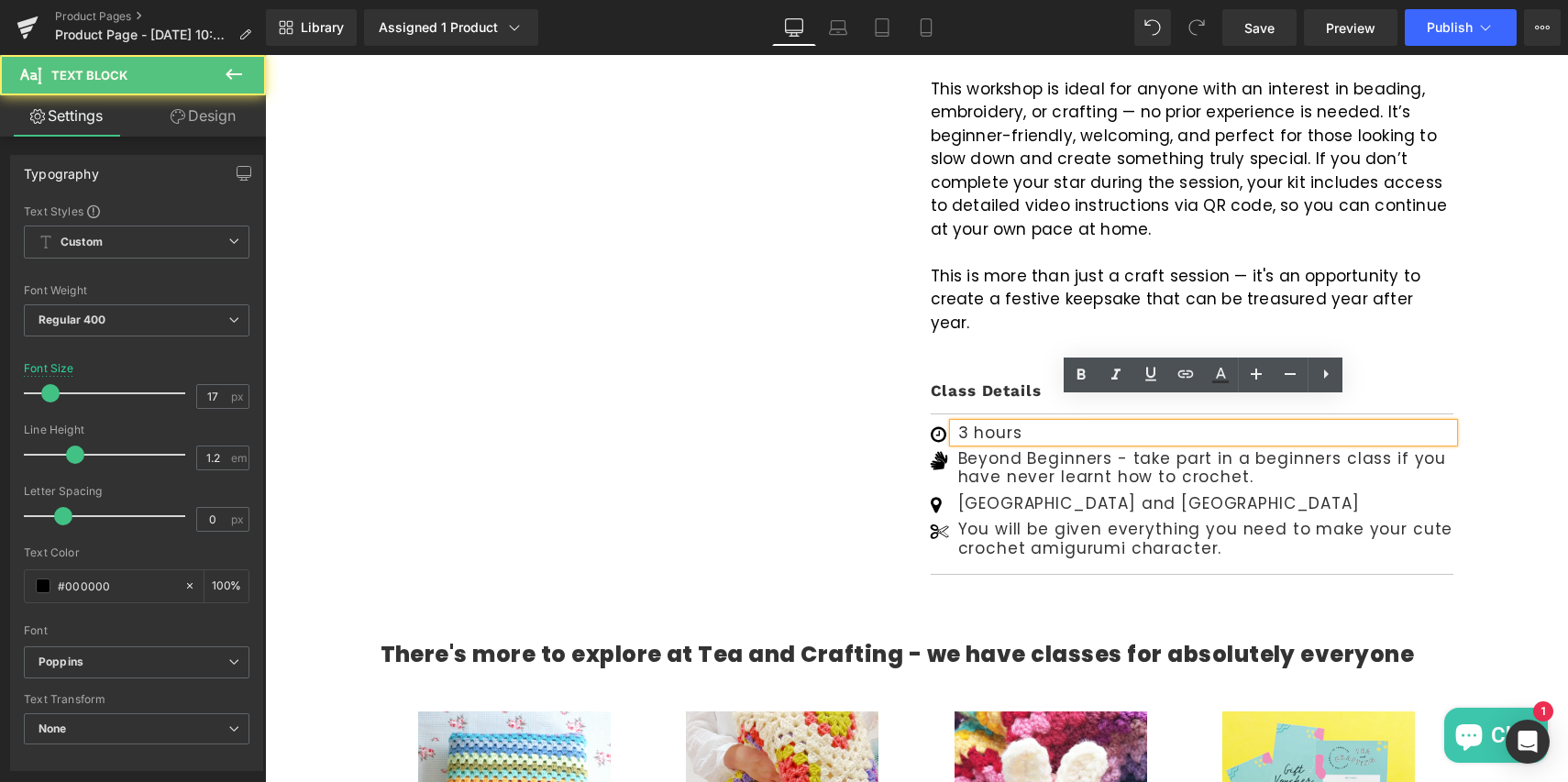
click at [981, 424] on p "3 hours" at bounding box center [1206, 433] width 495 height 18
click at [971, 424] on p "3 hours" at bounding box center [1206, 433] width 495 height 18
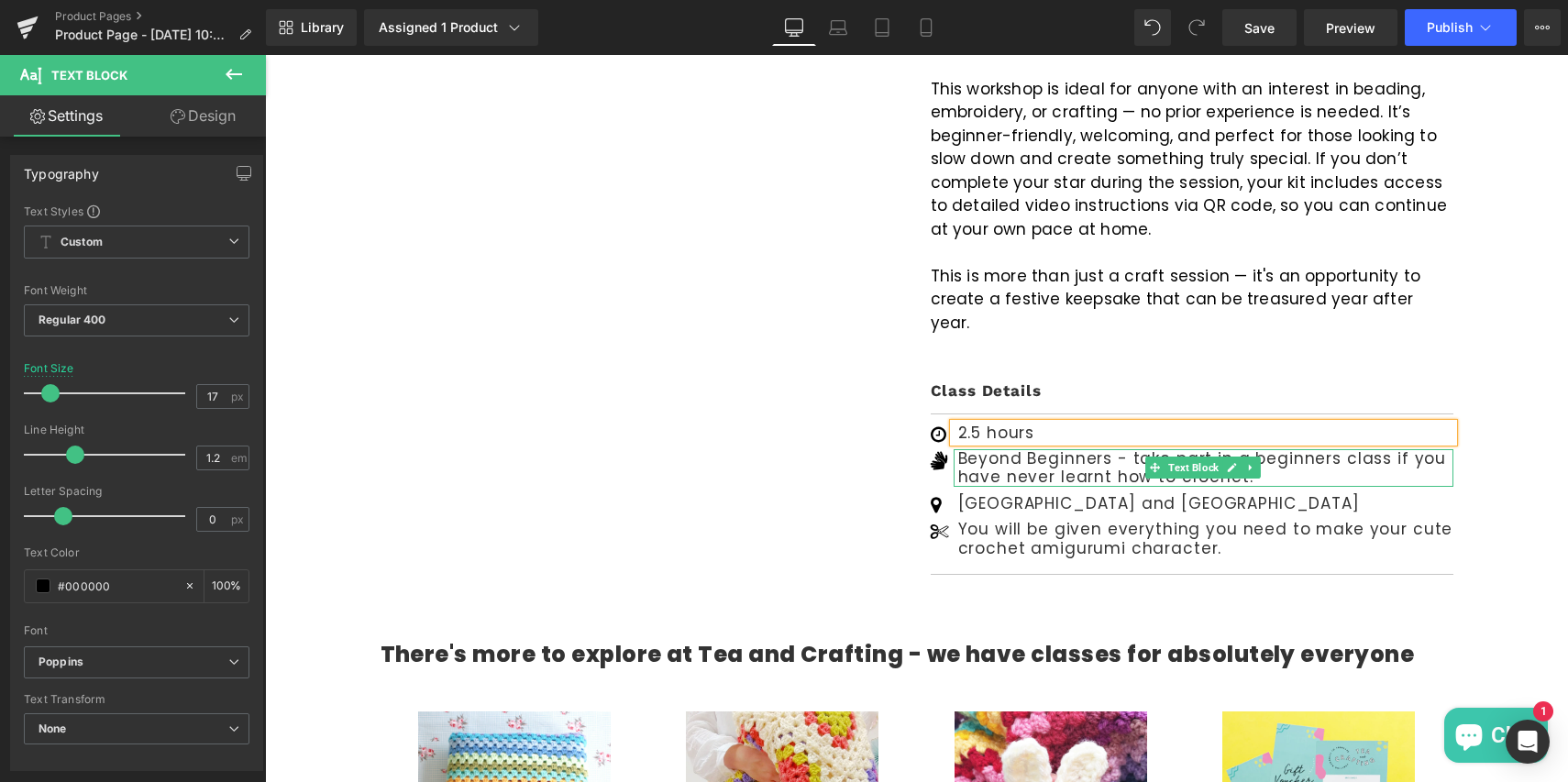
click at [1023, 450] on p "Beyond Beginners - take part in a beginners class if you have never learnt how …" at bounding box center [1206, 468] width 495 height 38
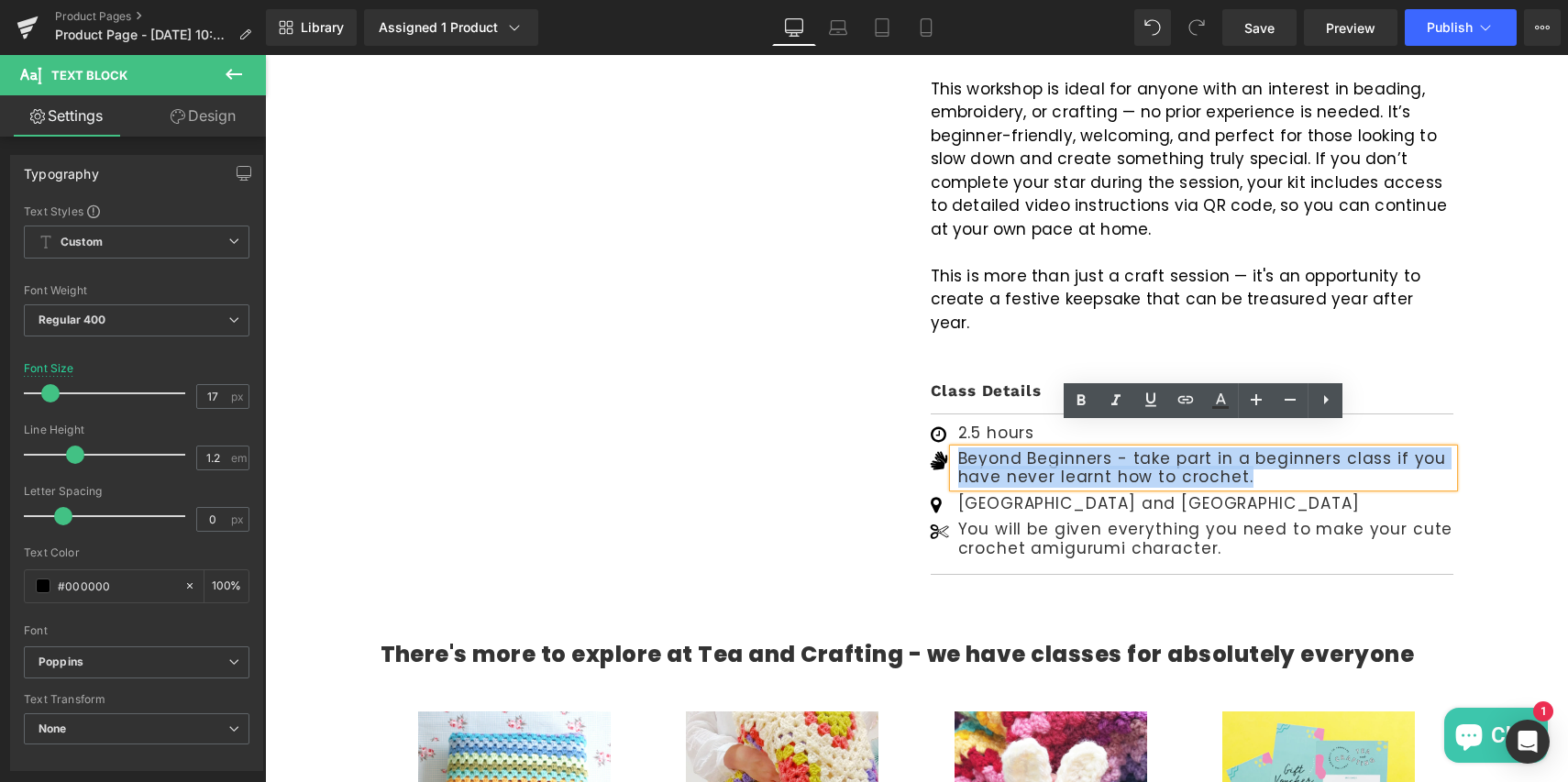
drag, startPoint x: 959, startPoint y: 434, endPoint x: 1246, endPoint y: 455, distance: 287.8
click at [1247, 455] on p "Beyond Beginners - take part in a beginners class if you have never learnt how …" at bounding box center [1206, 468] width 495 height 38
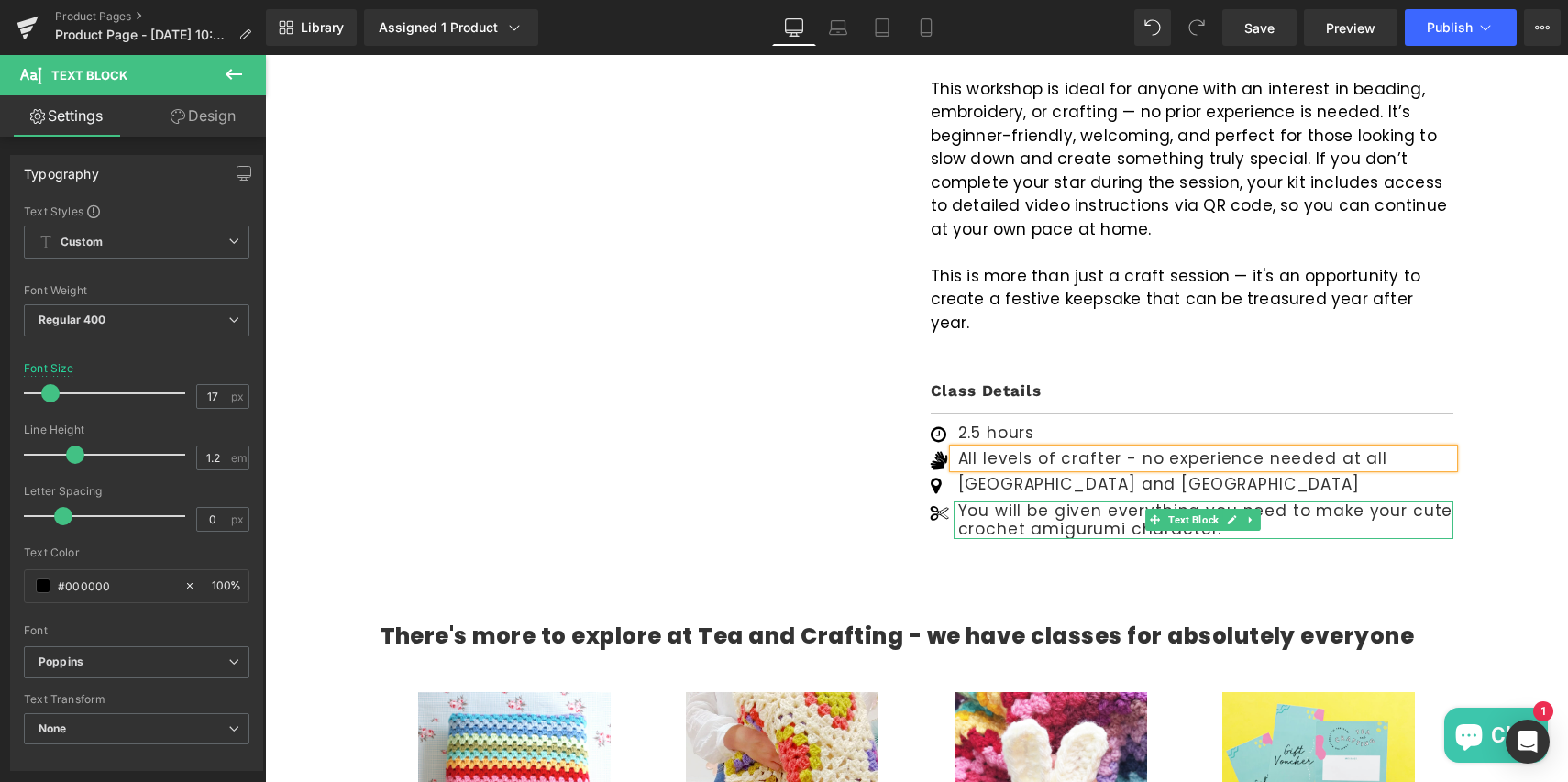
click at [1093, 501] on p "You will be given everything you need to make your cute crochet amigurumi chara…" at bounding box center [1206, 520] width 495 height 38
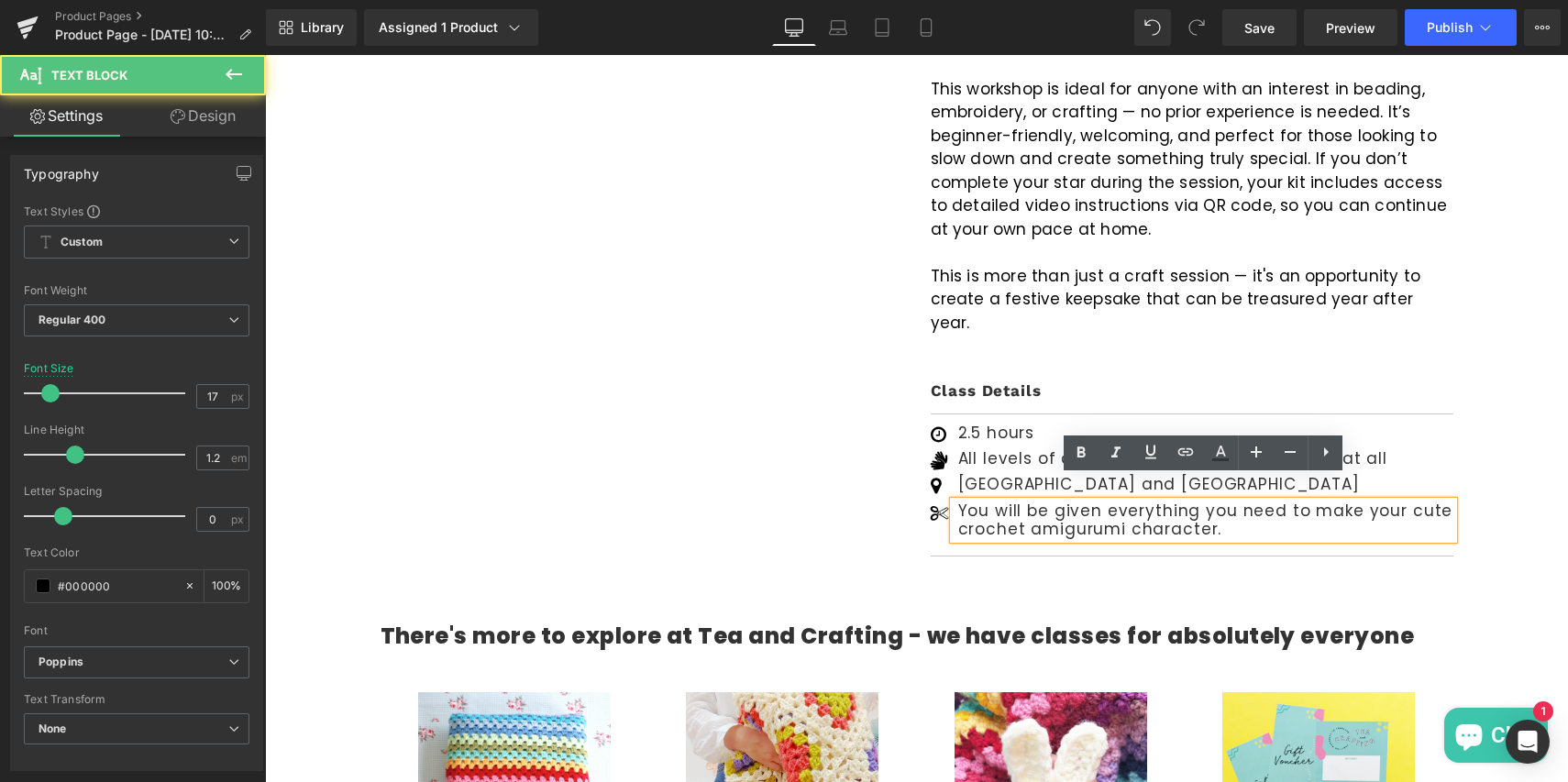
drag, startPoint x: 1277, startPoint y: 487, endPoint x: 1277, endPoint y: 509, distance: 22.0
click at [1277, 509] on p "You will be given everything you need to make your cute crochet amigurumi chara…" at bounding box center [1206, 520] width 495 height 38
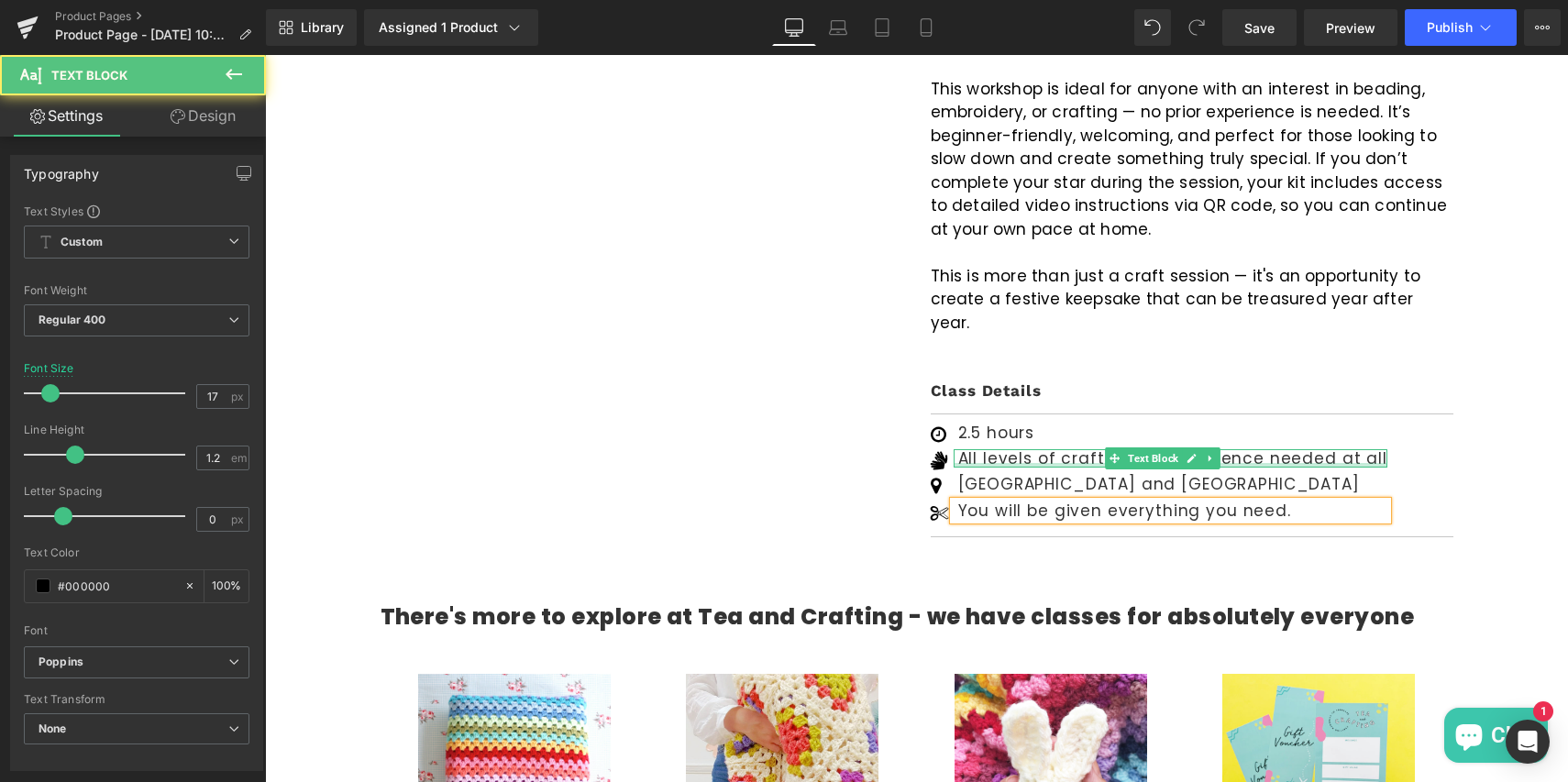
click at [1060, 463] on div at bounding box center [1170, 465] width 434 height 5
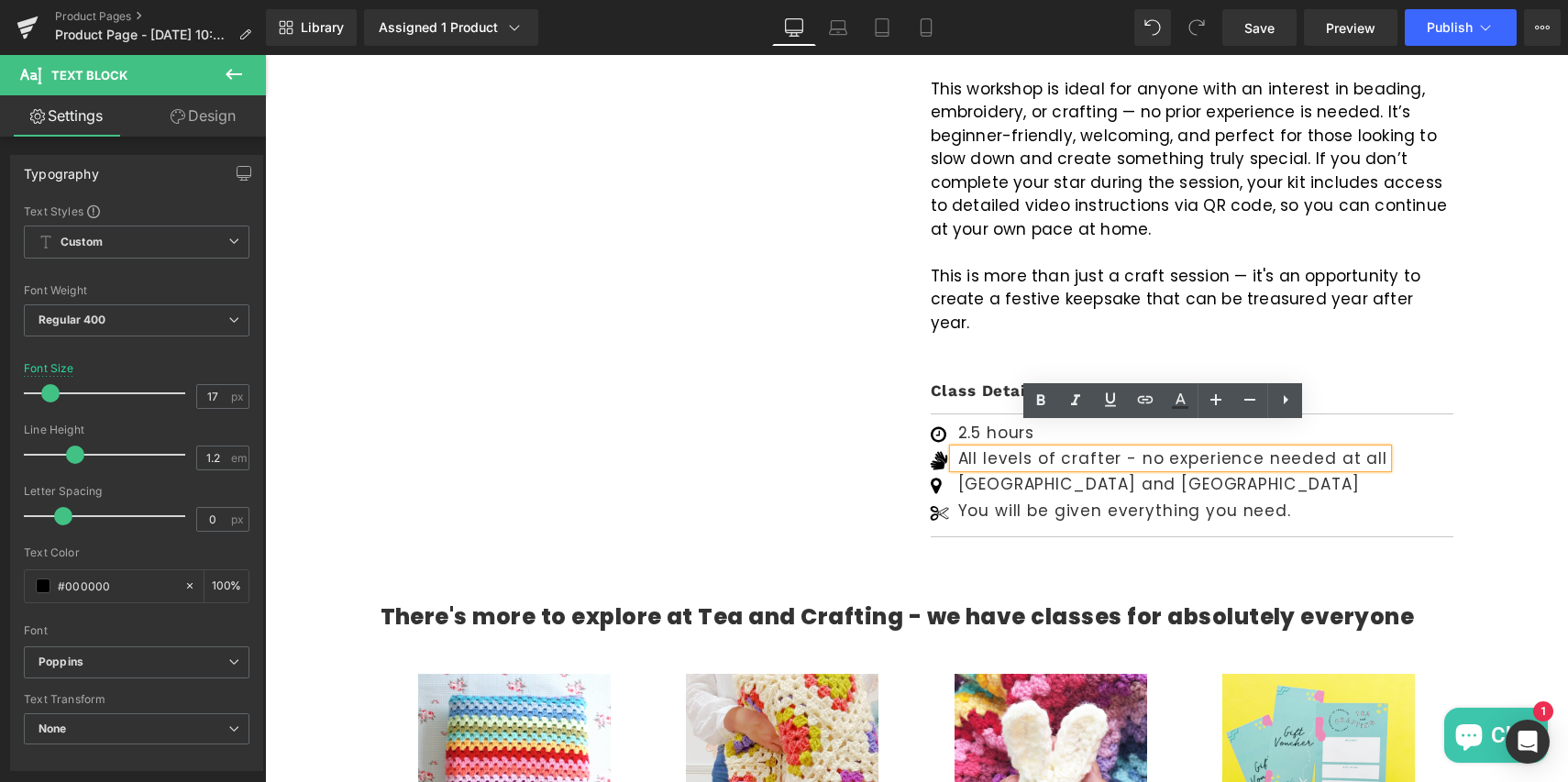
click at [1373, 450] on div "All levels of crafter - no experience needed at all" at bounding box center [1170, 458] width 434 height 18
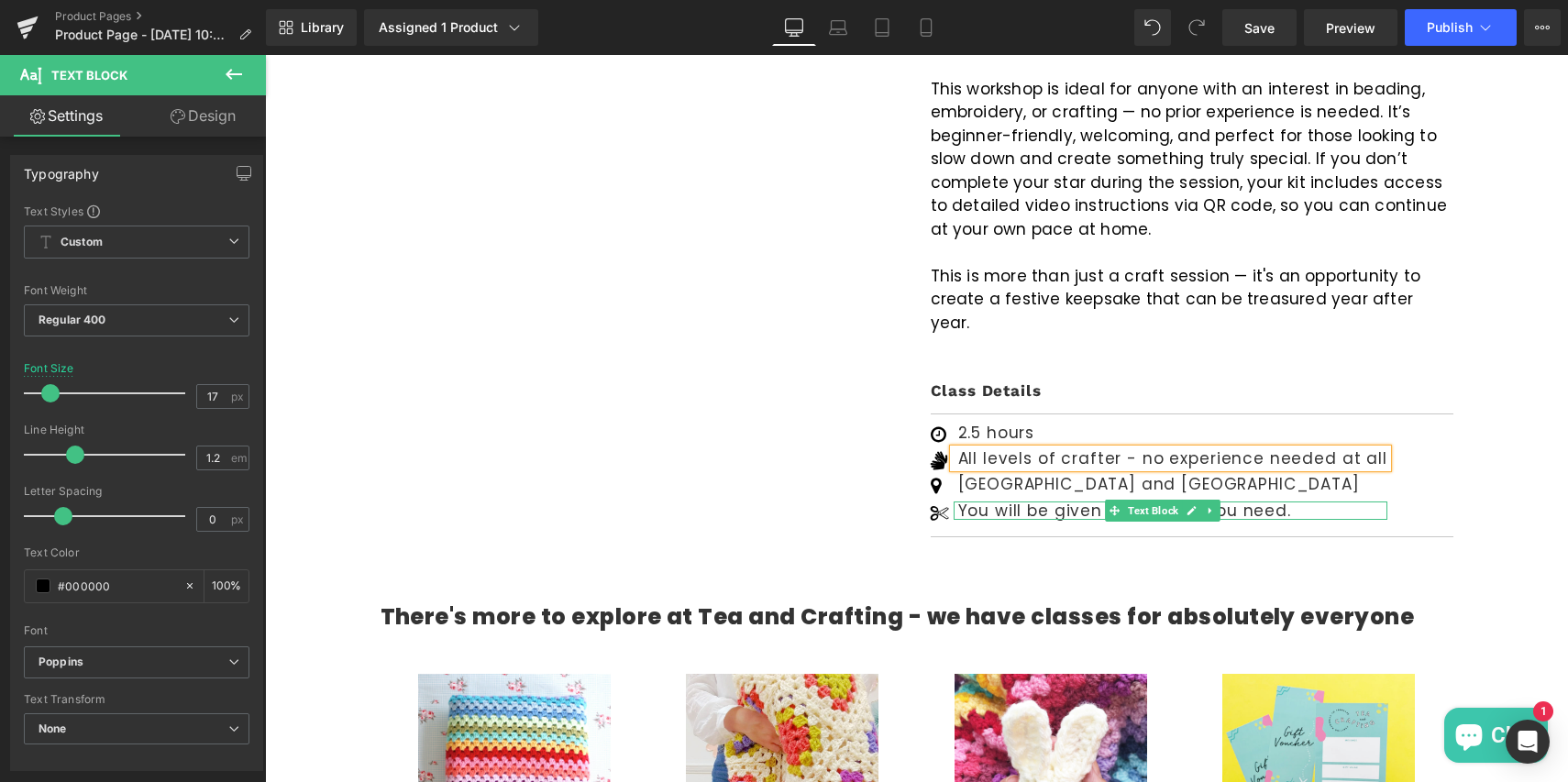
click at [1298, 501] on p "You will be given everything you need." at bounding box center [1173, 510] width 429 height 18
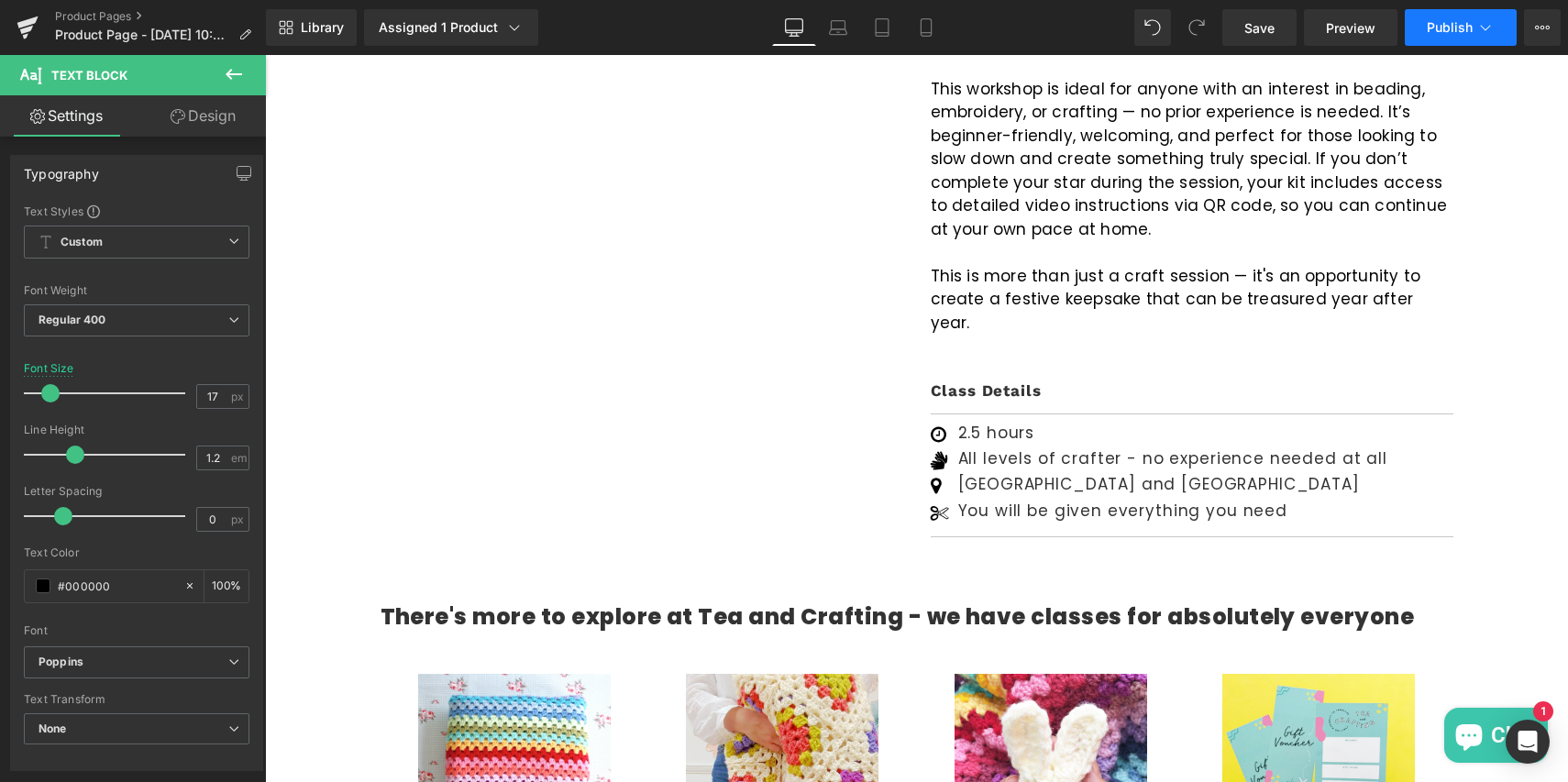
click at [1485, 22] on icon at bounding box center [1486, 27] width 18 height 18
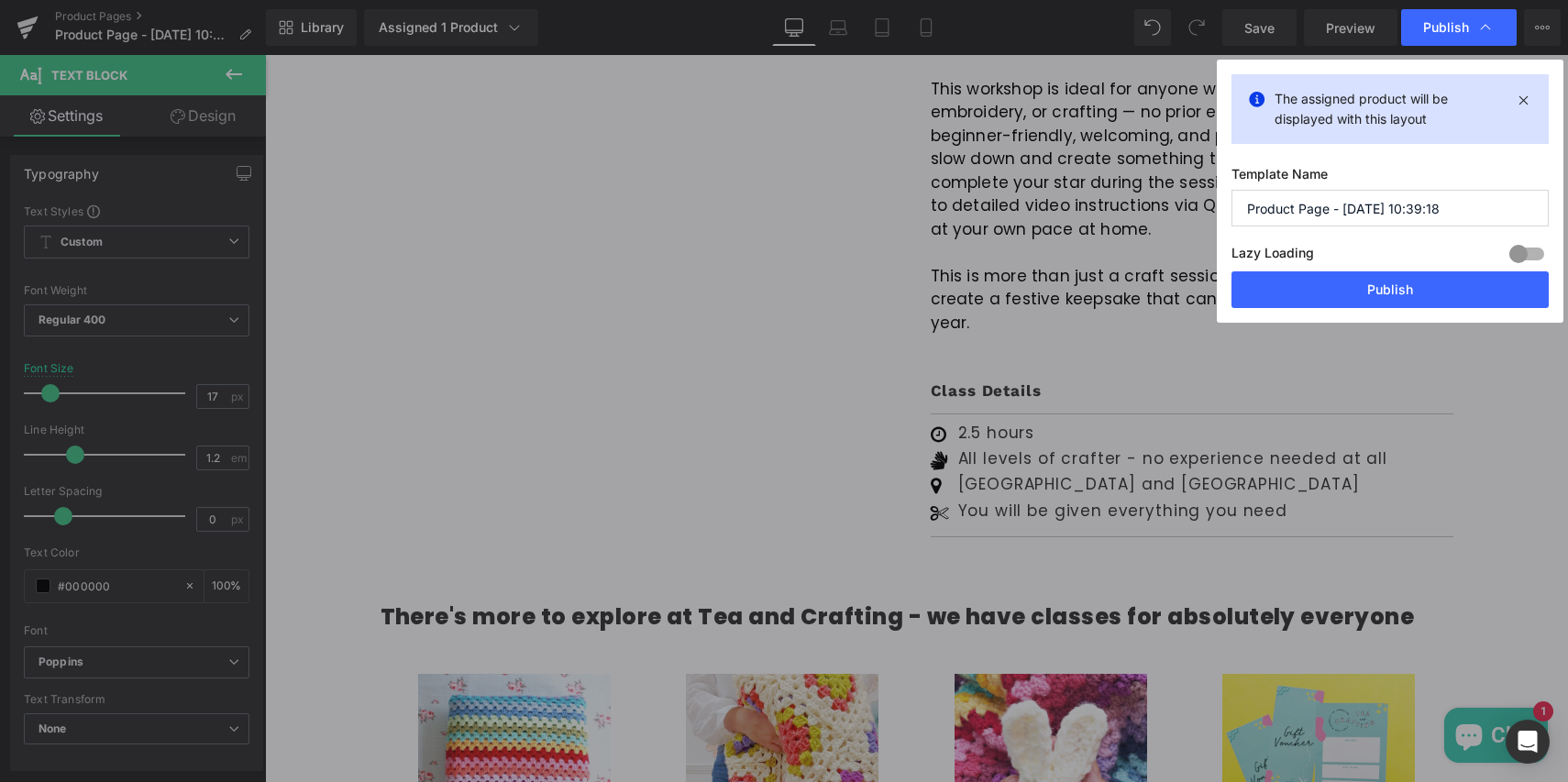
drag, startPoint x: 1382, startPoint y: 208, endPoint x: 1477, endPoint y: 208, distance: 95.0
click at [1477, 208] on input "Product Page - [DATE] 10:39:18" at bounding box center [1390, 207] width 318 height 37
type input "Product Page - [DATE]"
click at [1374, 295] on button "Publish" at bounding box center [1390, 290] width 318 height 37
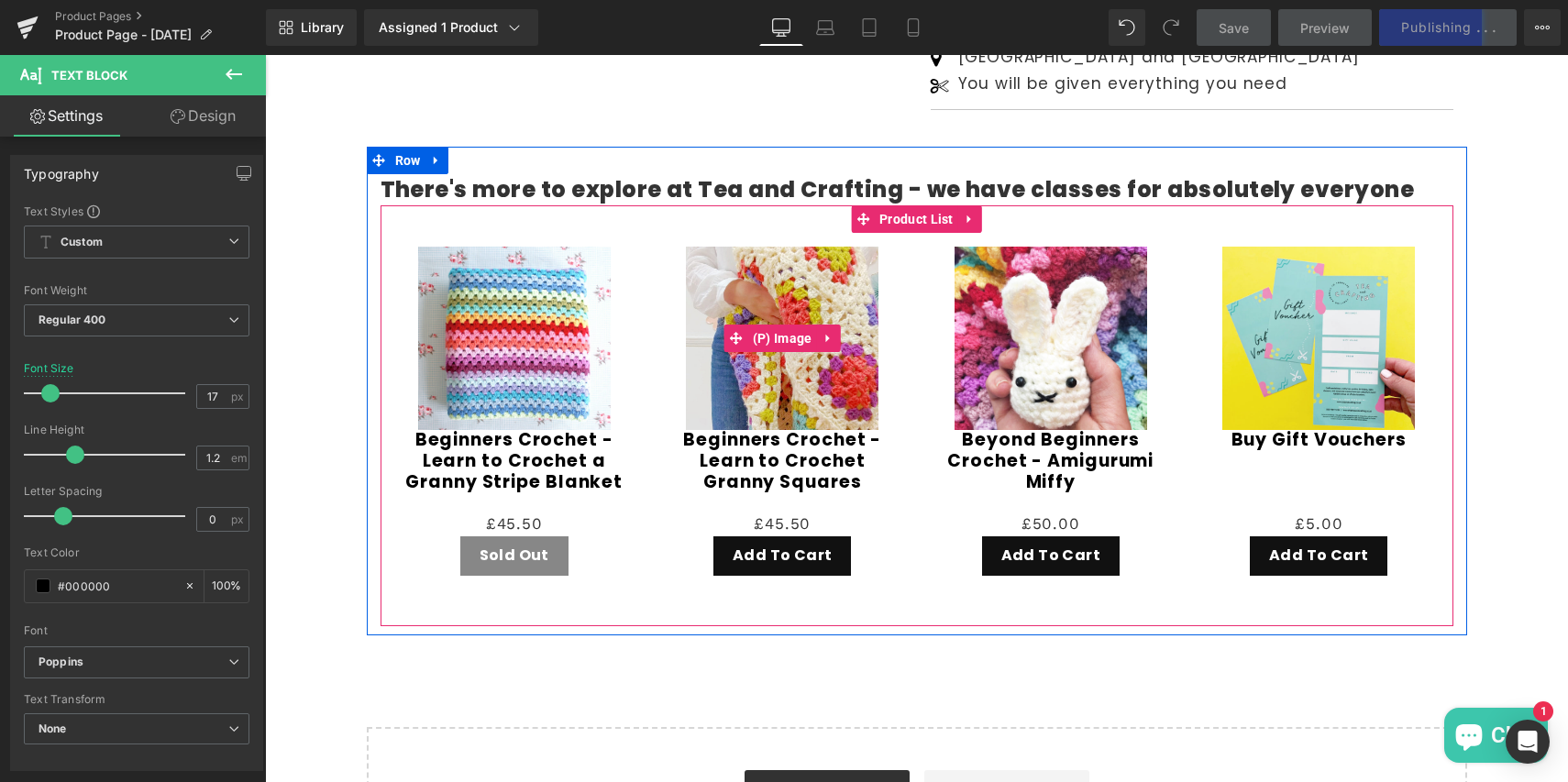
scroll to position [1599, 0]
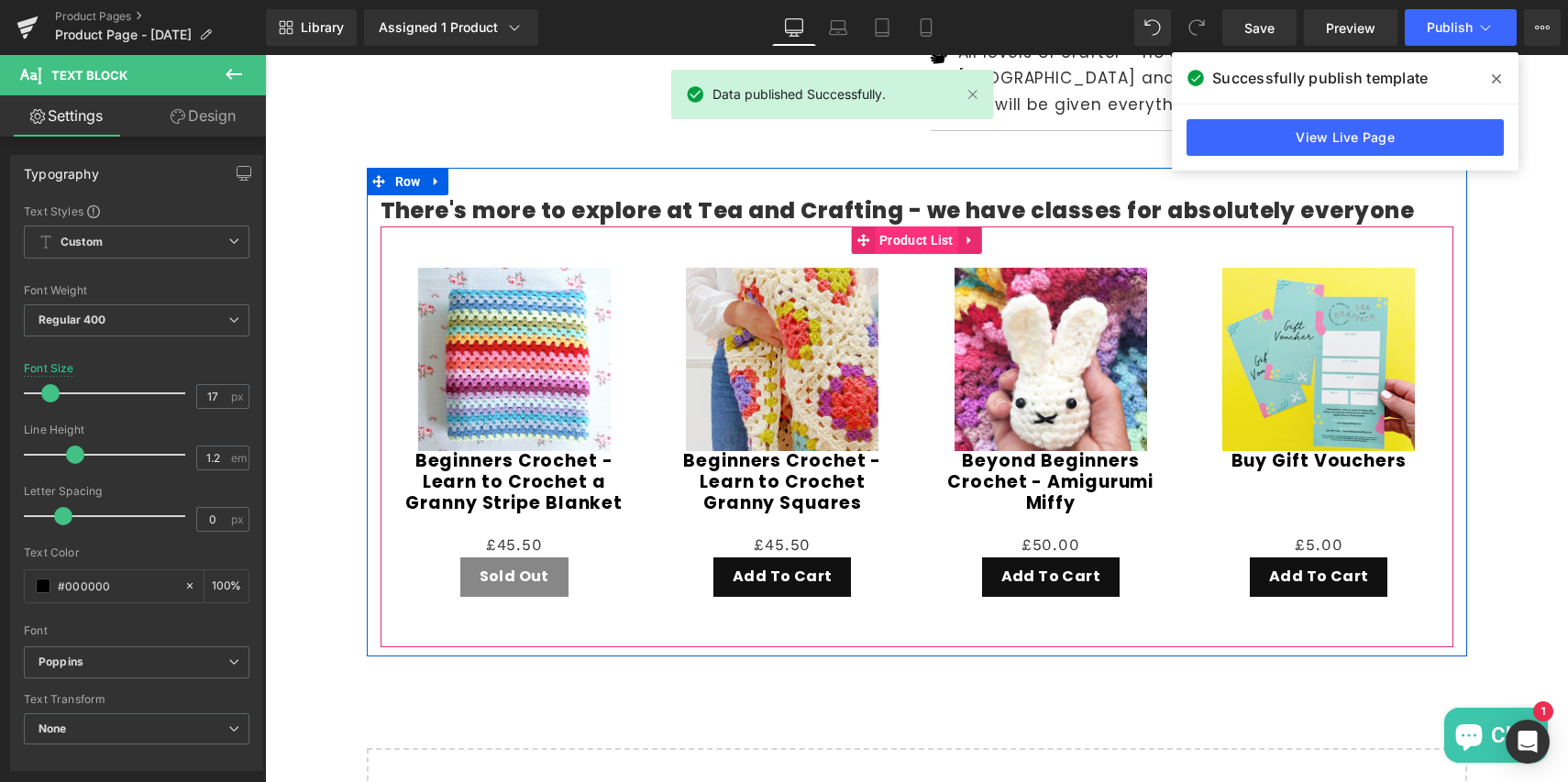
click at [914, 226] on span "Product List" at bounding box center [917, 240] width 83 height 28
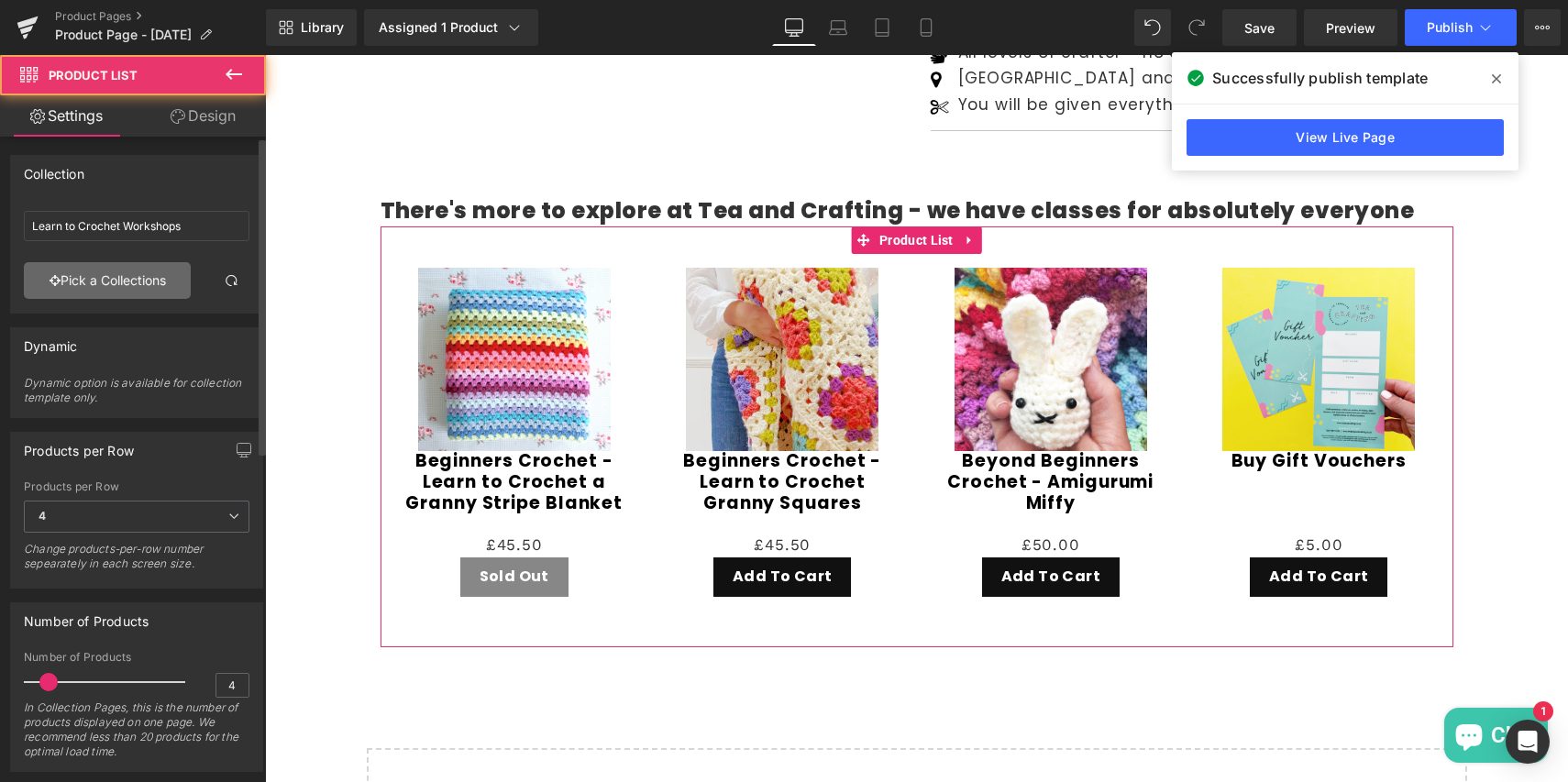
click at [94, 275] on link "Pick a Collections" at bounding box center [107, 280] width 167 height 37
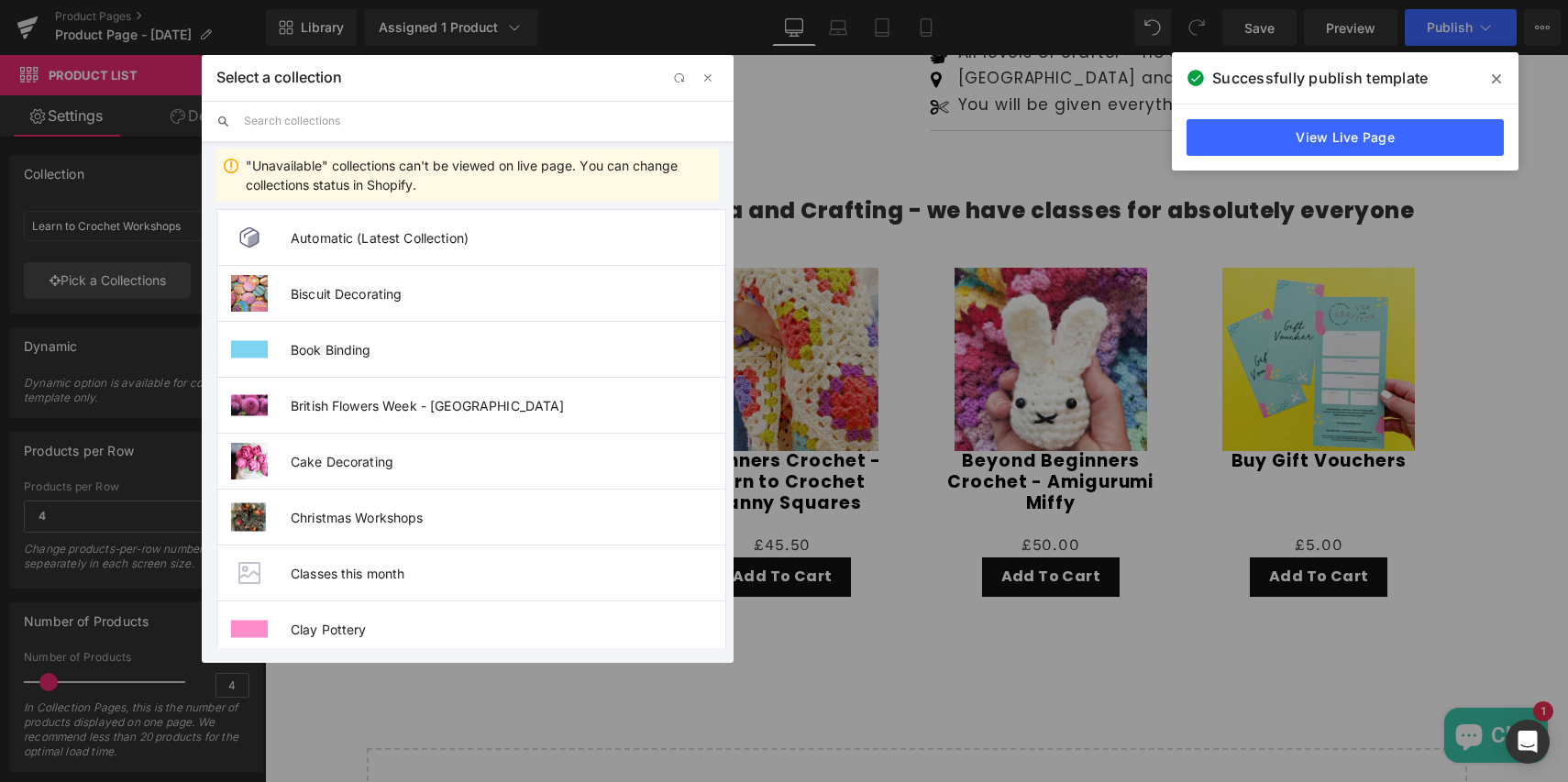
click at [287, 116] on input "text" at bounding box center [481, 121] width 475 height 41
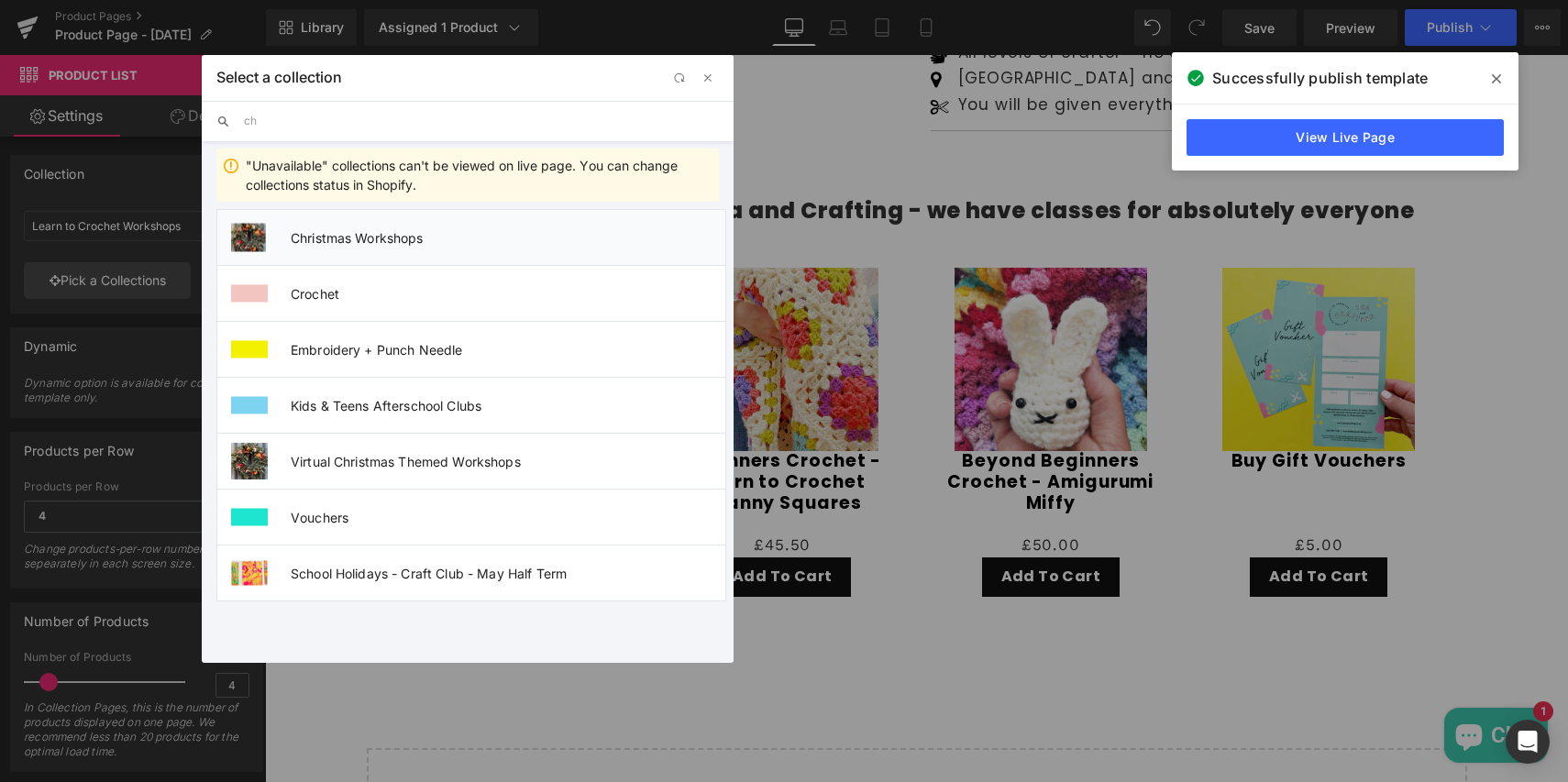
type input "ch"
click at [315, 235] on span "Christmas Workshops" at bounding box center [508, 238] width 435 height 16
type input "Christmas Workshops"
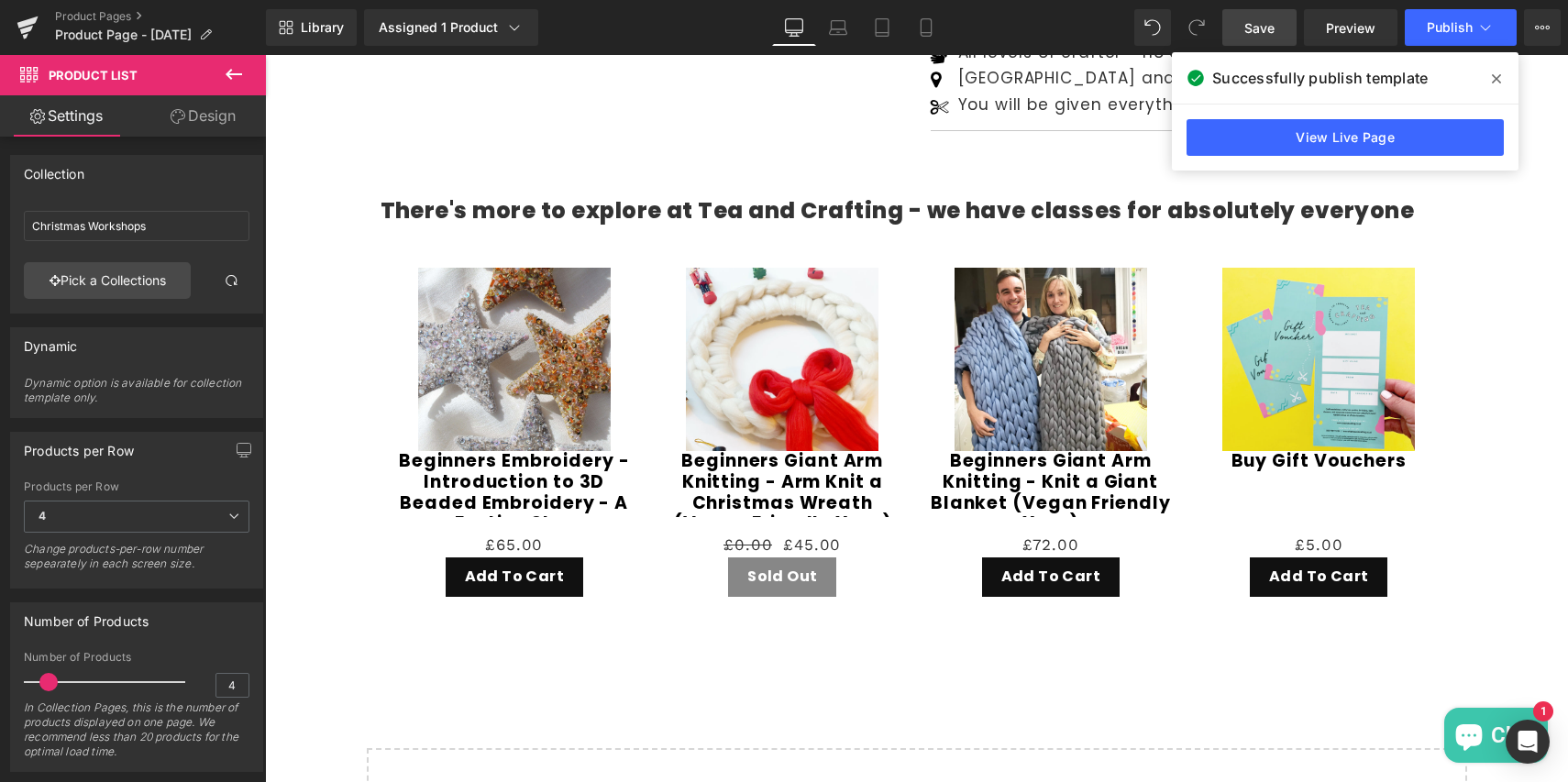
click at [1256, 24] on span "Save" at bounding box center [1259, 27] width 30 height 19
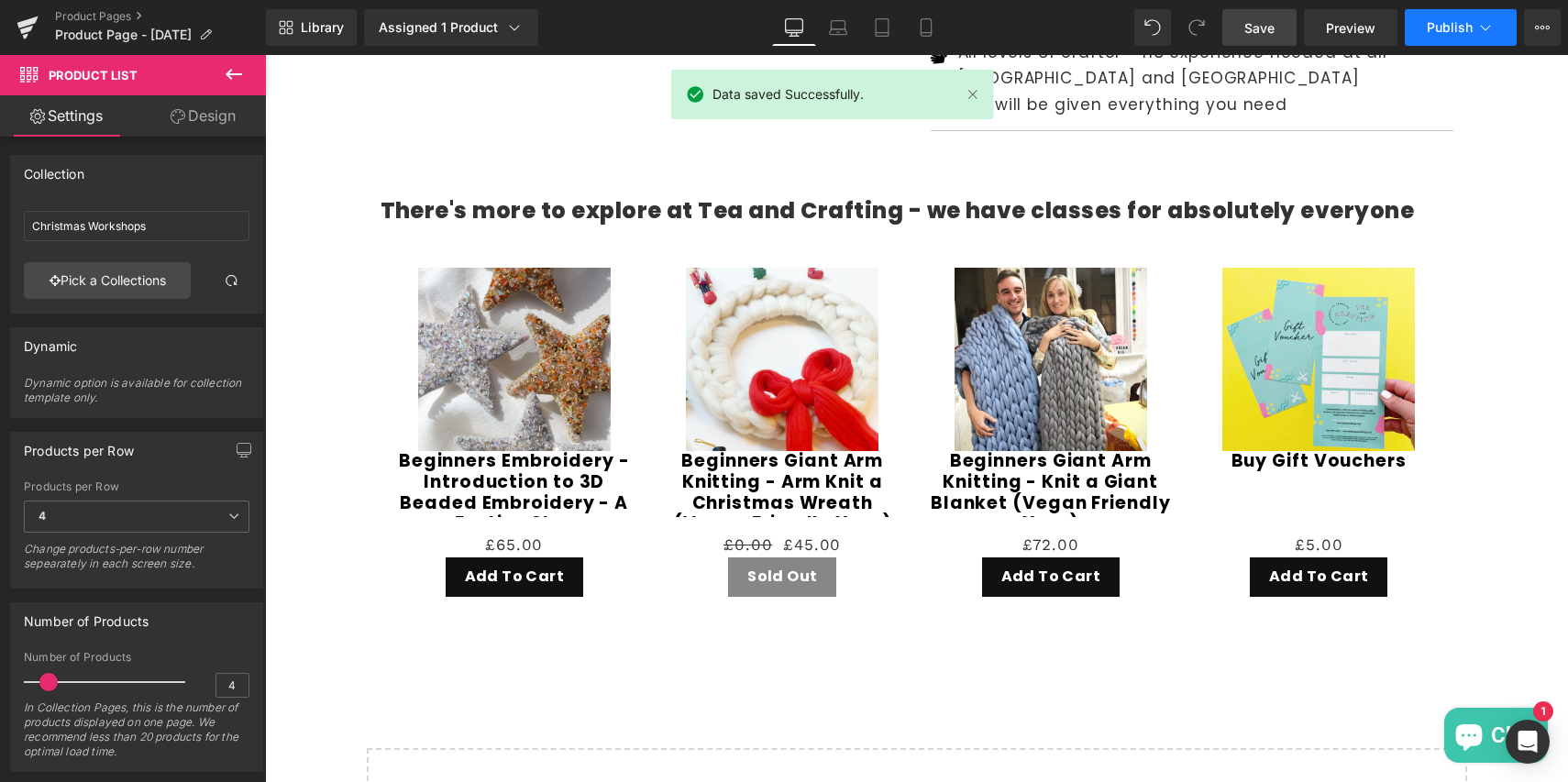
click at [1447, 28] on span "Publish" at bounding box center [1450, 27] width 46 height 15
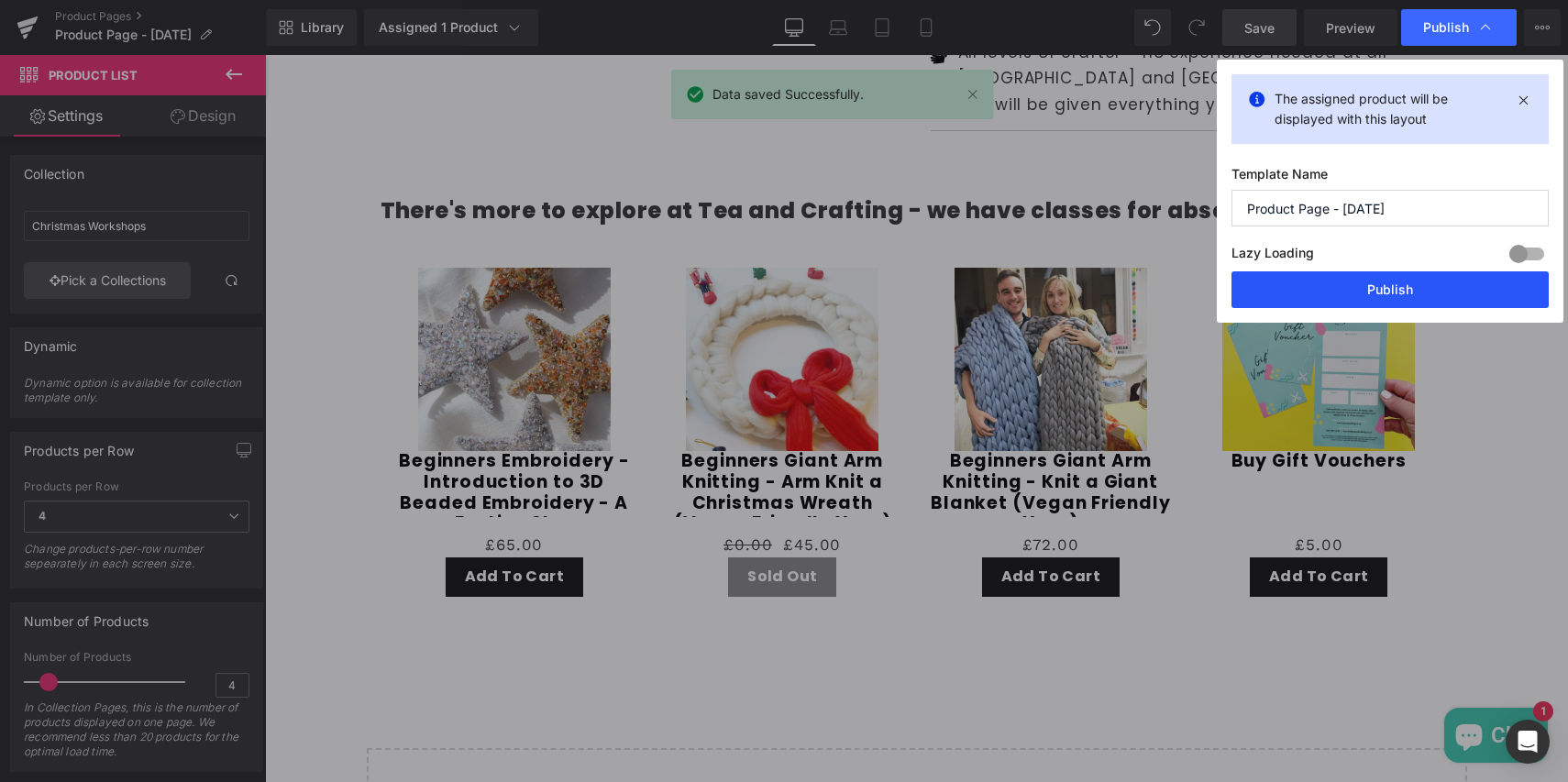
click at [1385, 288] on button "Publish" at bounding box center [1390, 290] width 318 height 37
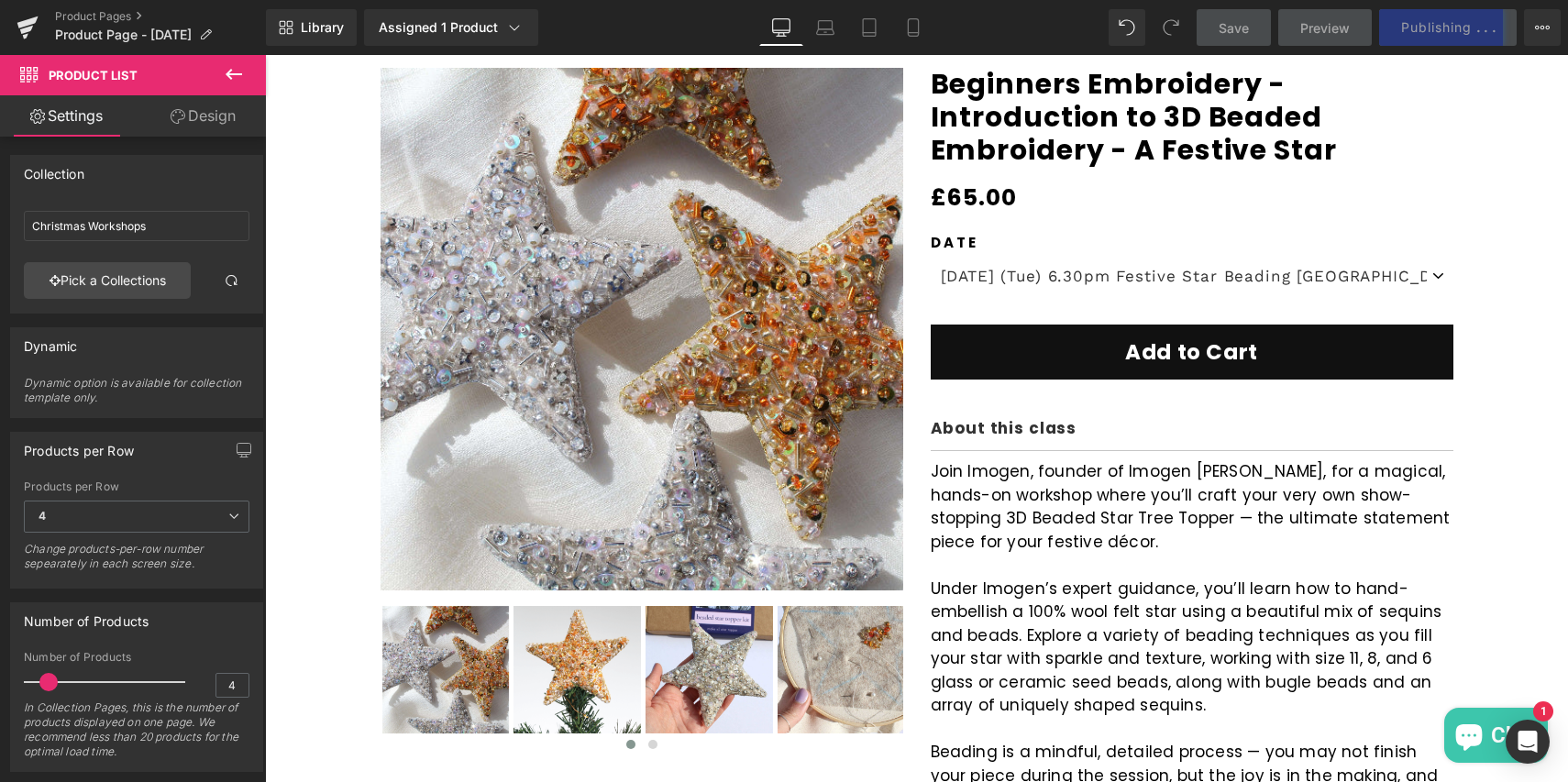
scroll to position [0, 0]
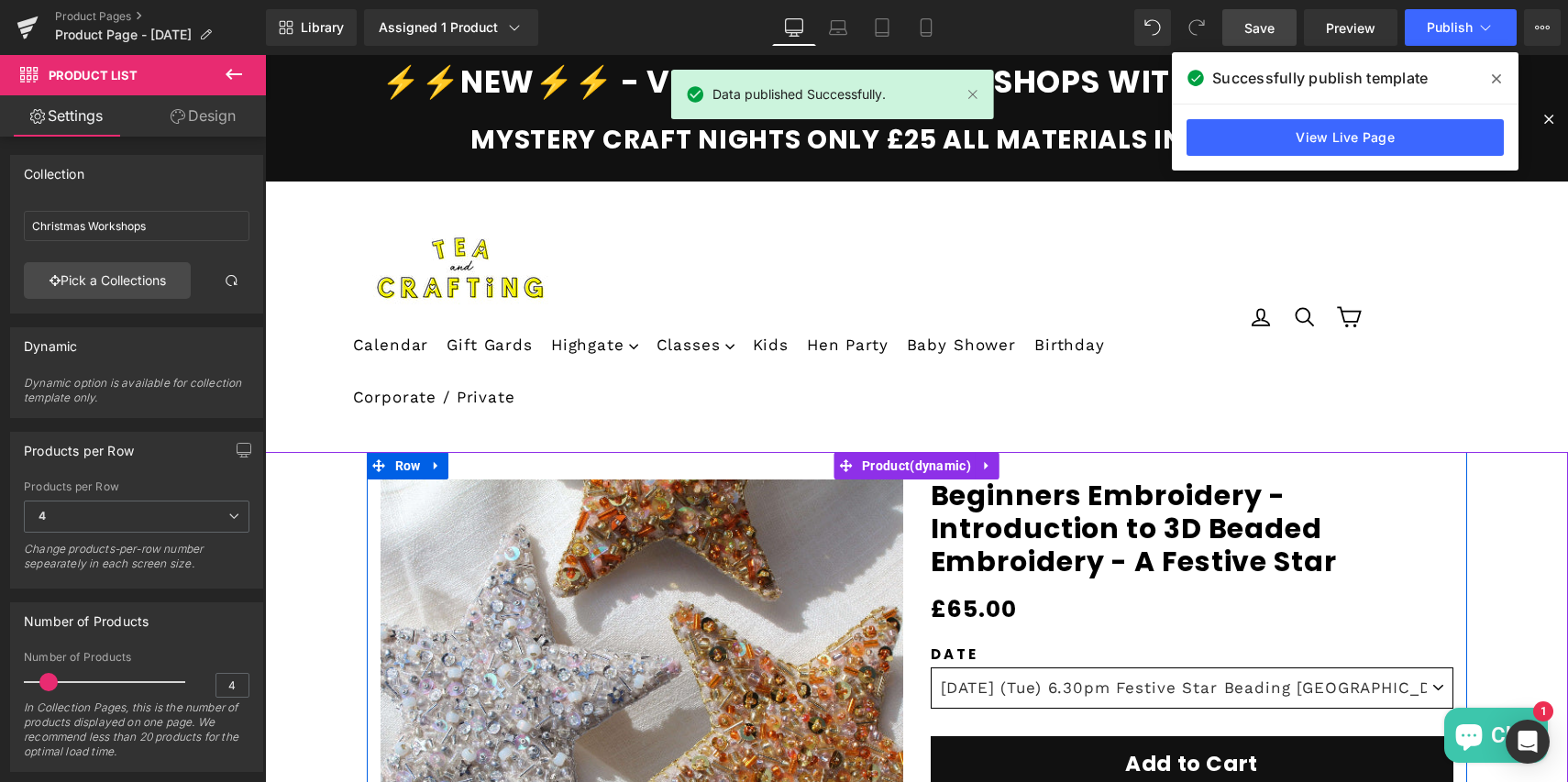
click at [1073, 694] on select "[DATE] (Tue) 6.30pm Festive Star Beading [GEOGRAPHIC_DATA] [DATE] (Sun) 11.30am…" at bounding box center [1192, 689] width 523 height 42
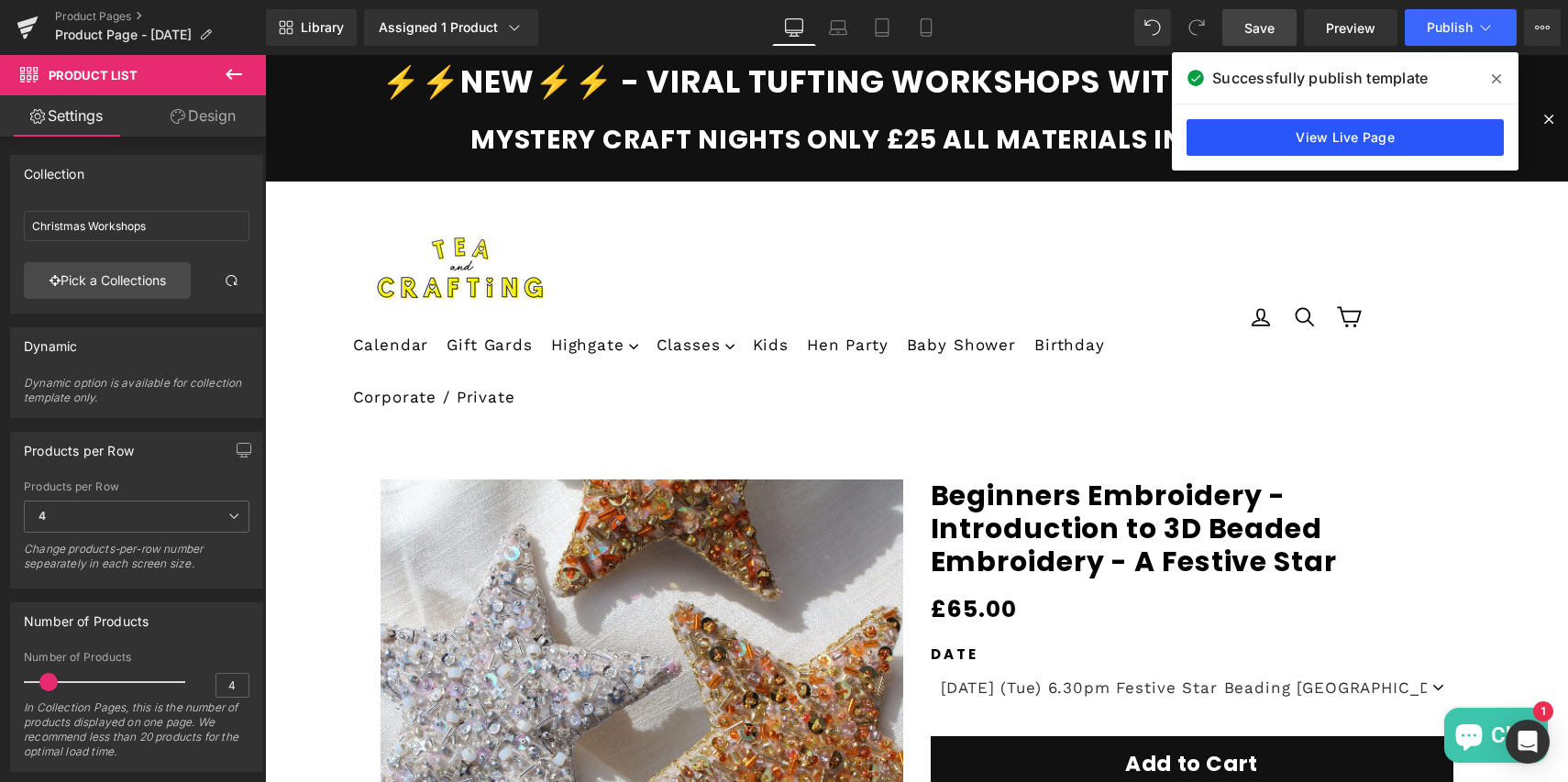
click at [1275, 135] on link "View Live Page" at bounding box center [1346, 137] width 318 height 37
